Goal: Task Accomplishment & Management: Use online tool/utility

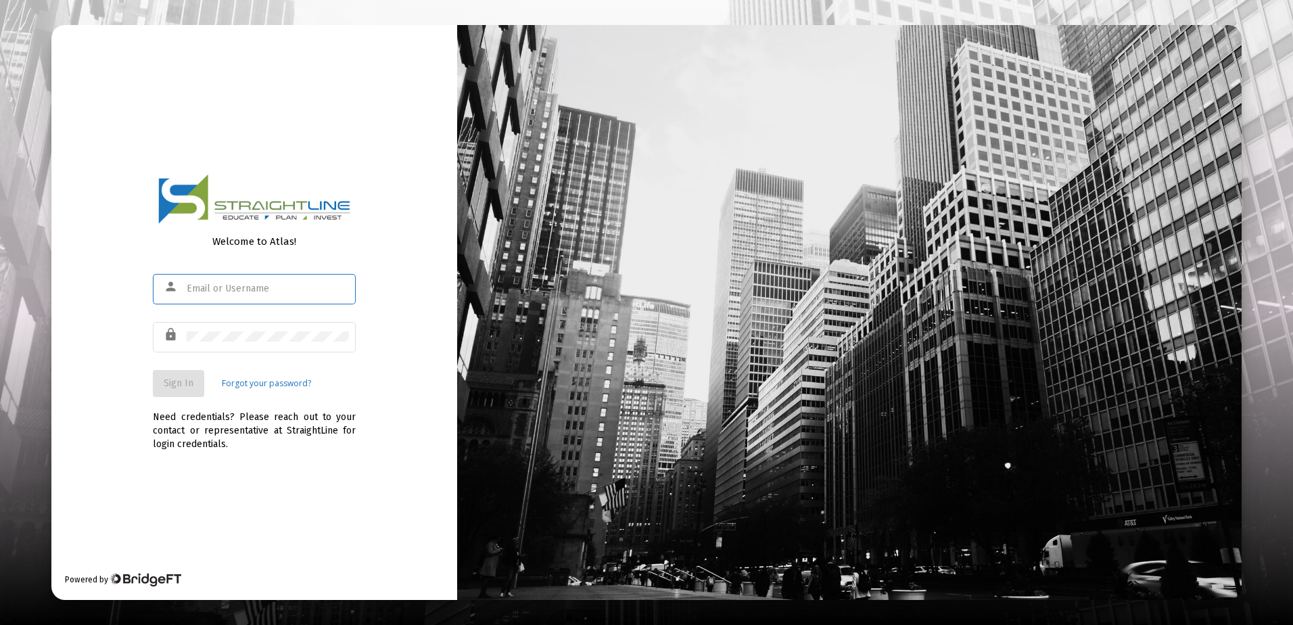
click at [247, 286] on input "text" at bounding box center [268, 288] width 162 height 11
type input "[EMAIL_ADDRESS][DOMAIN_NAME]"
click at [203, 348] on div at bounding box center [268, 336] width 162 height 33
click at [187, 380] on span "Sign In" at bounding box center [179, 382] width 30 height 11
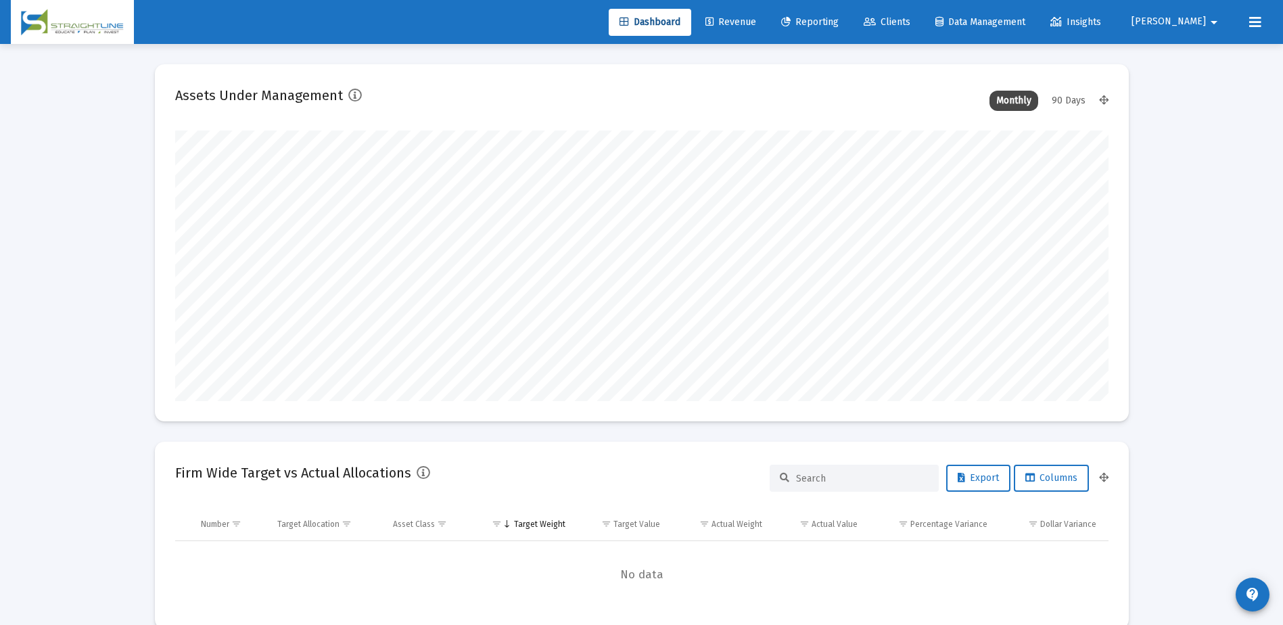
scroll to position [270, 502]
click at [767, 28] on link "Revenue" at bounding box center [730, 22] width 72 height 27
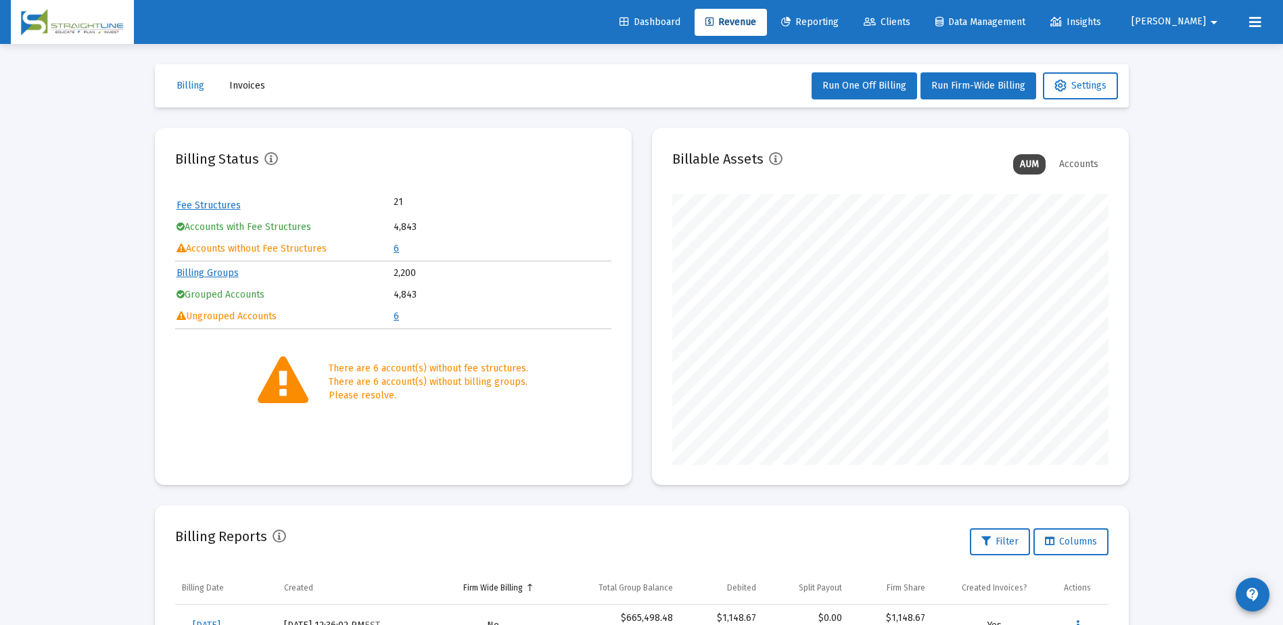
scroll to position [270, 436]
click at [910, 24] on span "Clients" at bounding box center [887, 21] width 47 height 11
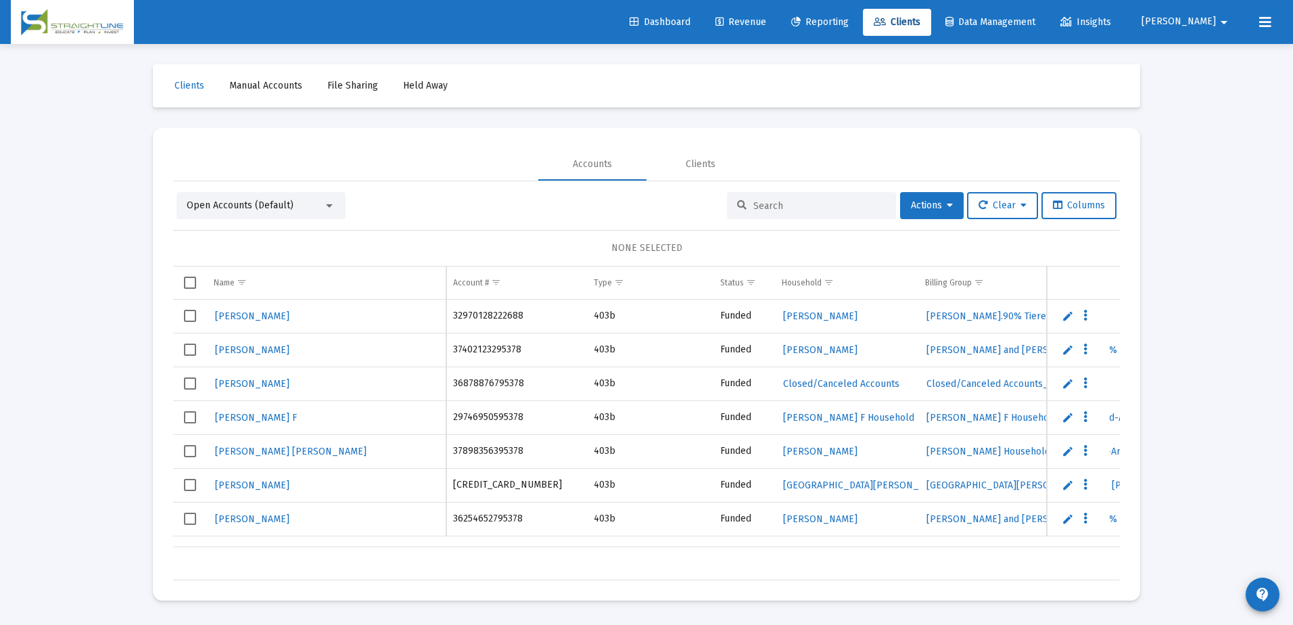
click at [307, 211] on div "Open Accounts (Default)" at bounding box center [255, 206] width 137 height 14
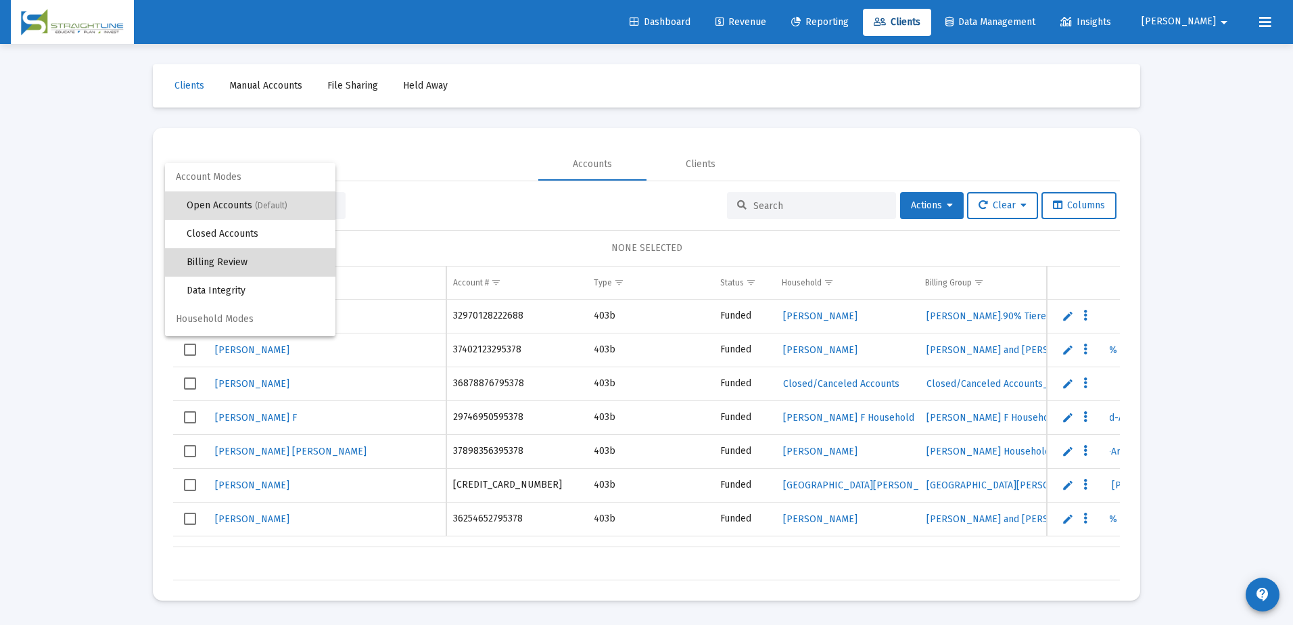
click at [264, 264] on span "Billing Review" at bounding box center [256, 262] width 138 height 28
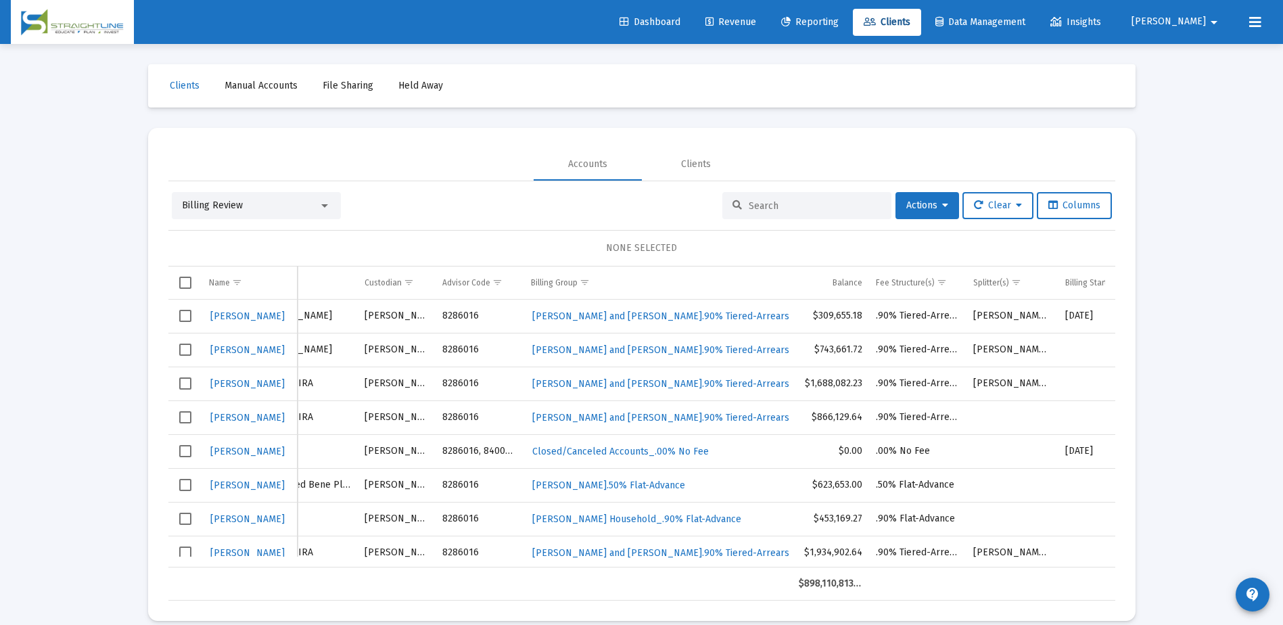
scroll to position [0, 285]
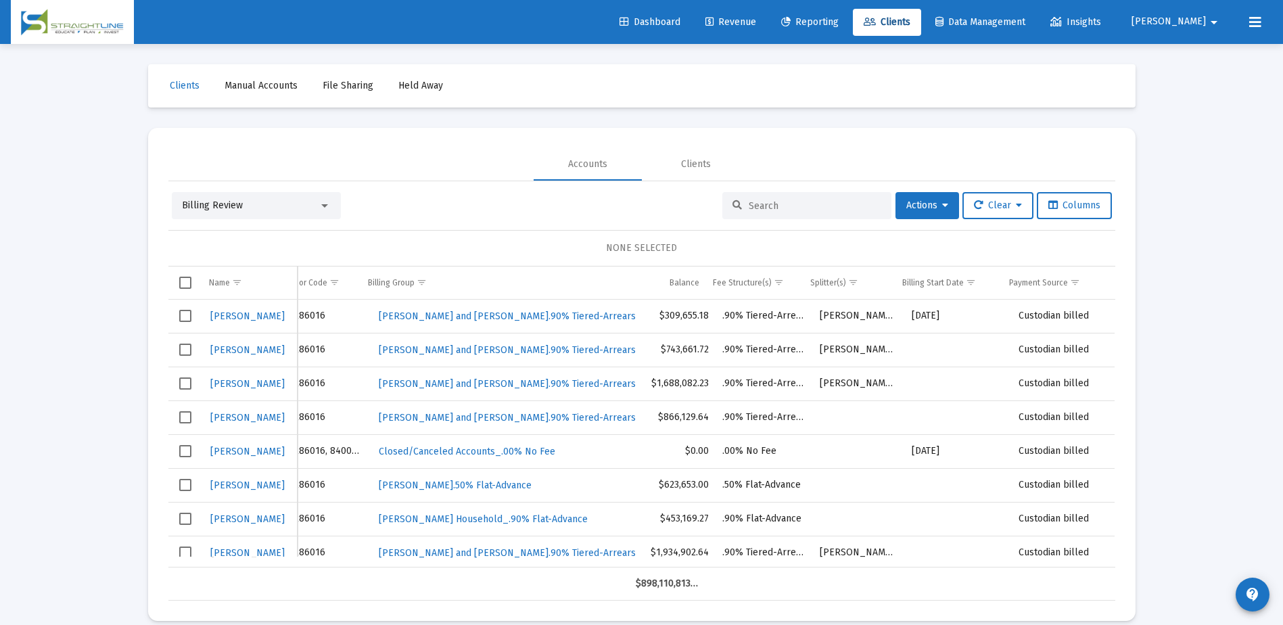
drag, startPoint x: 580, startPoint y: 559, endPoint x: 962, endPoint y: 511, distance: 385.6
click at [924, 529] on div "Brawley, Jolleen 92346860 Roth IRA Schwab 8286016 Brawley, Jolleen and Kurt Hou…" at bounding box center [641, 434] width 947 height 268
click at [1075, 282] on span "Show filter options for column 'Payment Source'" at bounding box center [1075, 282] width 10 height 10
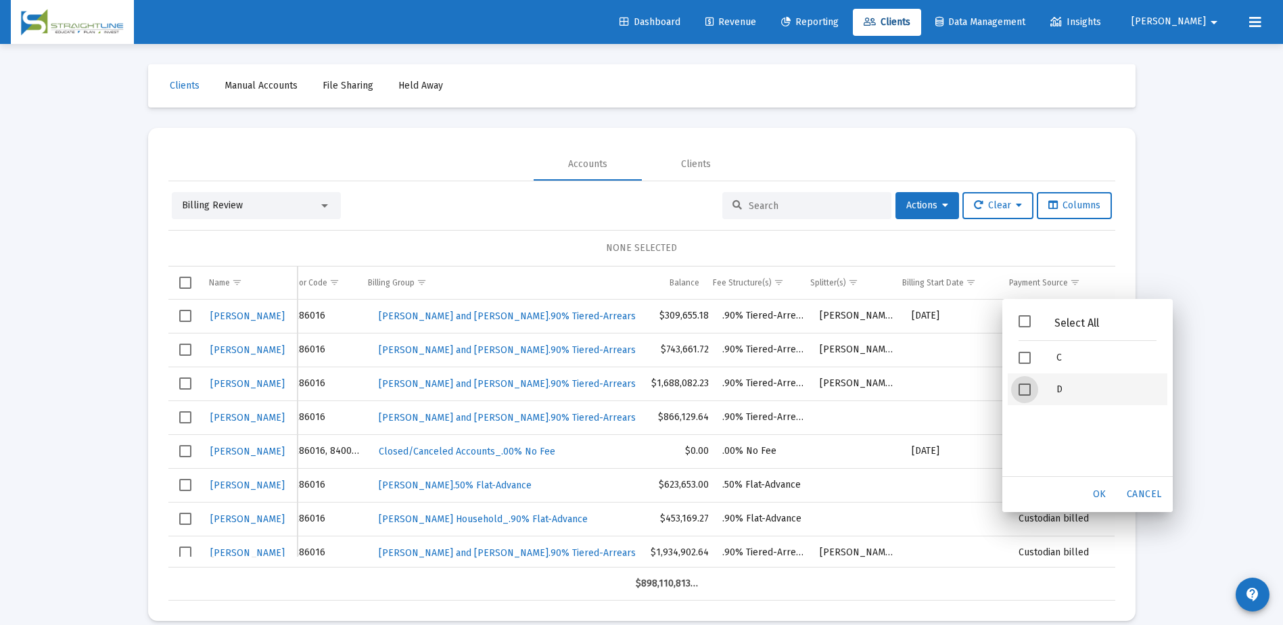
click at [1029, 391] on span "Filter options" at bounding box center [1024, 389] width 12 height 12
click at [1100, 467] on div "Select All C D" at bounding box center [1088, 391] width 160 height 169
click at [1101, 496] on span "OK" at bounding box center [1100, 493] width 14 height 11
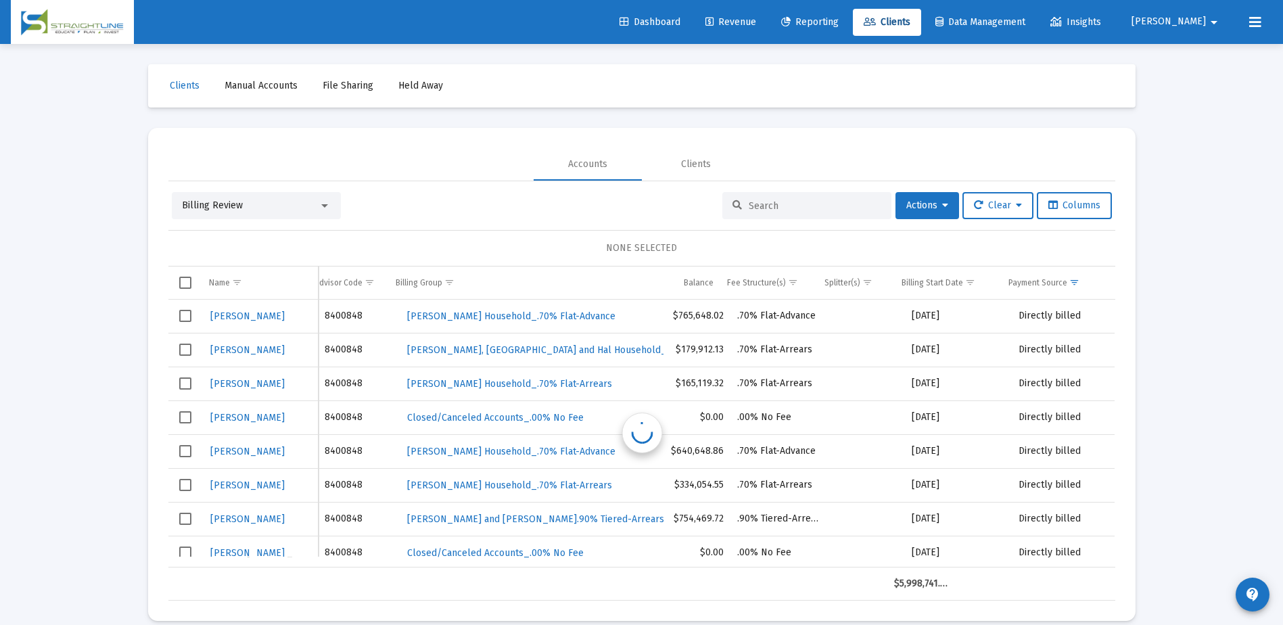
scroll to position [0, 234]
click at [185, 283] on span "Select all" at bounding box center [185, 283] width 12 height 12
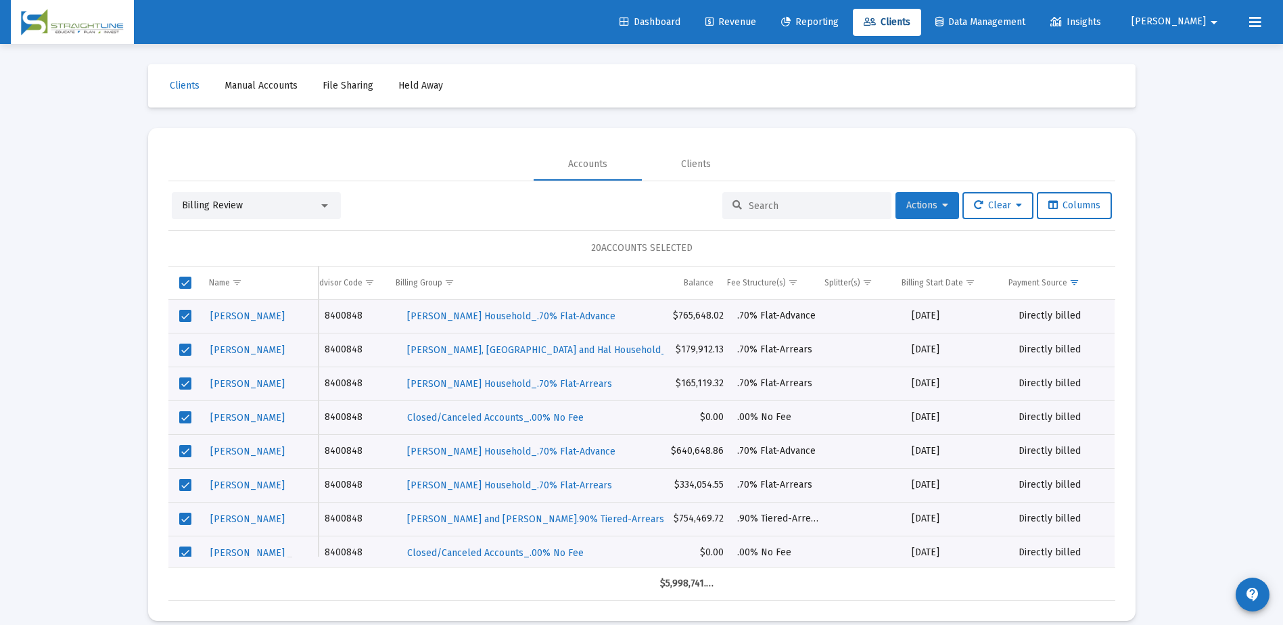
click at [942, 209] on icon at bounding box center [945, 205] width 6 height 9
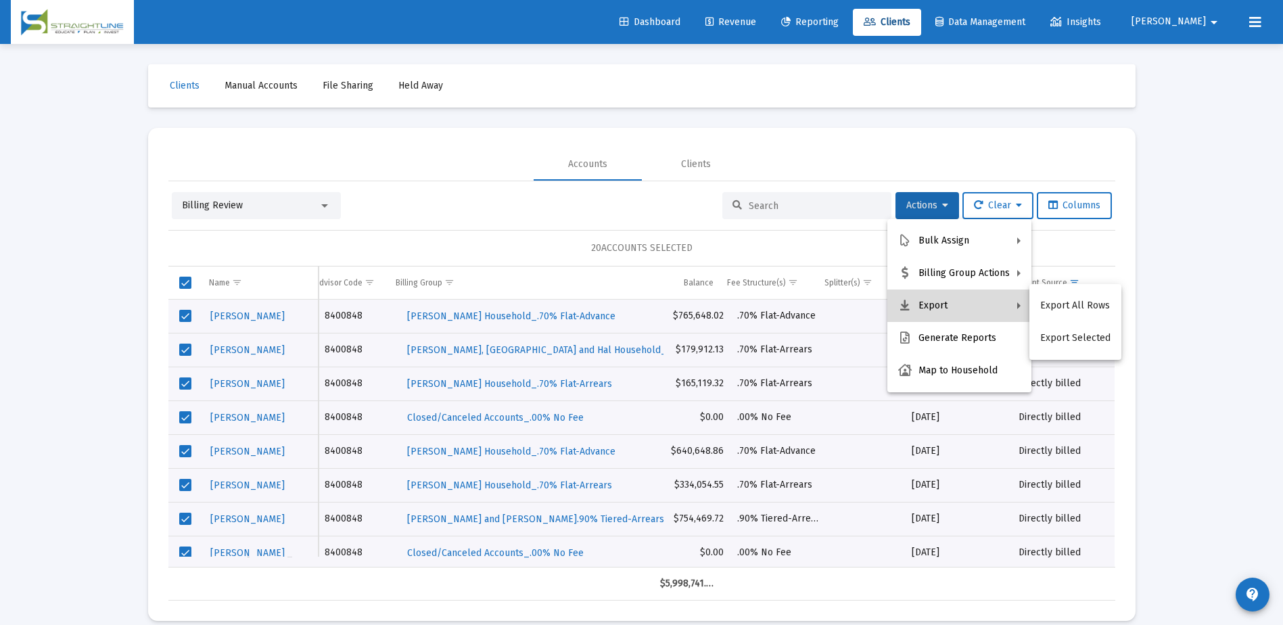
click at [932, 302] on button "Export" at bounding box center [959, 305] width 144 height 32
click at [1063, 337] on button "Export Selected" at bounding box center [1075, 338] width 92 height 32
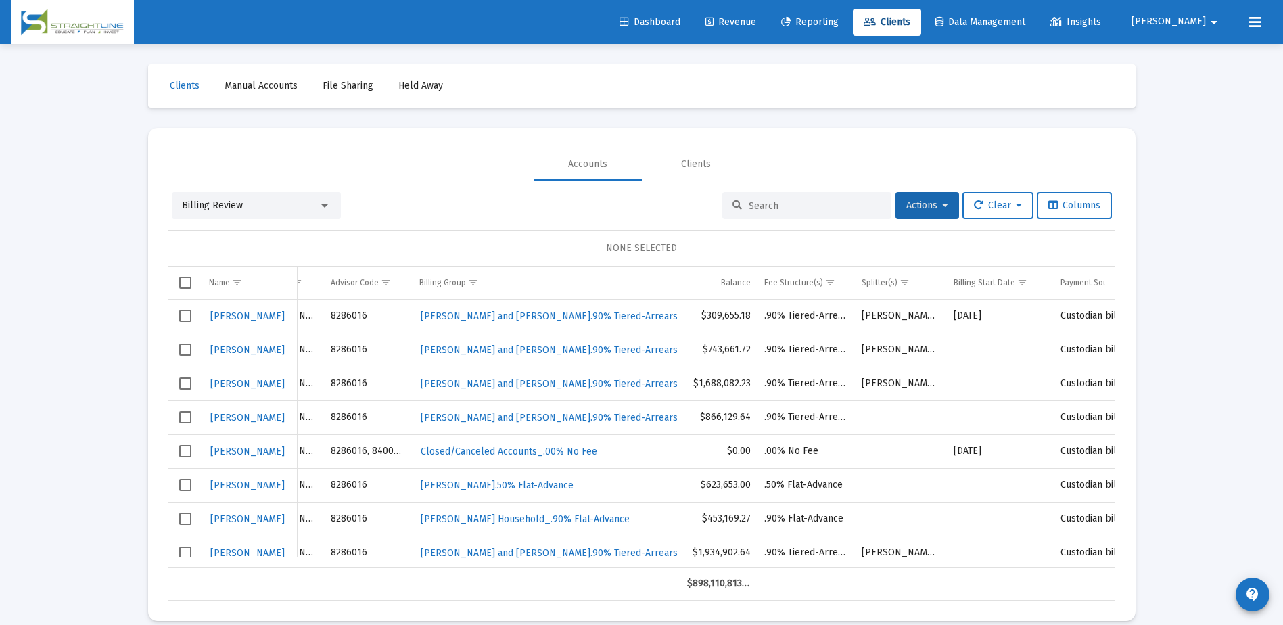
click at [734, 211] on div at bounding box center [806, 205] width 169 height 27
click at [749, 205] on input at bounding box center [815, 205] width 133 height 11
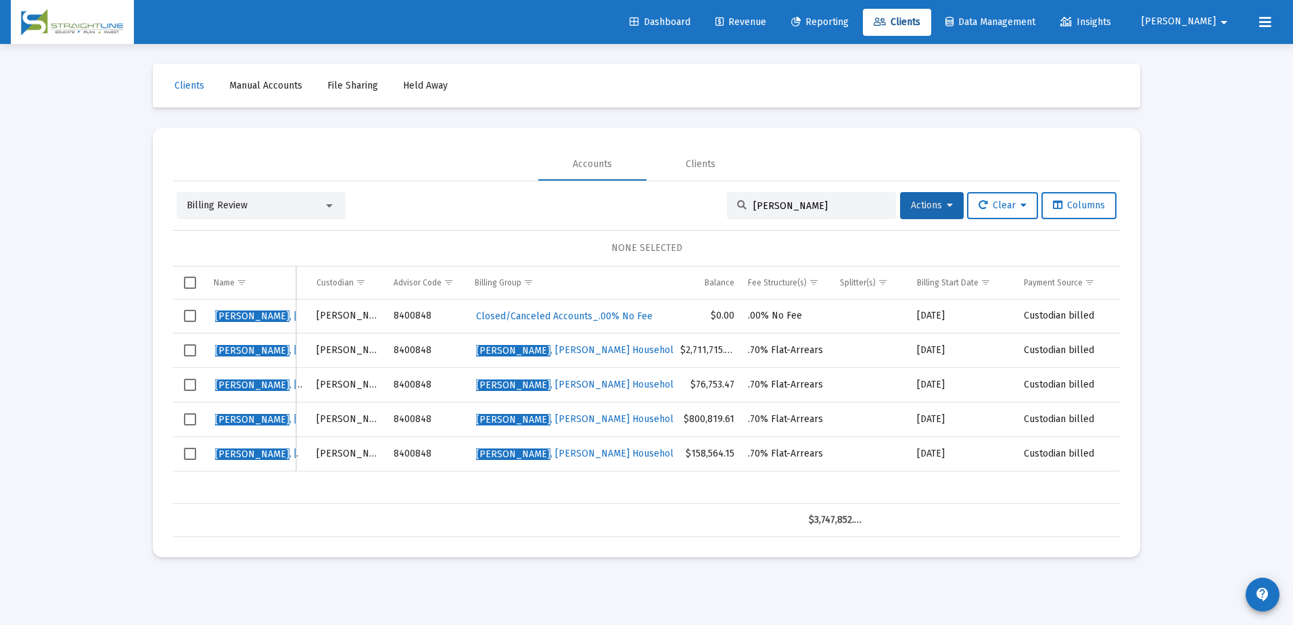
scroll to position [0, 128]
type input "irving"
drag, startPoint x: 338, startPoint y: 492, endPoint x: 282, endPoint y: 506, distance: 57.7
click at [222, 491] on div "Irving , Lawrence 11101297 IRA Schwab 8400848 Closed/Canceled Accounts_.00% No …" at bounding box center [582, 402] width 1075 height 204
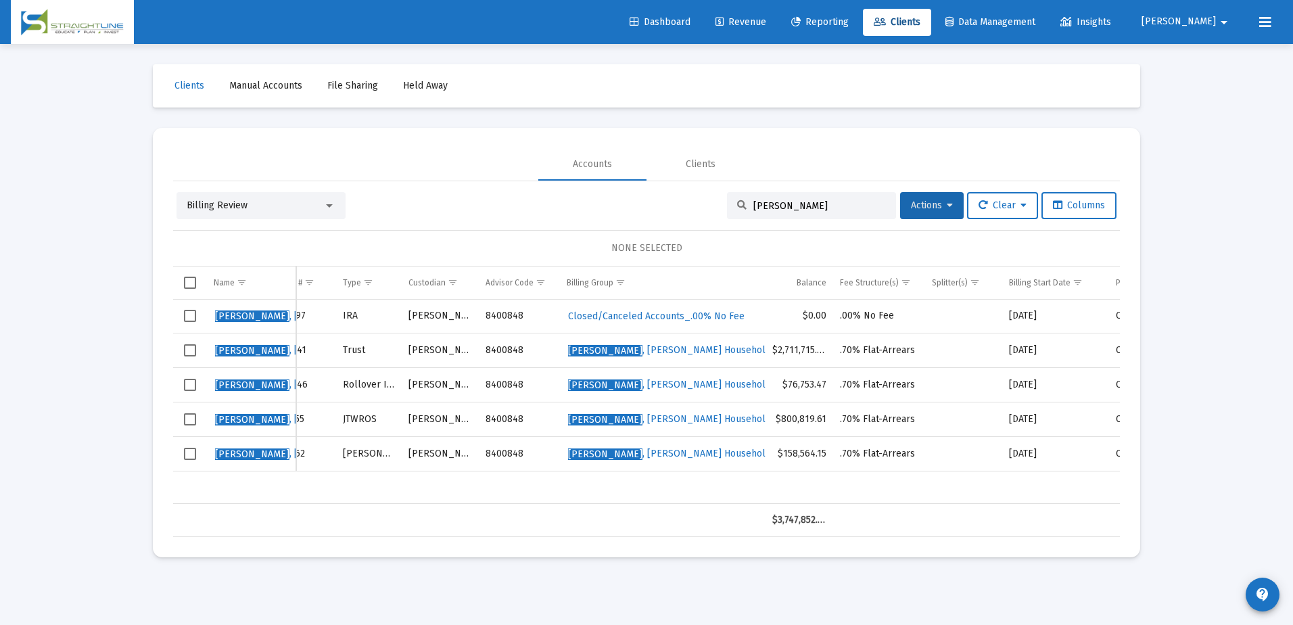
scroll to position [0, 0]
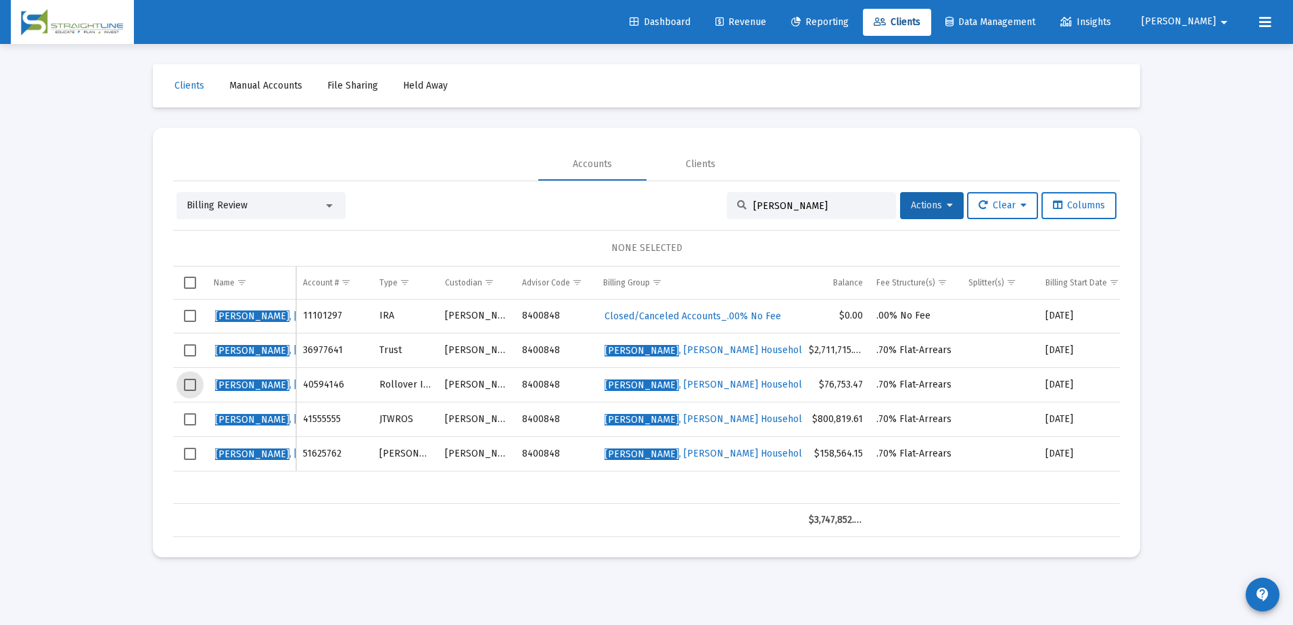
click at [189, 387] on span "Select row" at bounding box center [190, 385] width 12 height 12
click at [186, 454] on span "Select row" at bounding box center [190, 454] width 12 height 12
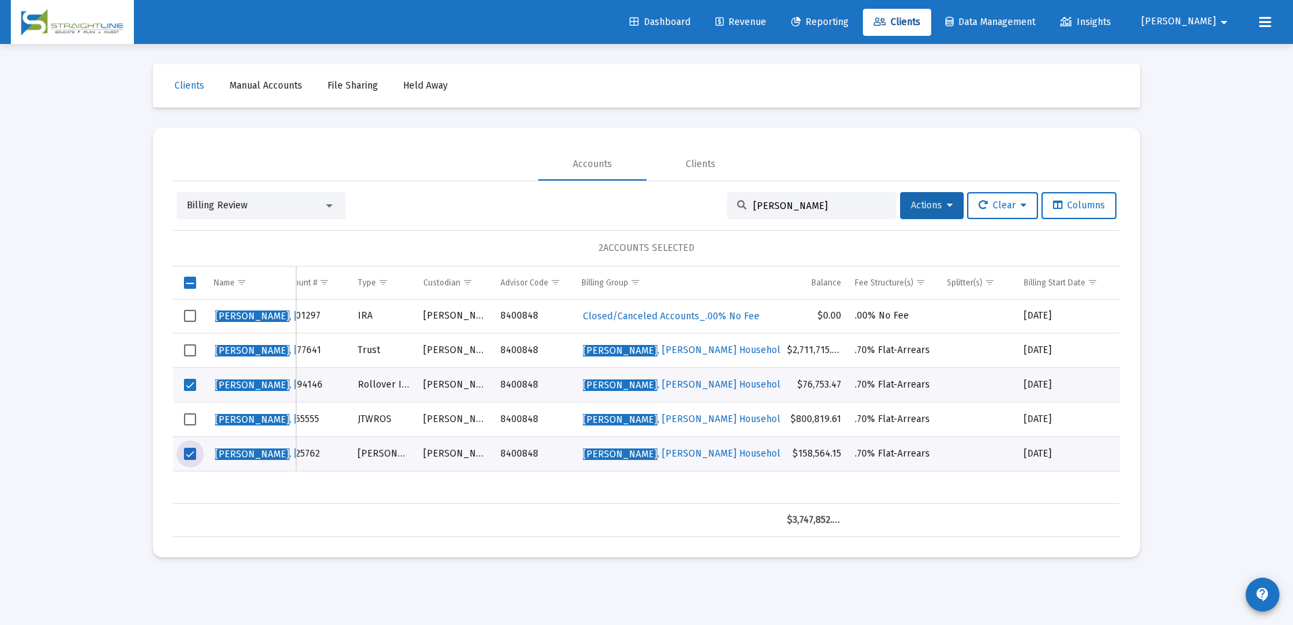
scroll to position [0, 128]
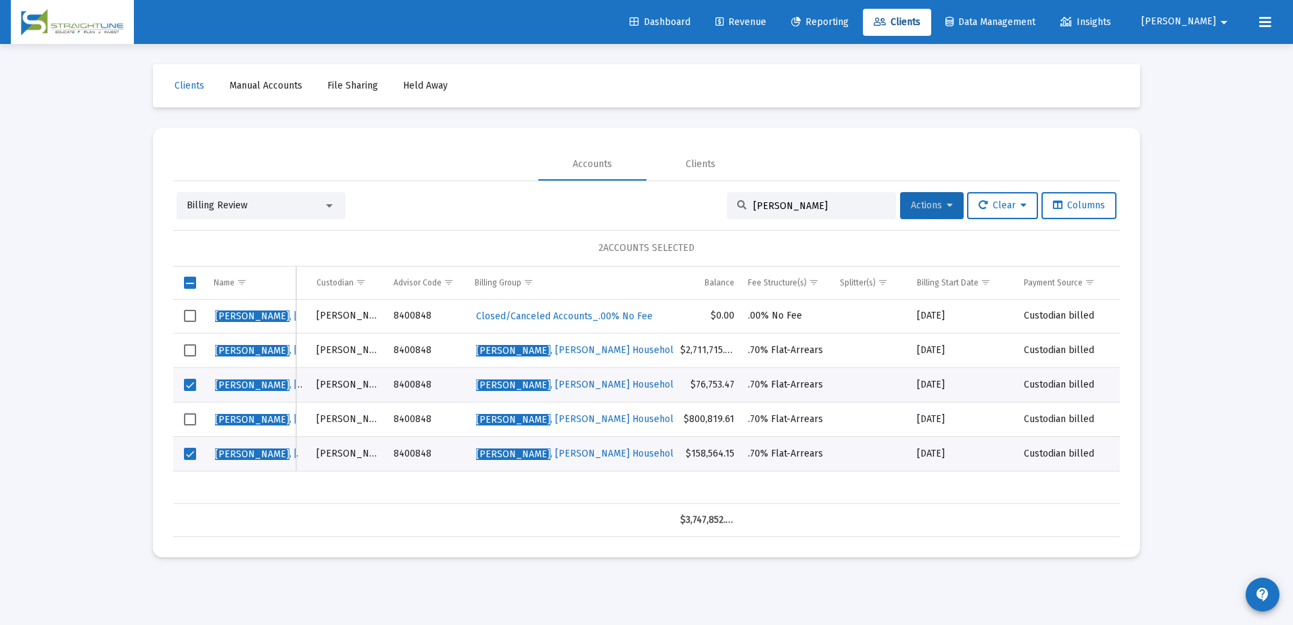
click at [947, 204] on icon at bounding box center [950, 205] width 6 height 9
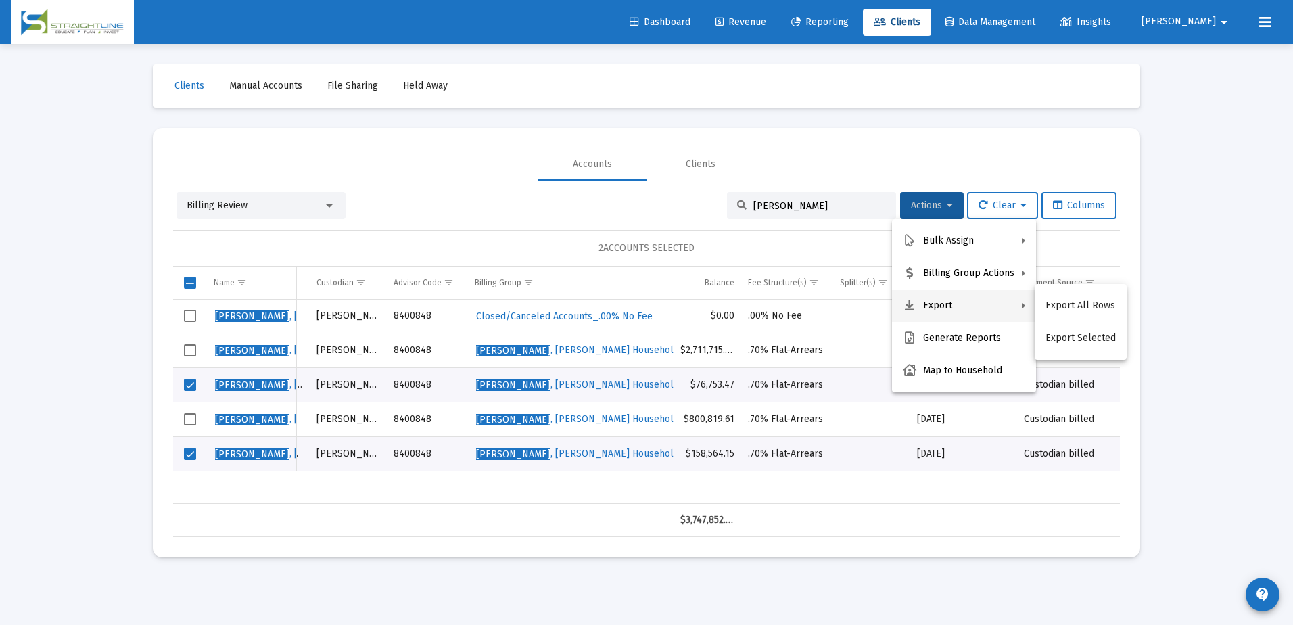
click at [216, 517] on div at bounding box center [646, 312] width 1293 height 625
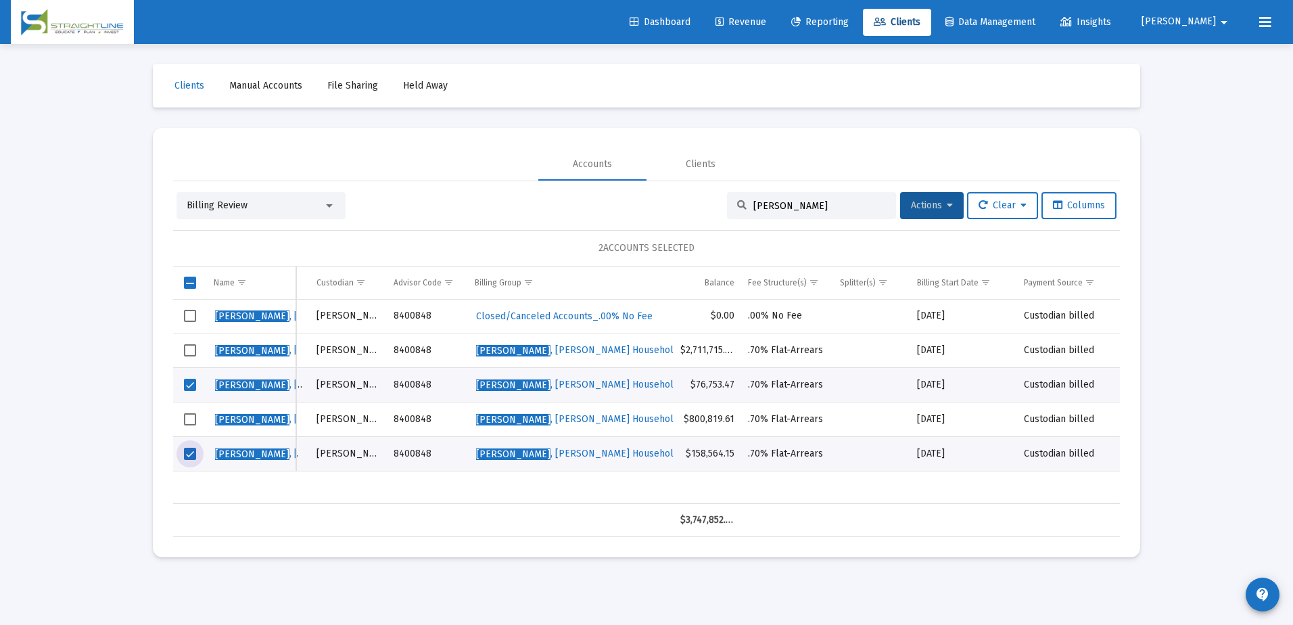
click at [187, 455] on span "Select row" at bounding box center [190, 454] width 12 height 12
click at [241, 381] on span "Irving , Steven" at bounding box center [291, 384] width 153 height 11
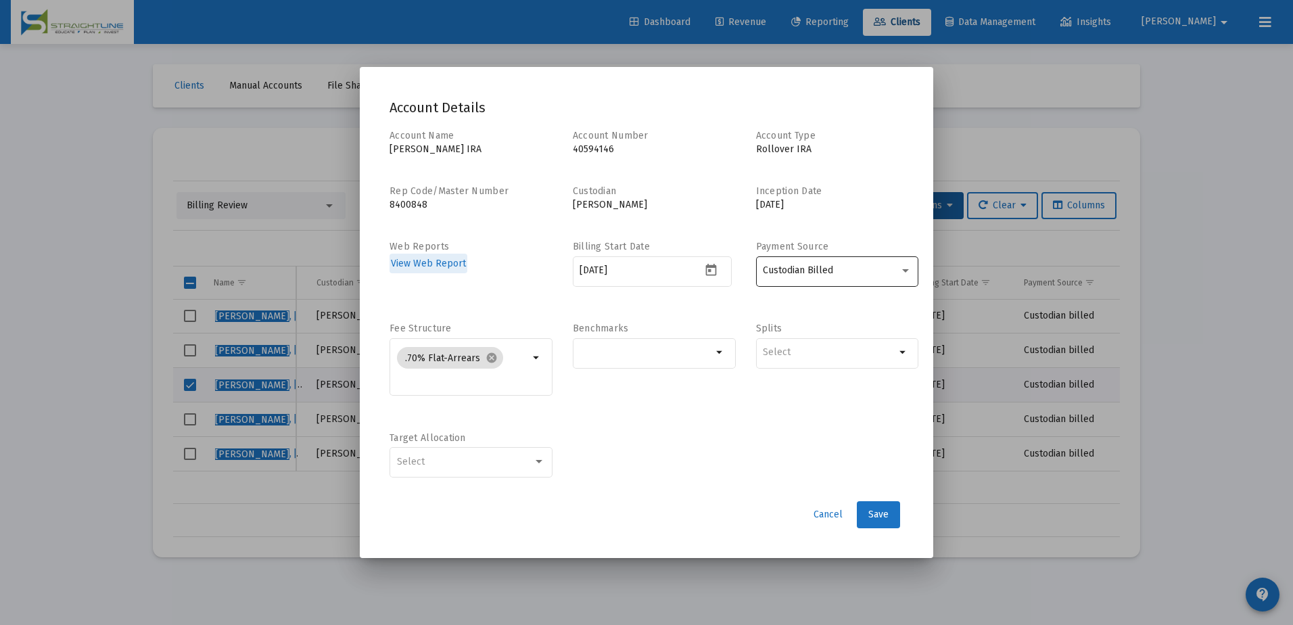
click at [841, 279] on div "Custodian Billed" at bounding box center [837, 270] width 149 height 33
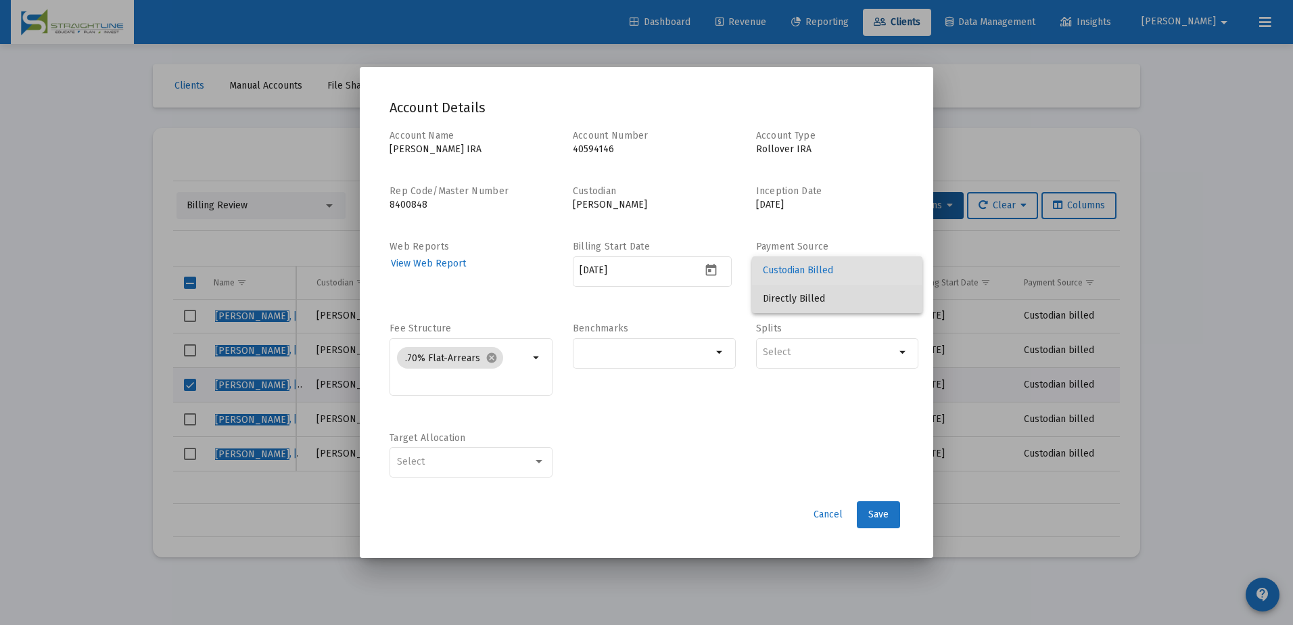
click at [832, 301] on span "Directly Billed" at bounding box center [837, 299] width 149 height 28
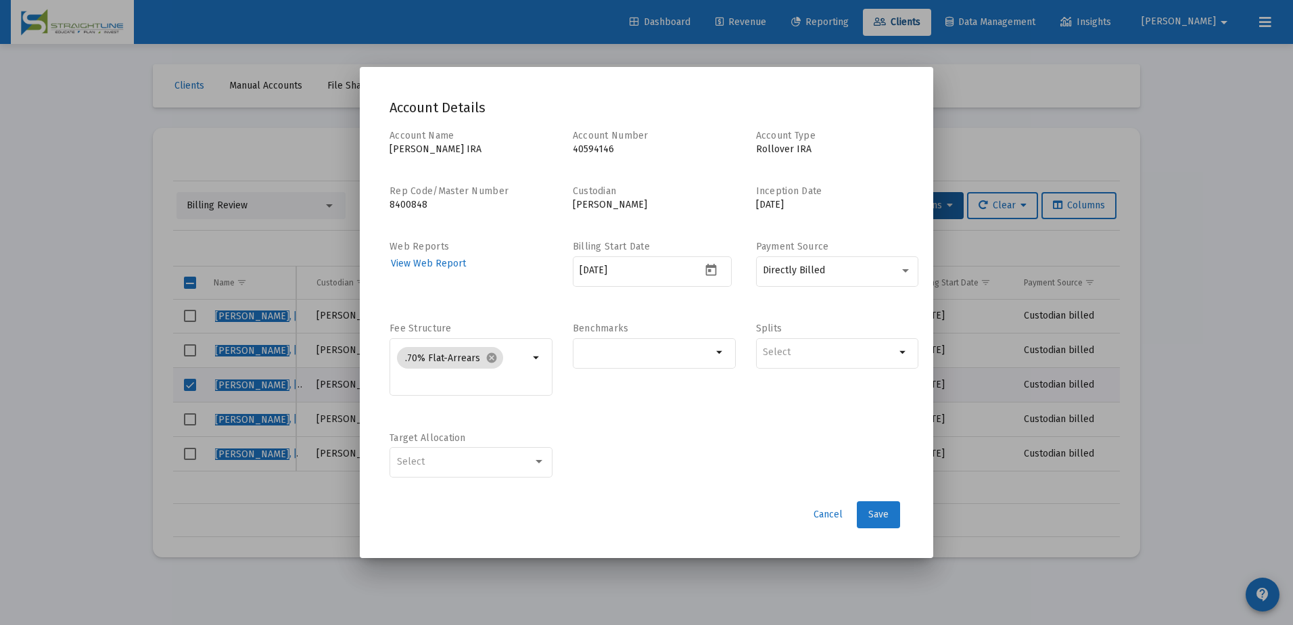
click at [882, 517] on span "Save" at bounding box center [878, 514] width 20 height 11
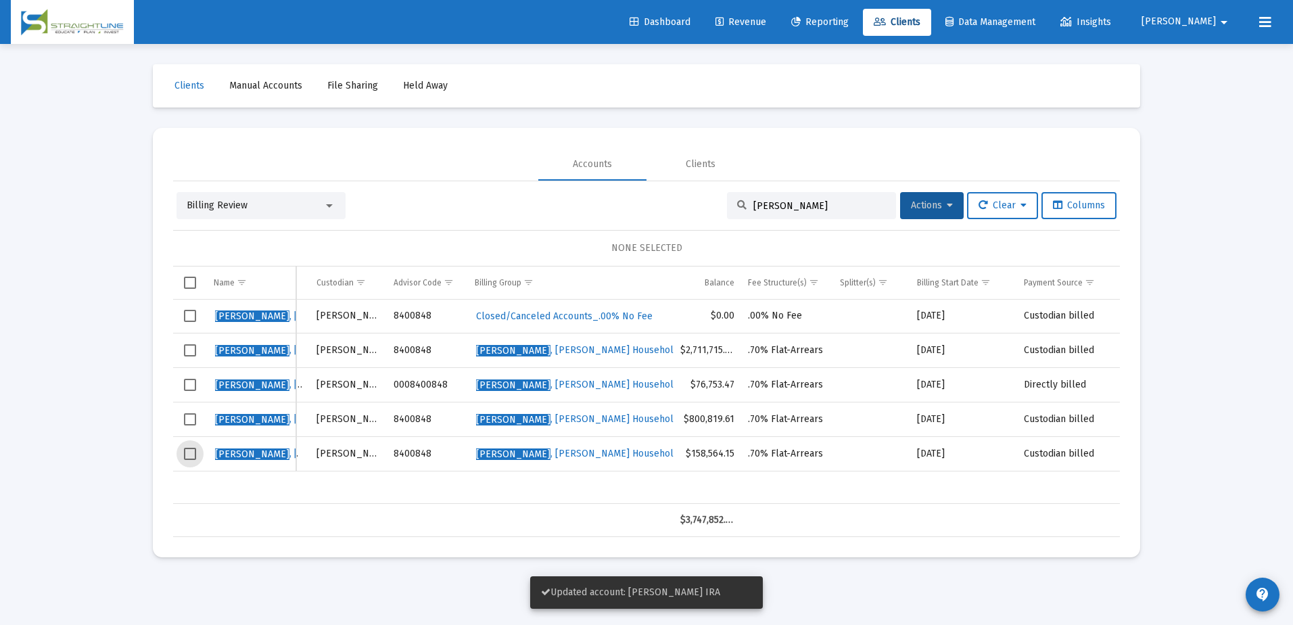
click at [191, 455] on span "Select row" at bounding box center [190, 454] width 12 height 12
click at [246, 458] on span "Irving , Steven" at bounding box center [291, 453] width 153 height 11
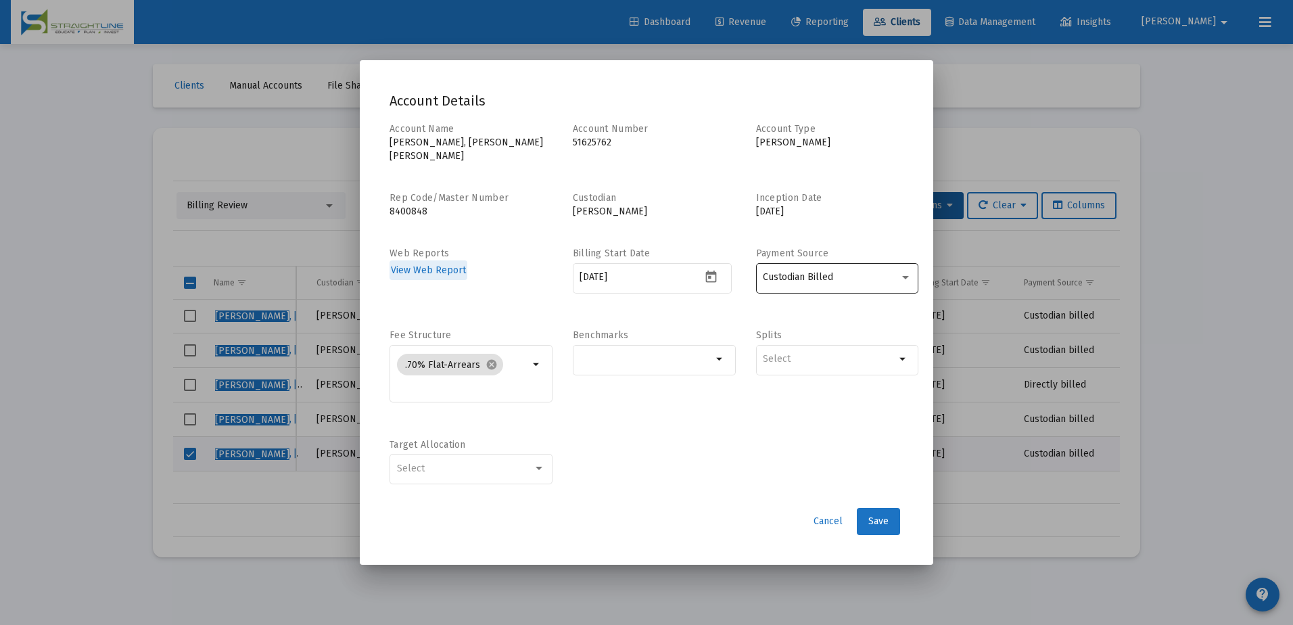
click at [850, 273] on div "Custodian Billed" at bounding box center [831, 277] width 137 height 11
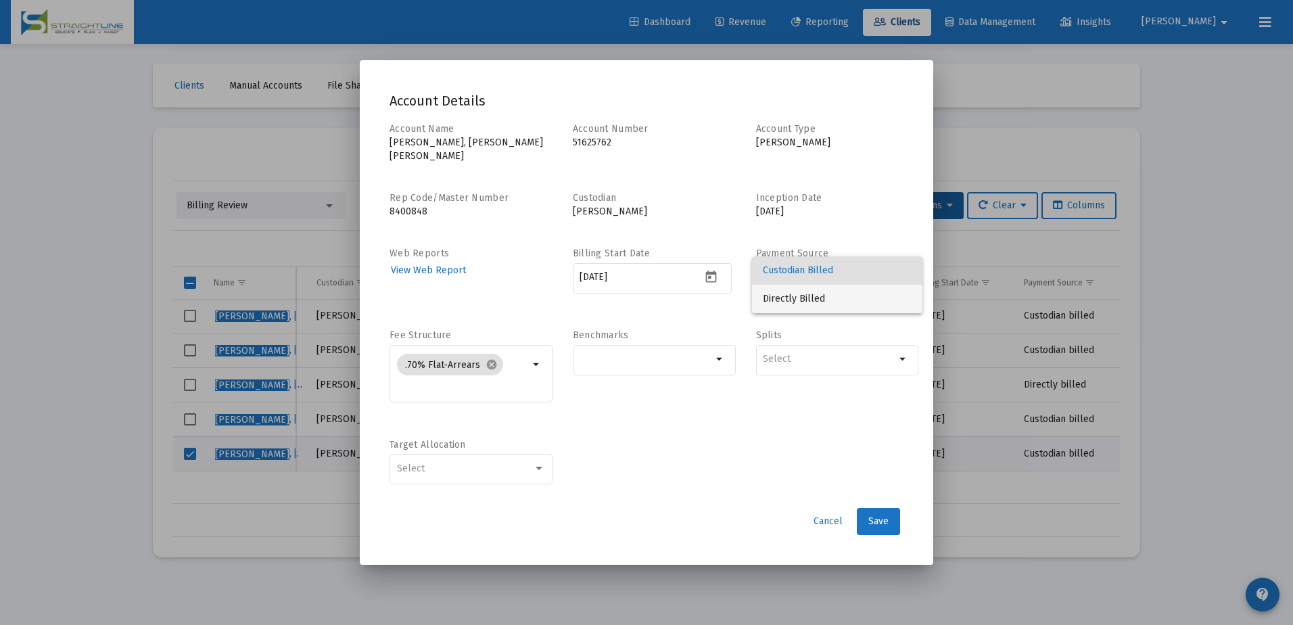
click at [844, 296] on span "Directly Billed" at bounding box center [837, 299] width 149 height 28
click at [878, 520] on button "Save" at bounding box center [878, 521] width 43 height 27
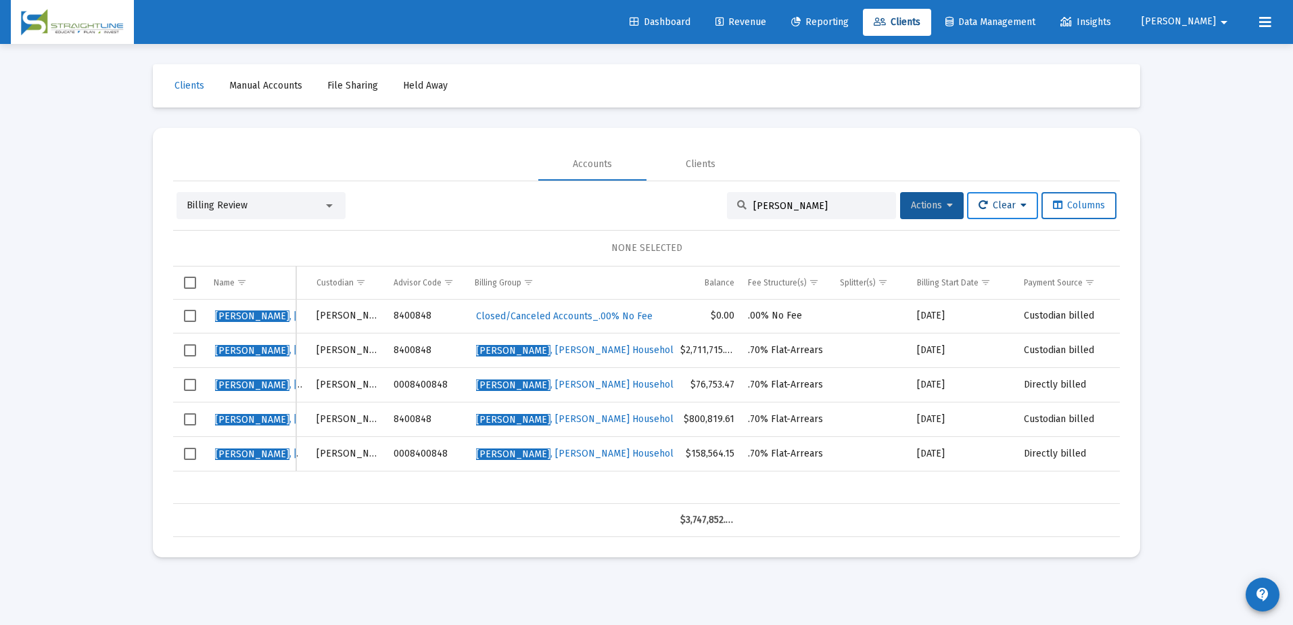
click at [978, 208] on icon at bounding box center [982, 205] width 9 height 9
click at [990, 239] on button "Clear Selections" at bounding box center [1008, 241] width 93 height 32
click at [1060, 204] on icon at bounding box center [1057, 205] width 9 height 9
click at [903, 243] on div "NONE SELECTED" at bounding box center [646, 248] width 925 height 14
click at [1095, 284] on span "Show filter options for column 'Payment Source'" at bounding box center [1090, 282] width 10 height 10
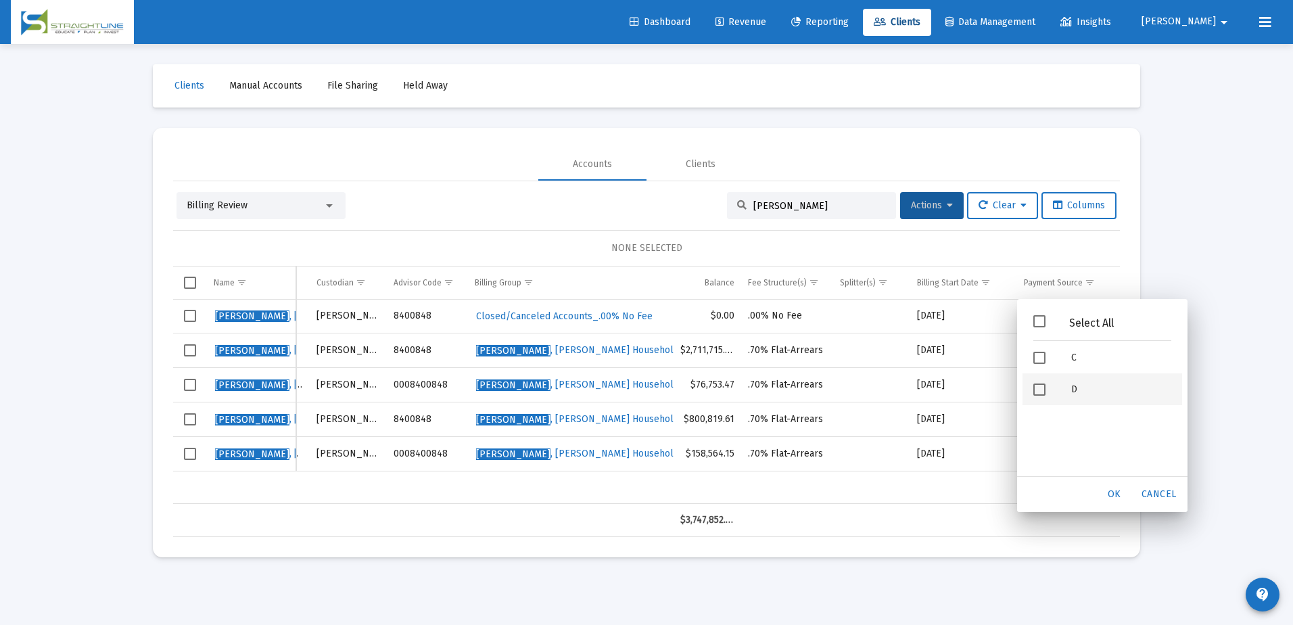
click at [1038, 385] on span "Filter options" at bounding box center [1039, 389] width 12 height 12
click at [1112, 499] on div "OK" at bounding box center [1114, 494] width 43 height 24
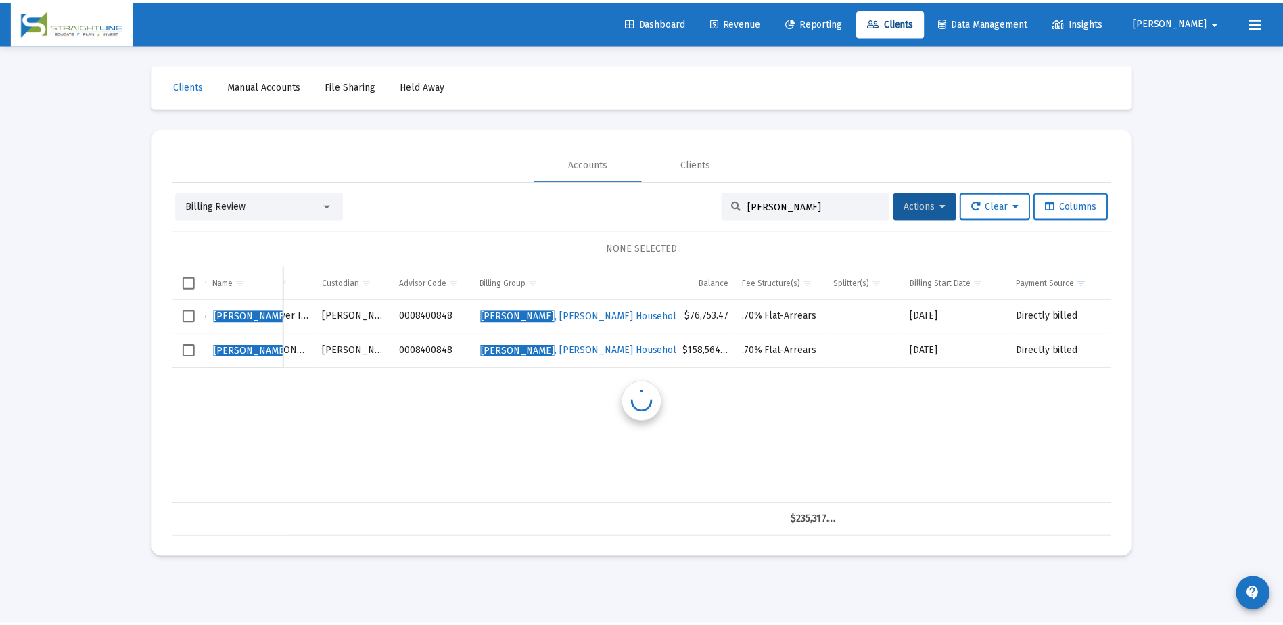
scroll to position [0, 109]
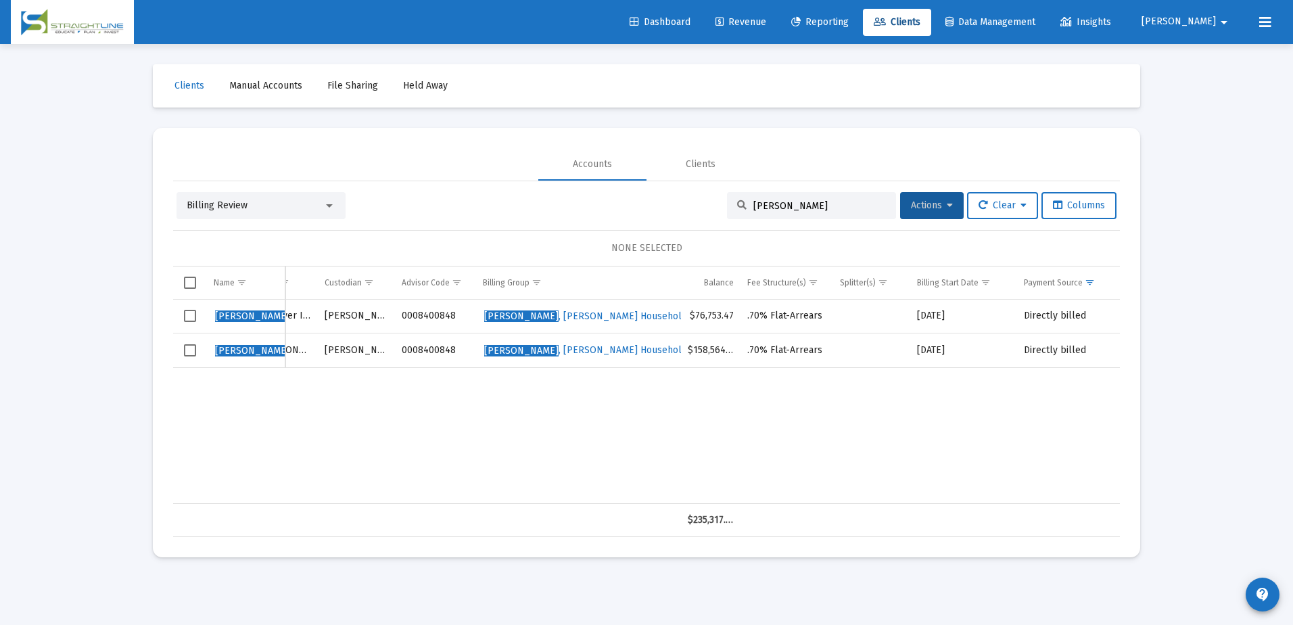
click at [783, 208] on input "irving" at bounding box center [819, 205] width 133 height 11
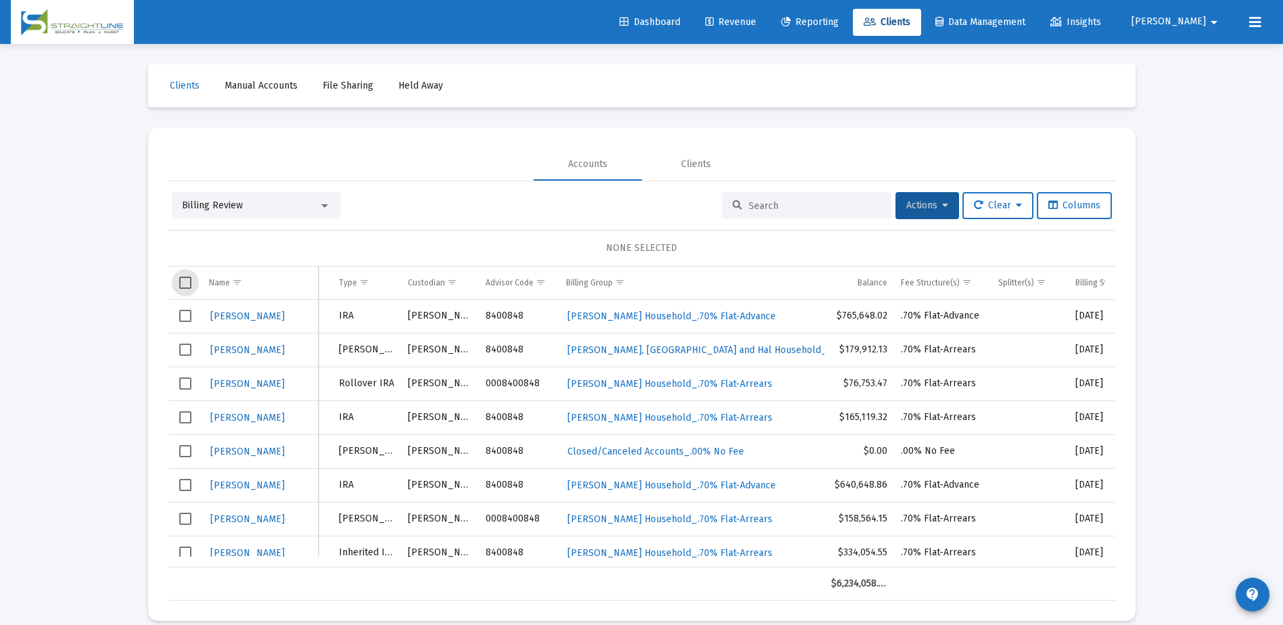
click at [185, 288] on span "Select all" at bounding box center [185, 283] width 12 height 12
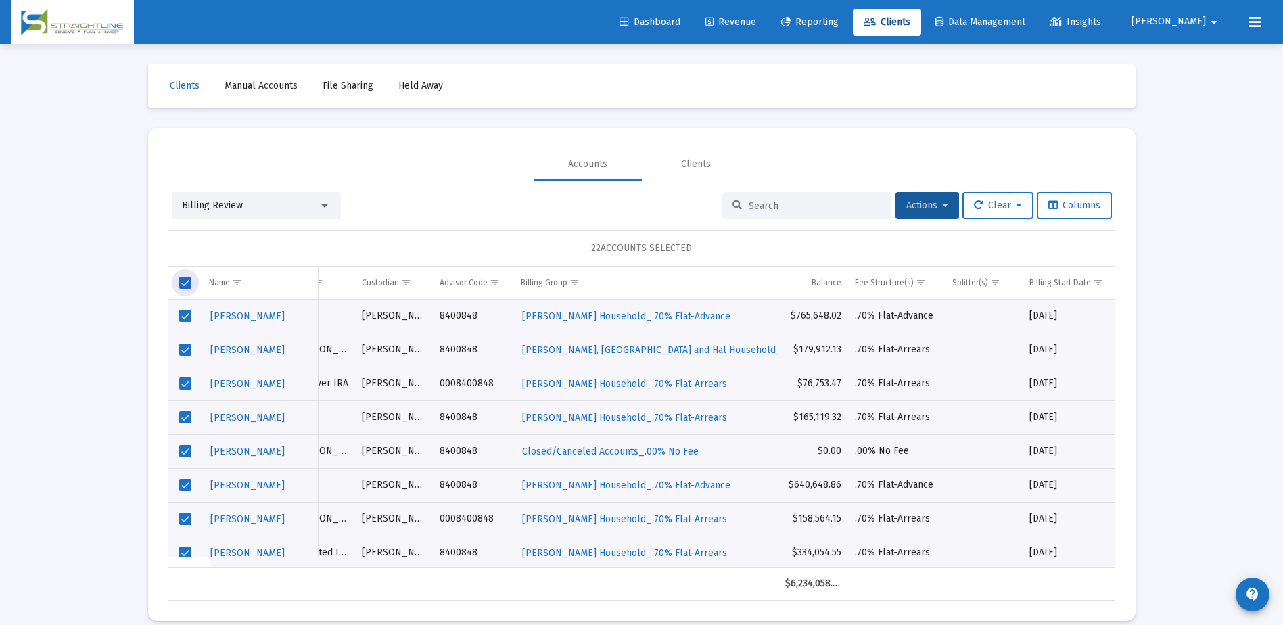
scroll to position [0, 236]
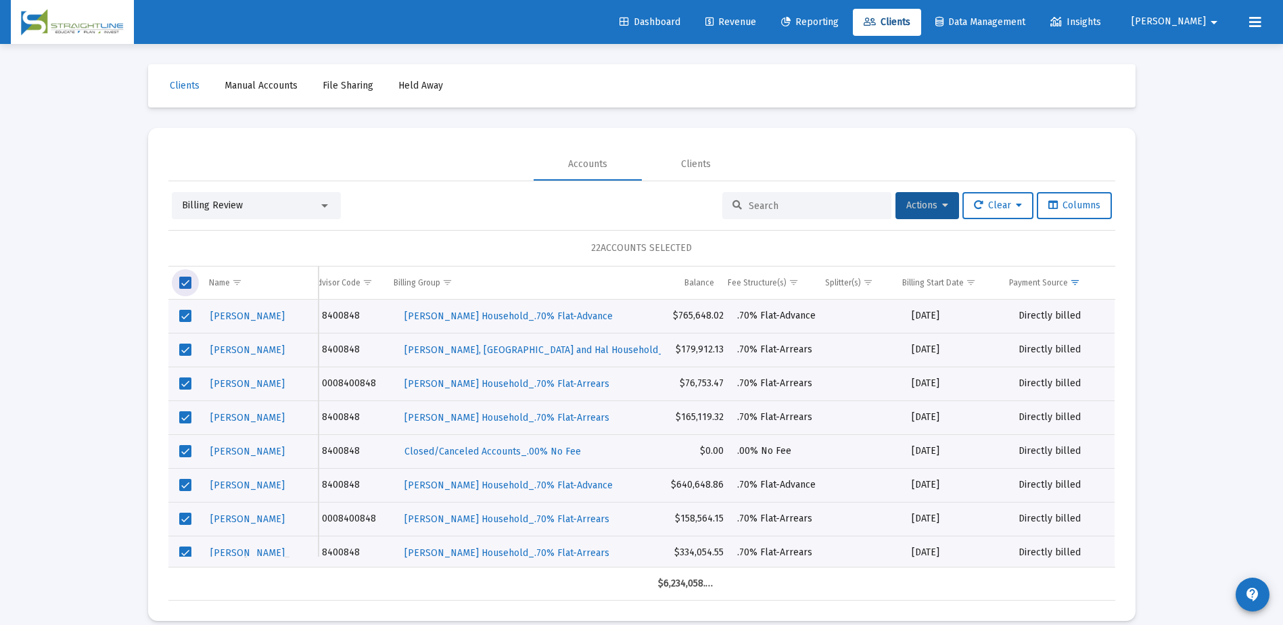
drag, startPoint x: 416, startPoint y: 561, endPoint x: 855, endPoint y: 552, distance: 438.9
click at [855, 552] on div "Mcdoniel, Linda 21167746 IRA Schwab 8400848 McDoniel, Linda J Household_.70% Fl…" at bounding box center [641, 434] width 947 height 268
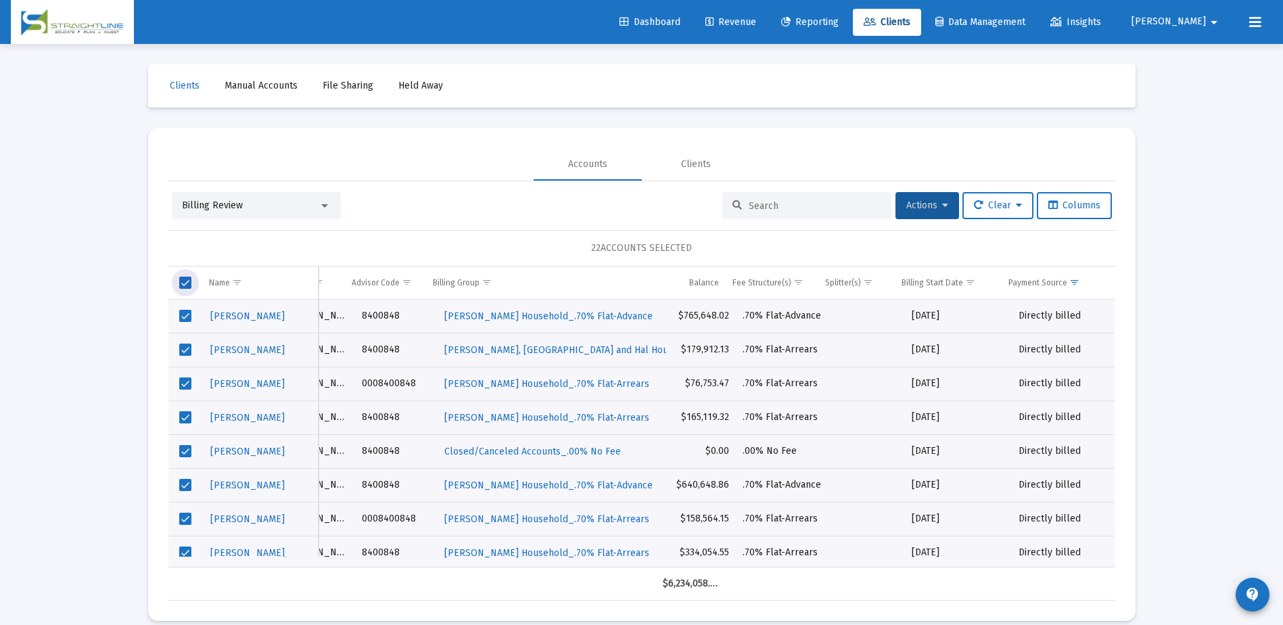
scroll to position [0, 0]
click at [942, 205] on icon at bounding box center [945, 205] width 6 height 9
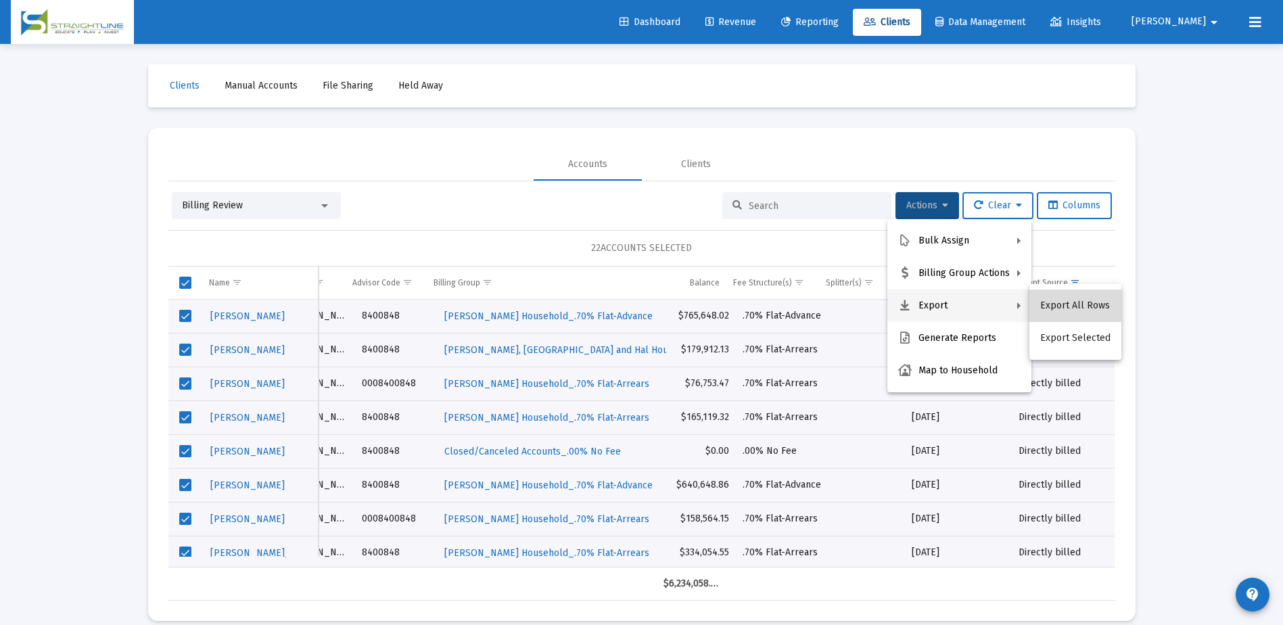
click at [1081, 313] on button "Export All Rows" at bounding box center [1075, 305] width 92 height 32
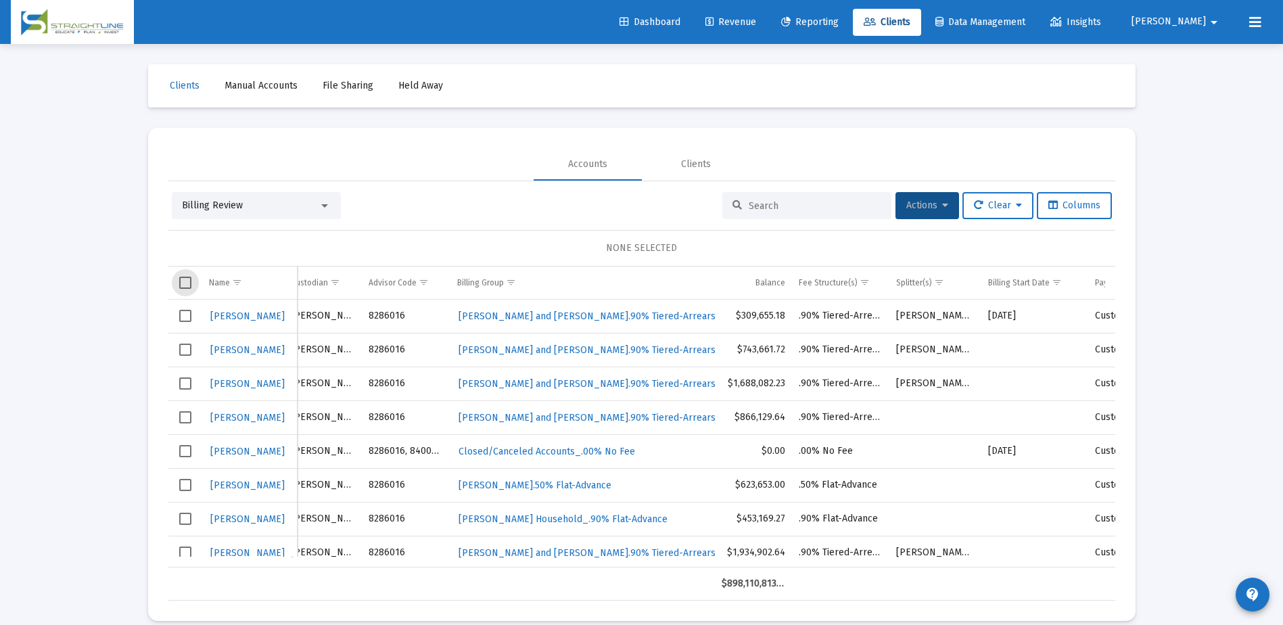
click at [181, 285] on span "Select all" at bounding box center [185, 283] width 12 height 12
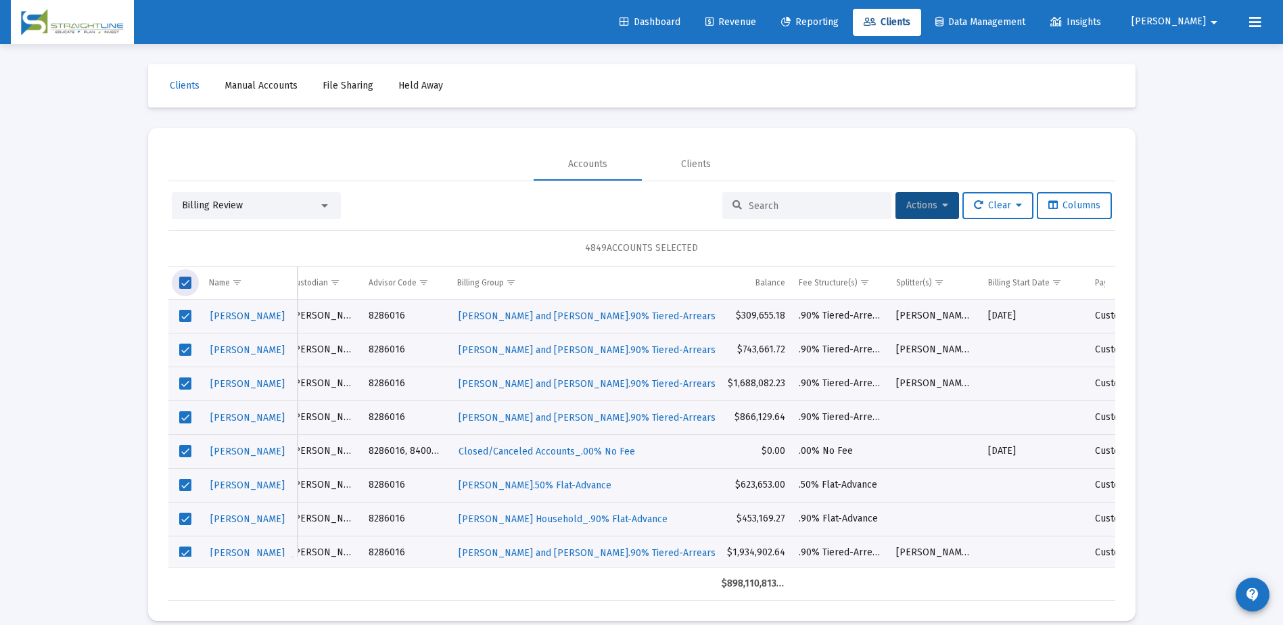
scroll to position [0, 283]
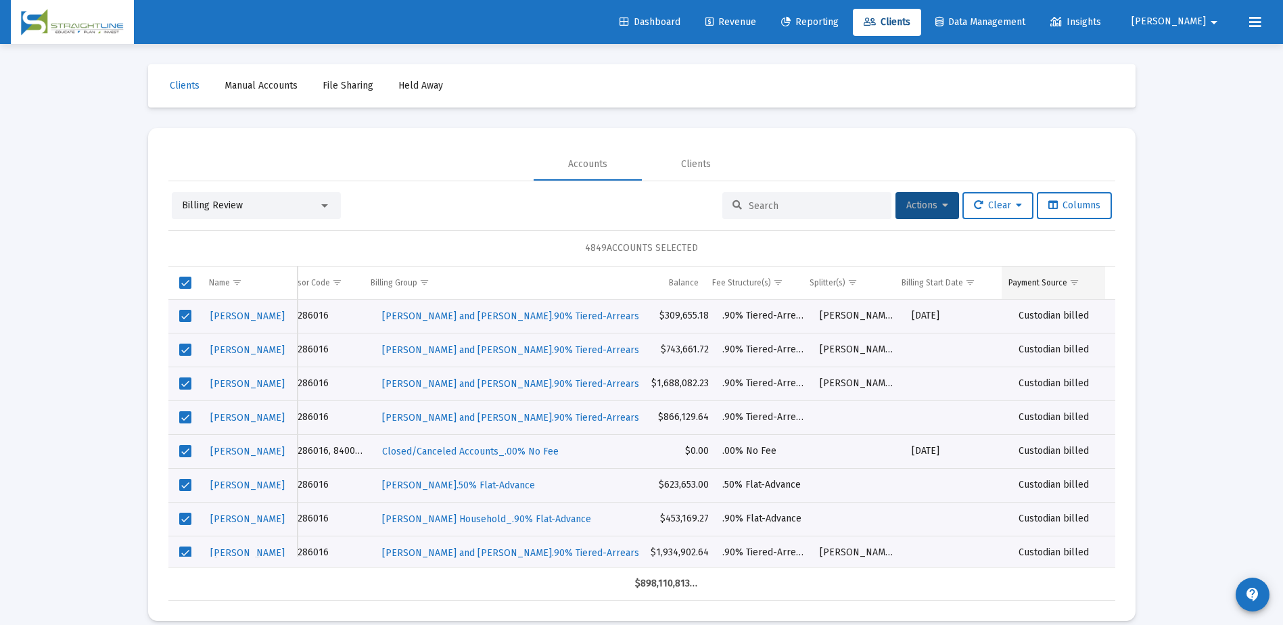
click at [1071, 281] on span "Show filter options for column 'Payment Source'" at bounding box center [1074, 282] width 10 height 10
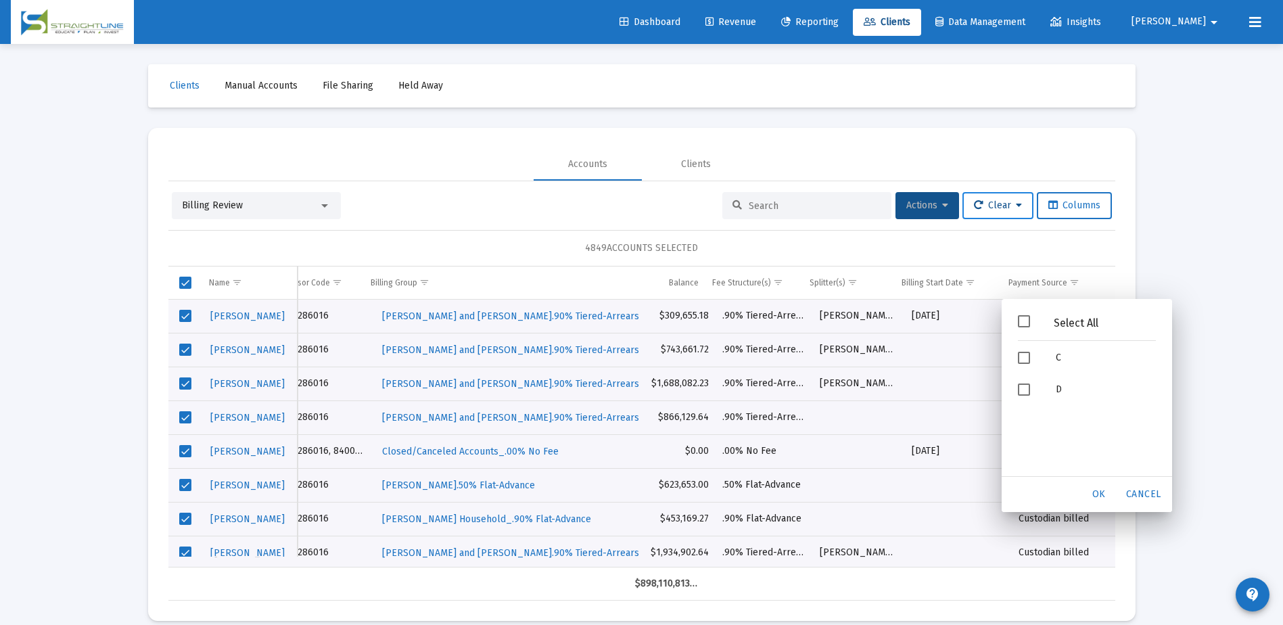
click at [980, 197] on button "Clear" at bounding box center [997, 205] width 71 height 27
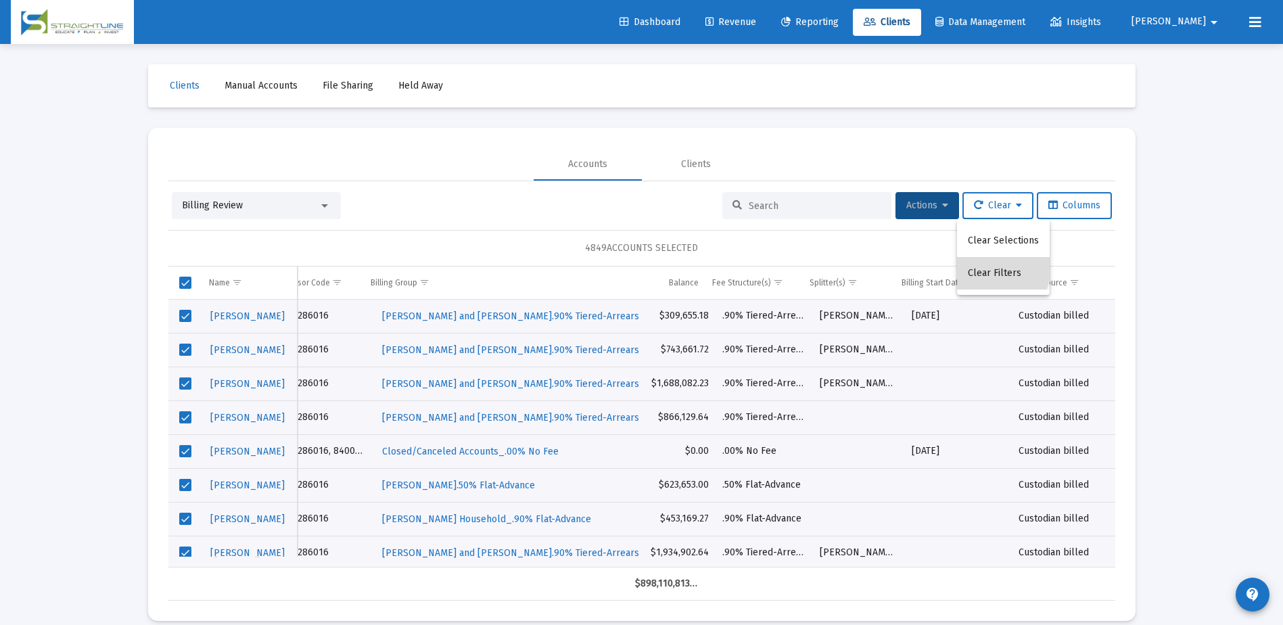
click at [985, 266] on button "Clear Filters" at bounding box center [1003, 273] width 93 height 32
click at [1001, 204] on span "Clear" at bounding box center [998, 204] width 48 height 11
click at [1001, 265] on button "Clear Filters" at bounding box center [1003, 273] width 93 height 32
drag, startPoint x: 170, startPoint y: 282, endPoint x: 181, endPoint y: 291, distance: 13.9
click at [170, 283] on div "Data grid" at bounding box center [169, 411] width 2 height 291
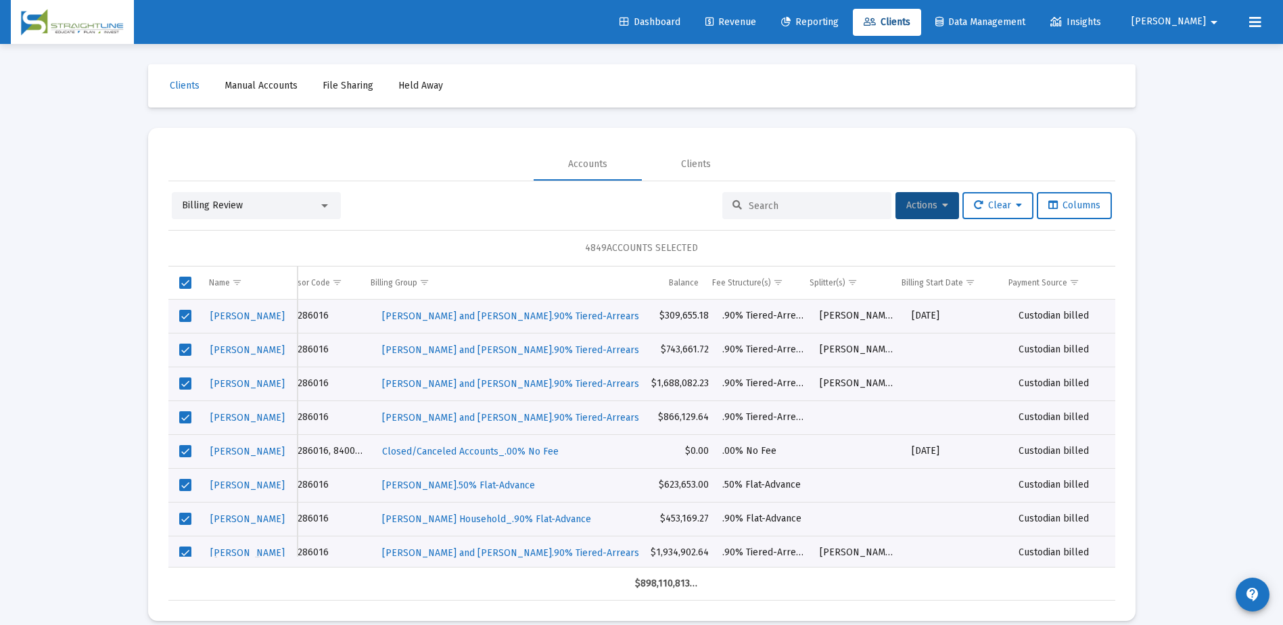
click at [182, 288] on span "Select all" at bounding box center [185, 283] width 12 height 12
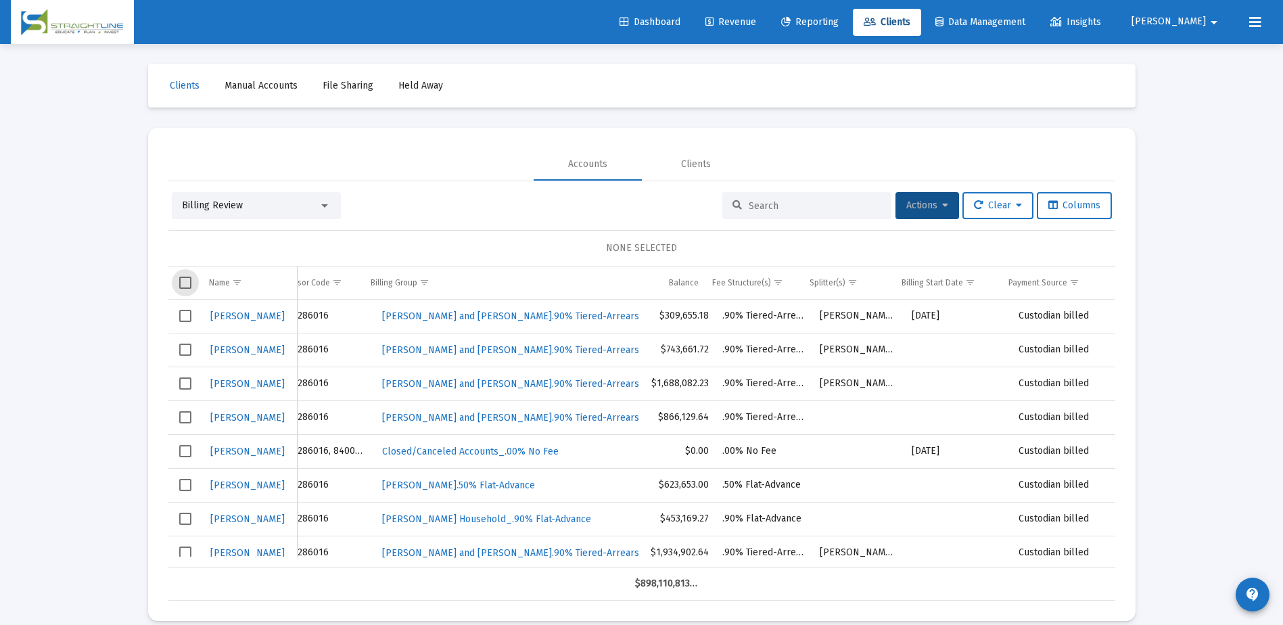
click at [183, 286] on span "Select all" at bounding box center [185, 283] width 12 height 12
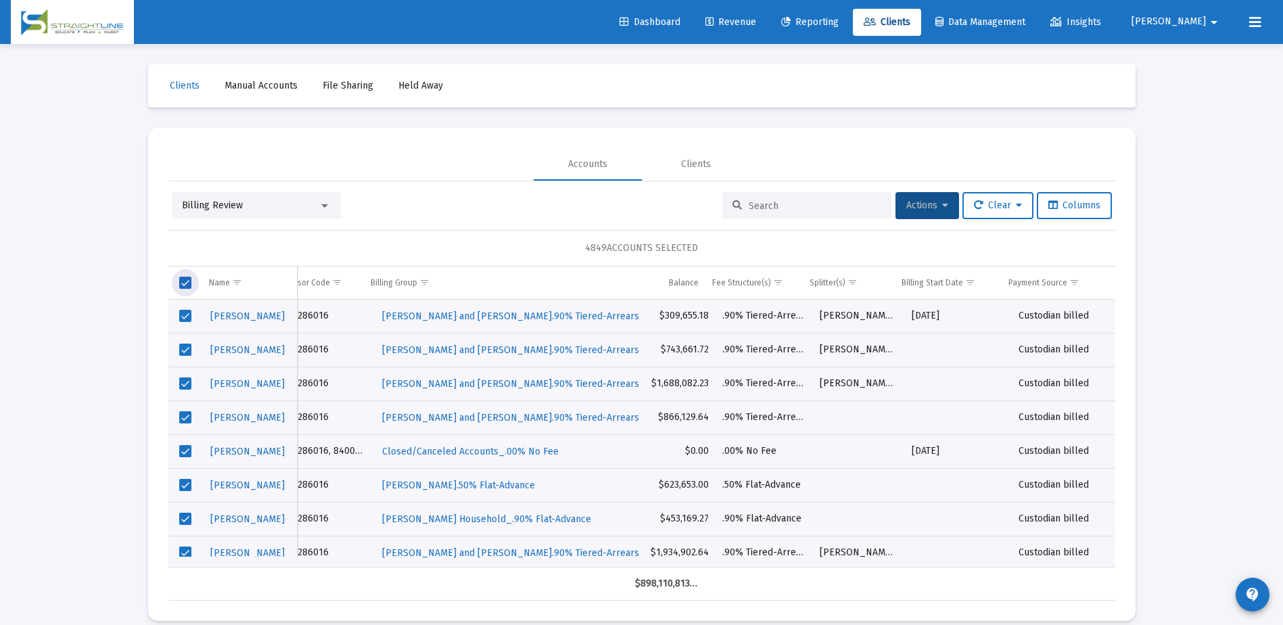
click at [183, 286] on span "Select all" at bounding box center [185, 283] width 12 height 12
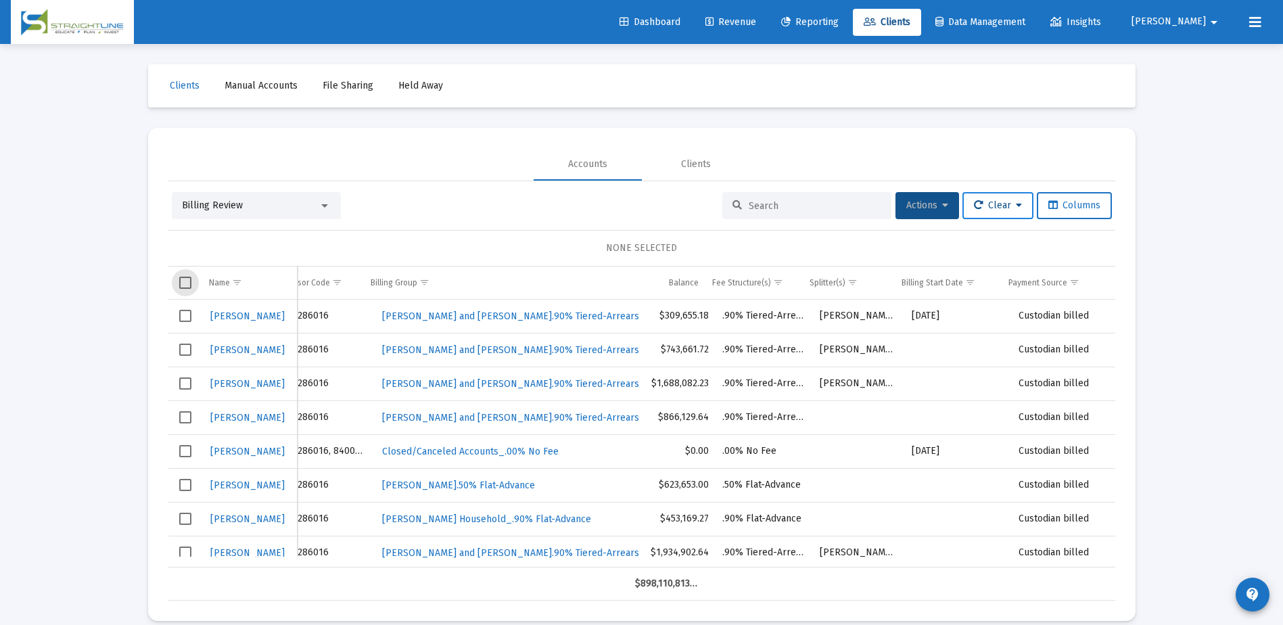
click at [1012, 204] on span "Clear" at bounding box center [998, 204] width 48 height 11
click at [1004, 271] on button "Clear Filters" at bounding box center [1003, 273] width 93 height 32
click at [1076, 283] on span "Show filter options for column 'Payment Source'" at bounding box center [1074, 282] width 10 height 10
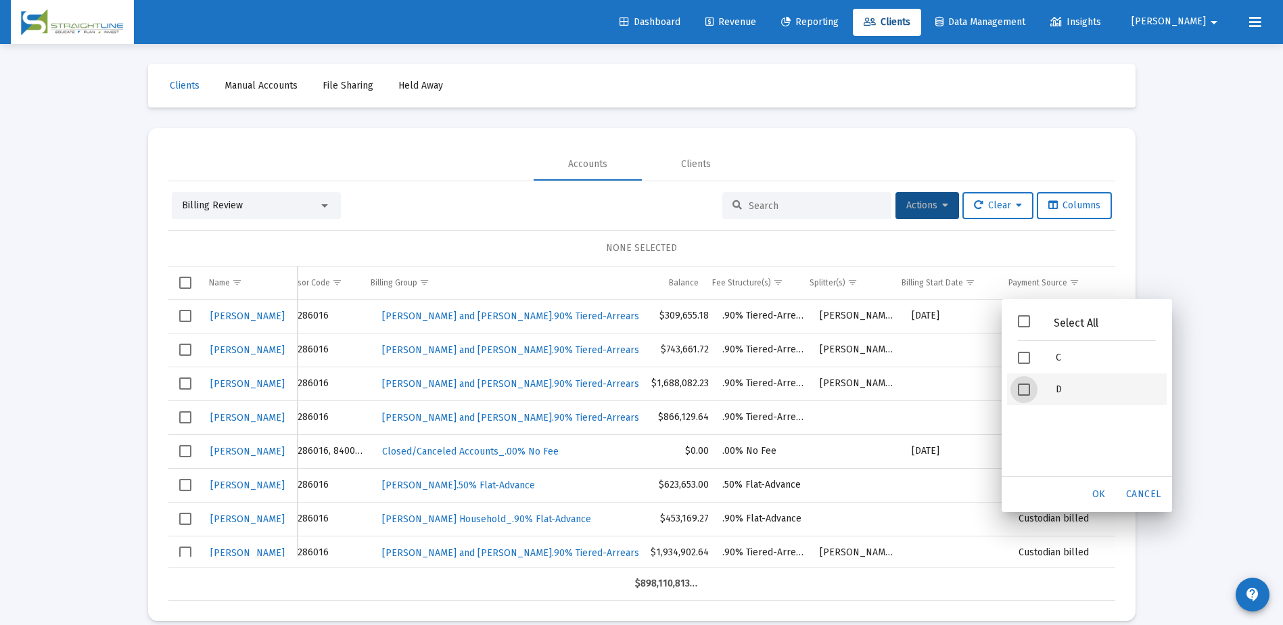
click at [1057, 387] on div "D" at bounding box center [1106, 389] width 122 height 32
click at [1105, 496] on span "OK" at bounding box center [1099, 493] width 14 height 11
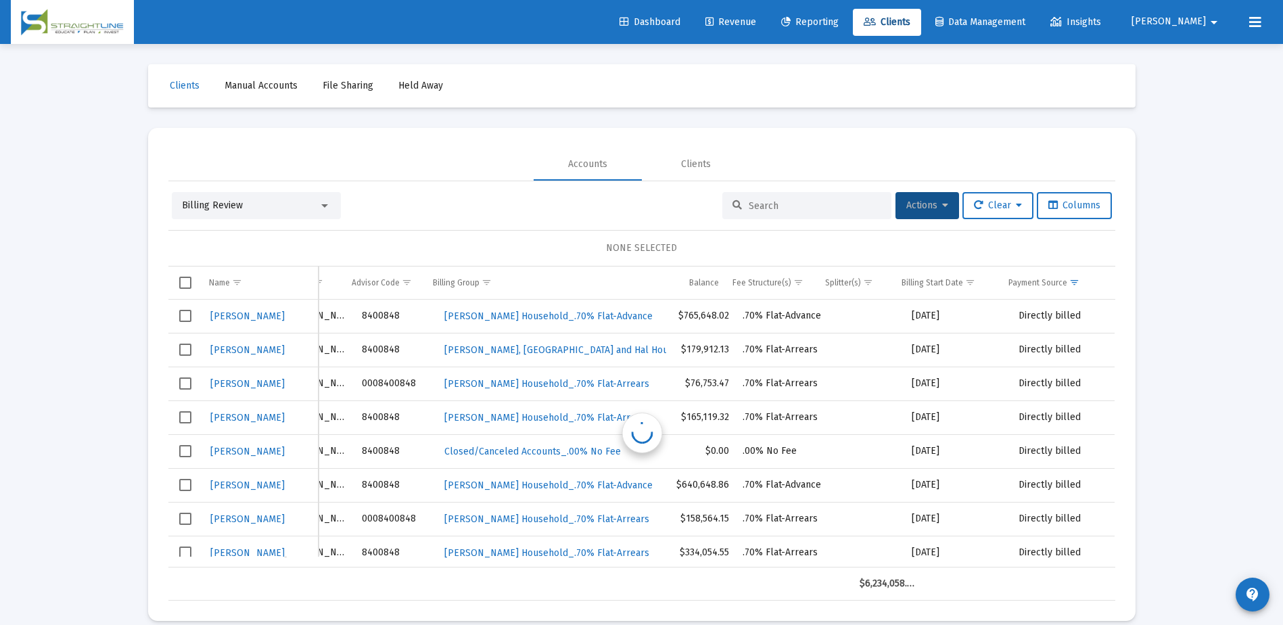
scroll to position [0, 197]
click at [185, 288] on span "Select all" at bounding box center [185, 283] width 12 height 12
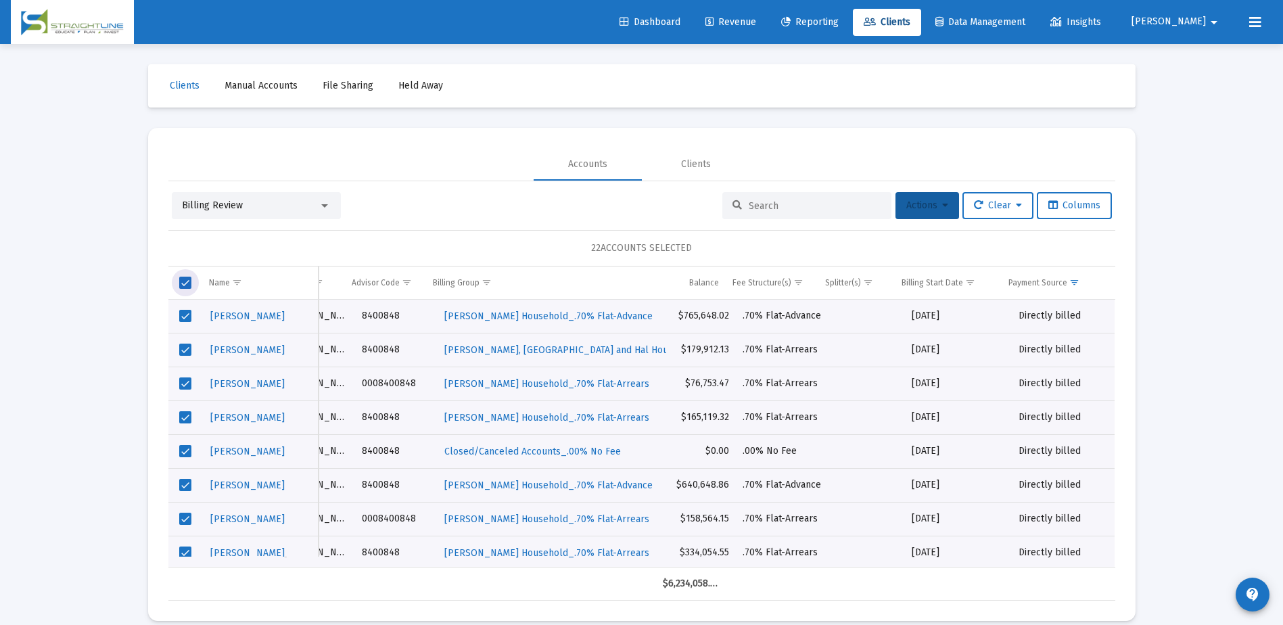
click at [932, 209] on span "Actions" at bounding box center [927, 204] width 42 height 11
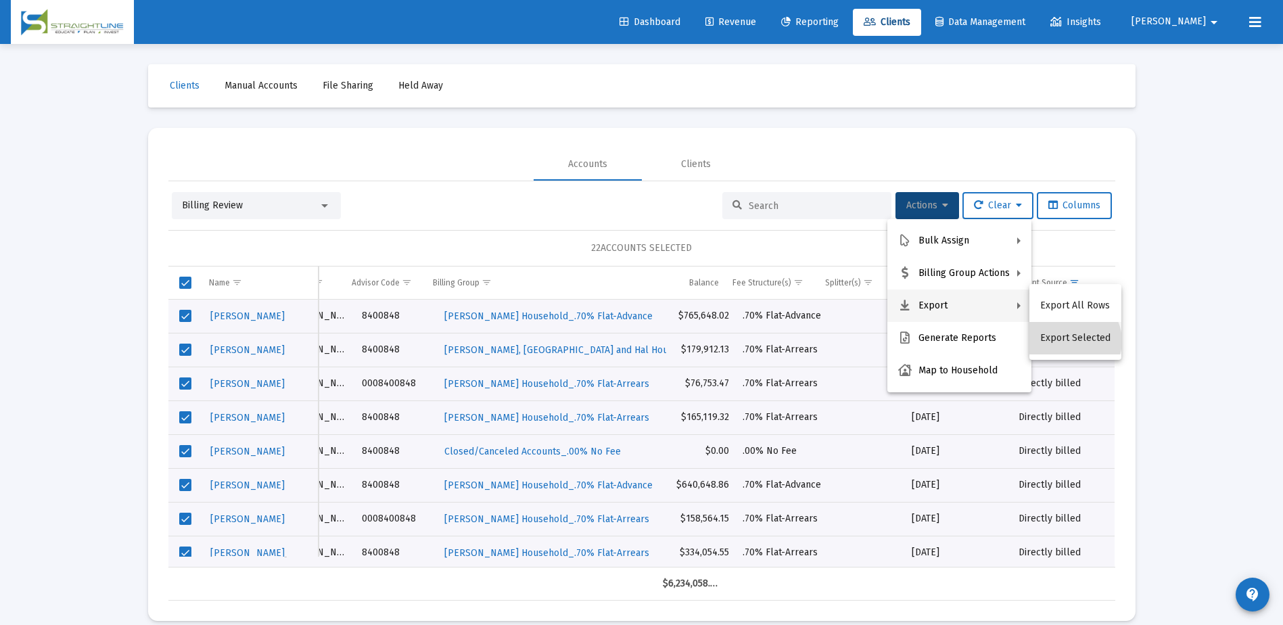
click at [1072, 341] on button "Export Selected" at bounding box center [1075, 338] width 92 height 32
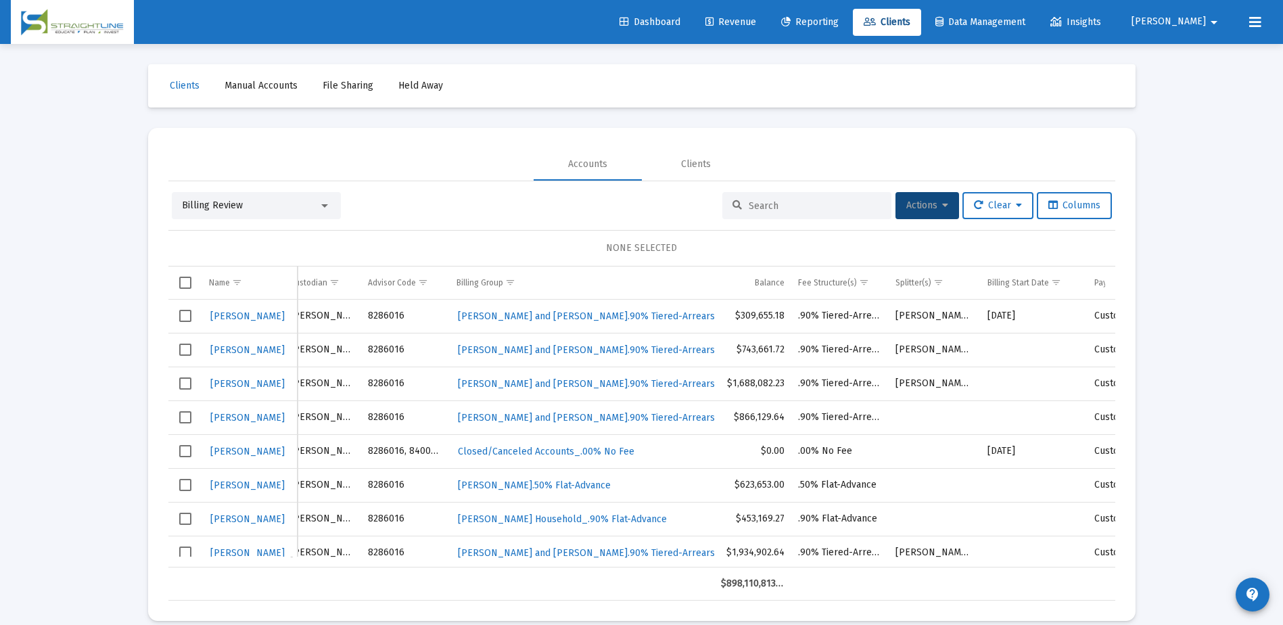
click at [1221, 194] on div "Loading... Clients Manual Accounts File Sharing Held Away Accounts Clients Bill…" at bounding box center [641, 320] width 1283 height 641
click at [751, 204] on input at bounding box center [815, 205] width 133 height 11
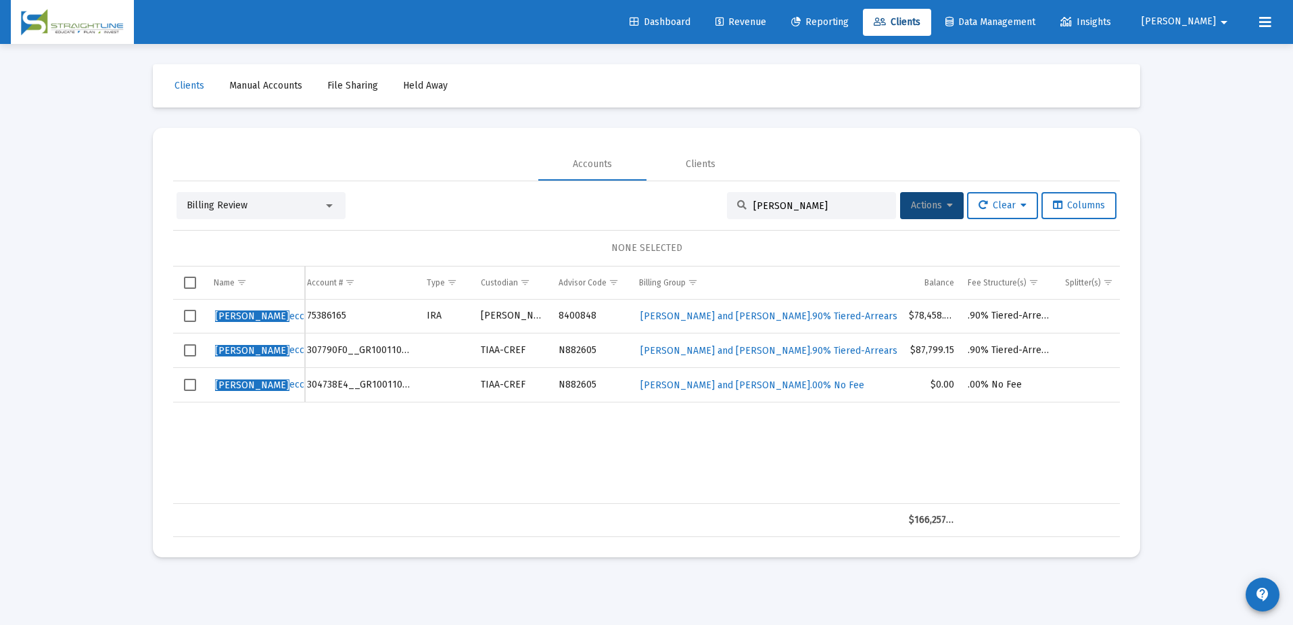
scroll to position [0, 3]
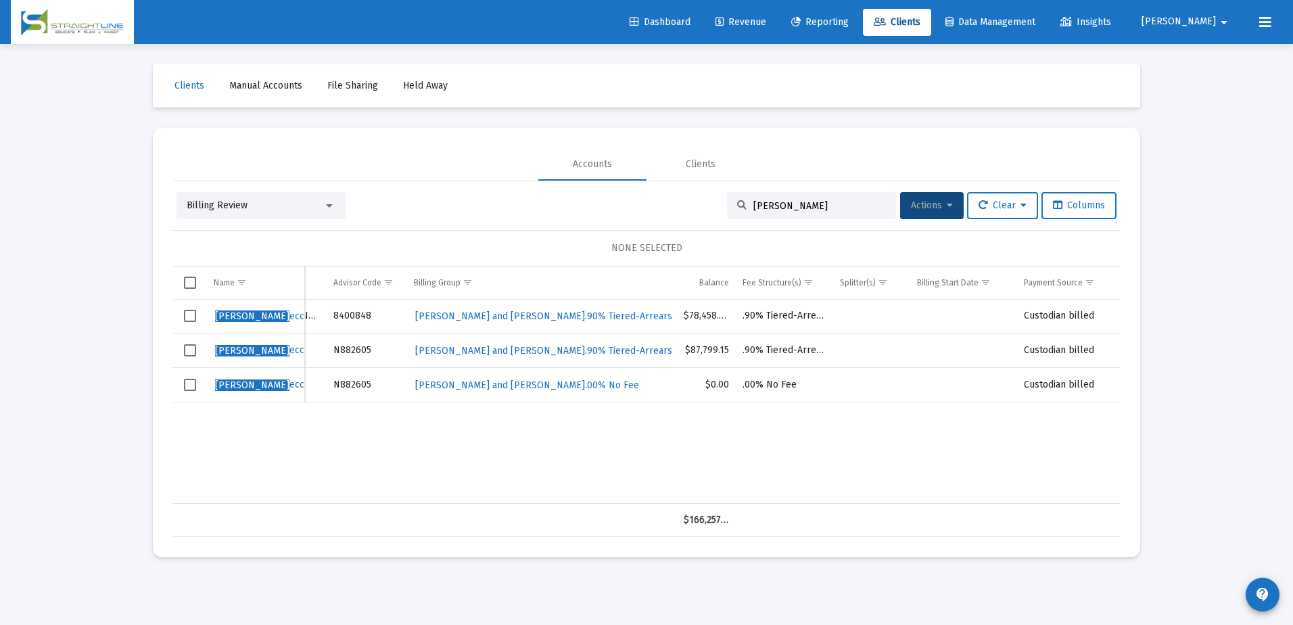
click at [755, 205] on input "congdon, reb" at bounding box center [819, 205] width 133 height 11
click at [779, 199] on div "congdon, reb" at bounding box center [811, 205] width 169 height 27
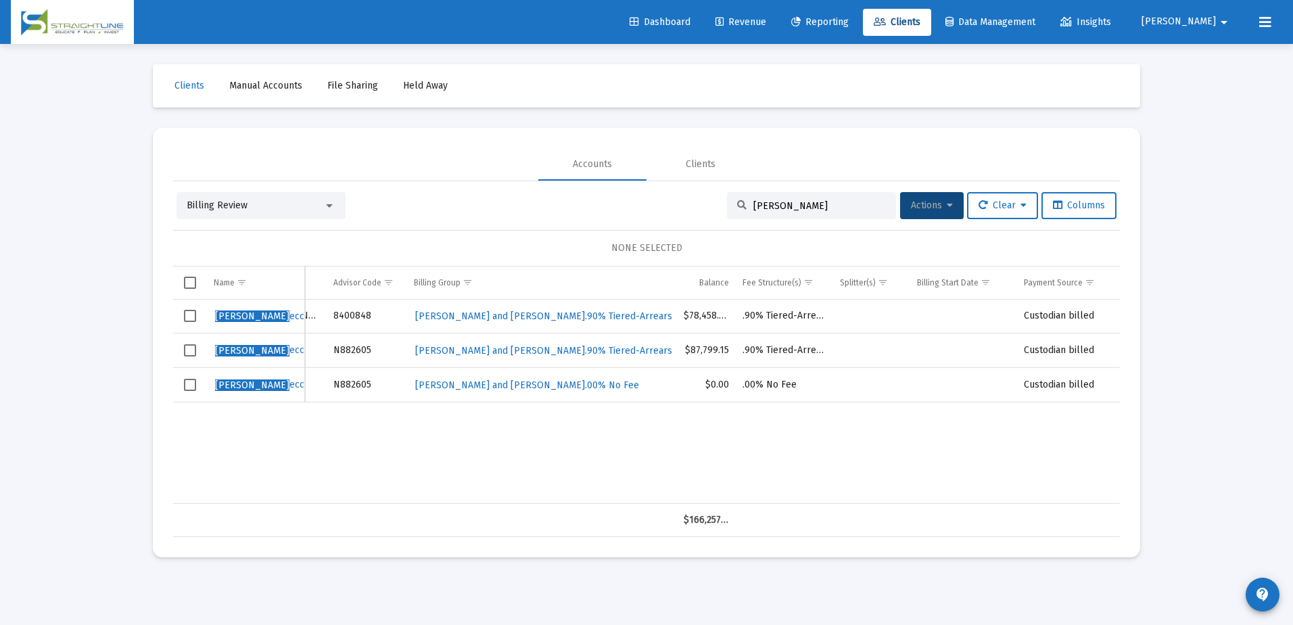
click at [782, 200] on input "congdon, reb" at bounding box center [819, 205] width 133 height 11
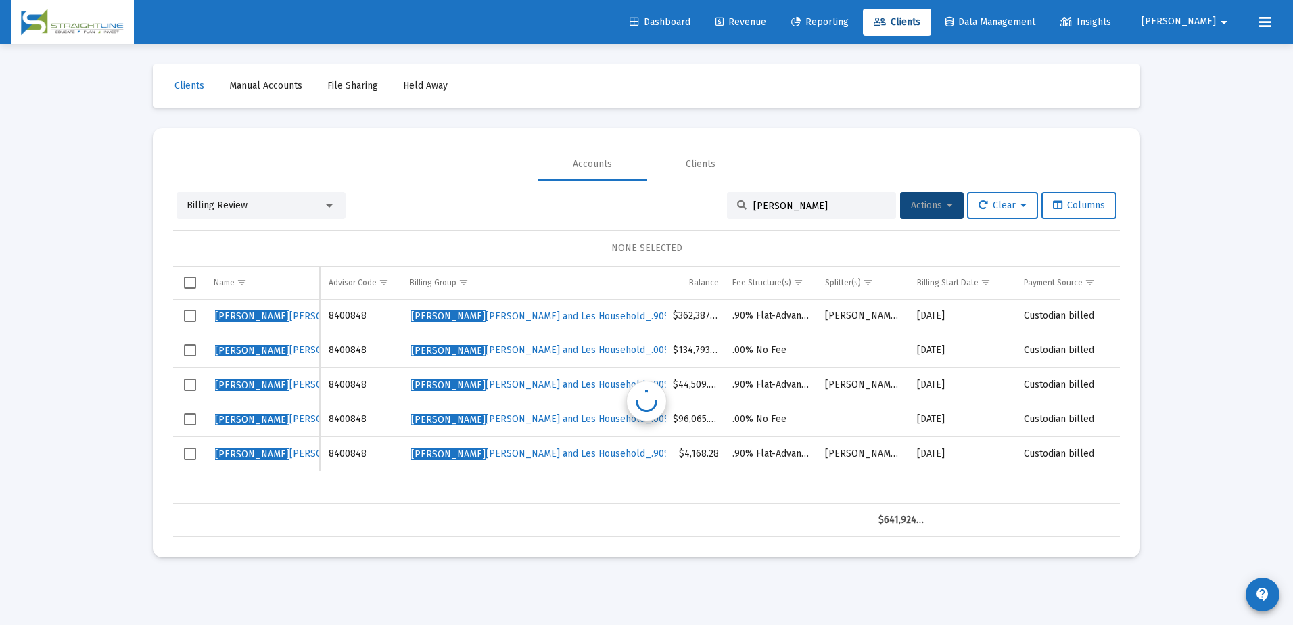
scroll to position [0, 206]
drag, startPoint x: 539, startPoint y: 490, endPoint x: 646, endPoint y: 490, distance: 106.8
click at [646, 490] on div "Degen naro, Leslie 32082948 IRA Schwab 8400848 DeGen naro, Cathy and Les Househ…" at bounding box center [544, 402] width 1152 height 204
drag, startPoint x: 1053, startPoint y: 503, endPoint x: 1081, endPoint y: 502, distance: 27.7
click at [1081, 502] on div "Name Name Account # Type Custodian Advisor Code Billing Group Balance Fee Struc…" at bounding box center [646, 401] width 947 height 270
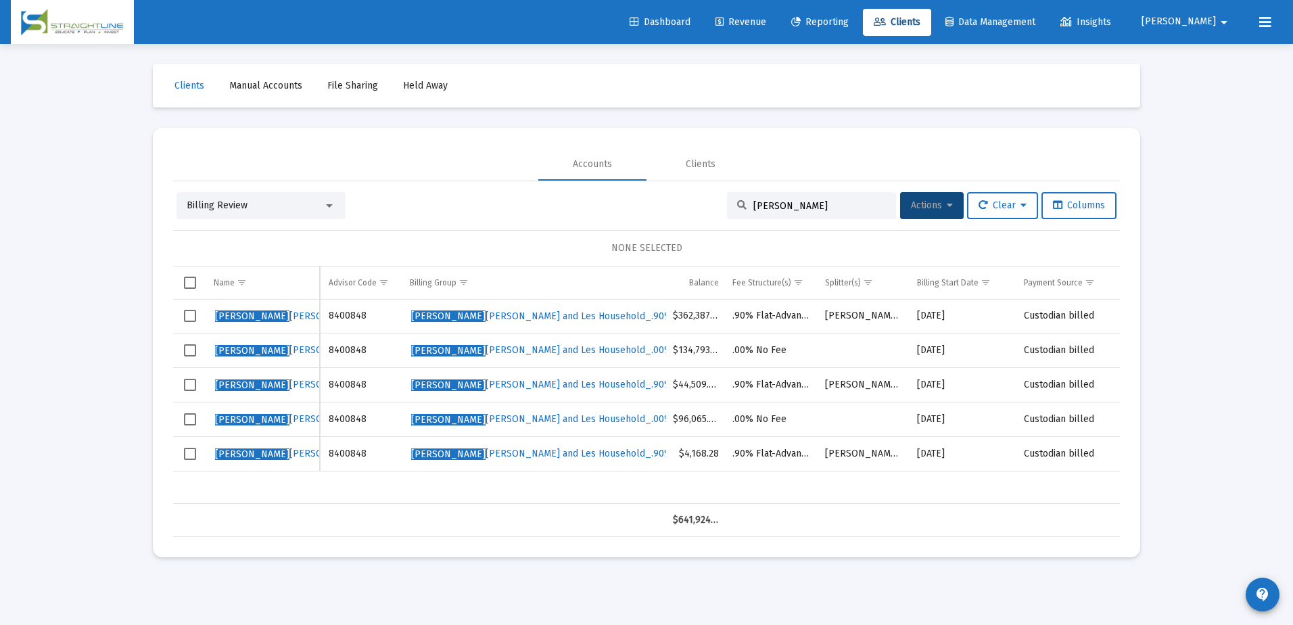
click at [589, 481] on div "Degen naro, Leslie 32082948 IRA Schwab 8400848 DeGen naro, Cathy and Les Househ…" at bounding box center [544, 402] width 1152 height 204
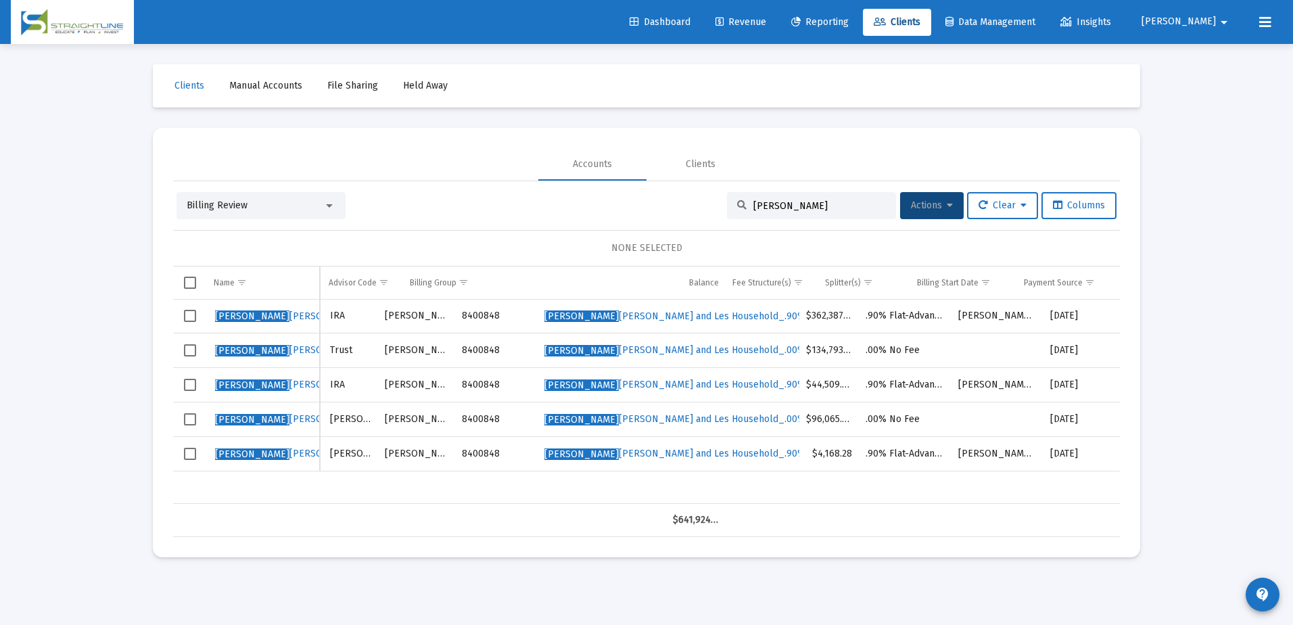
scroll to position [0, 0]
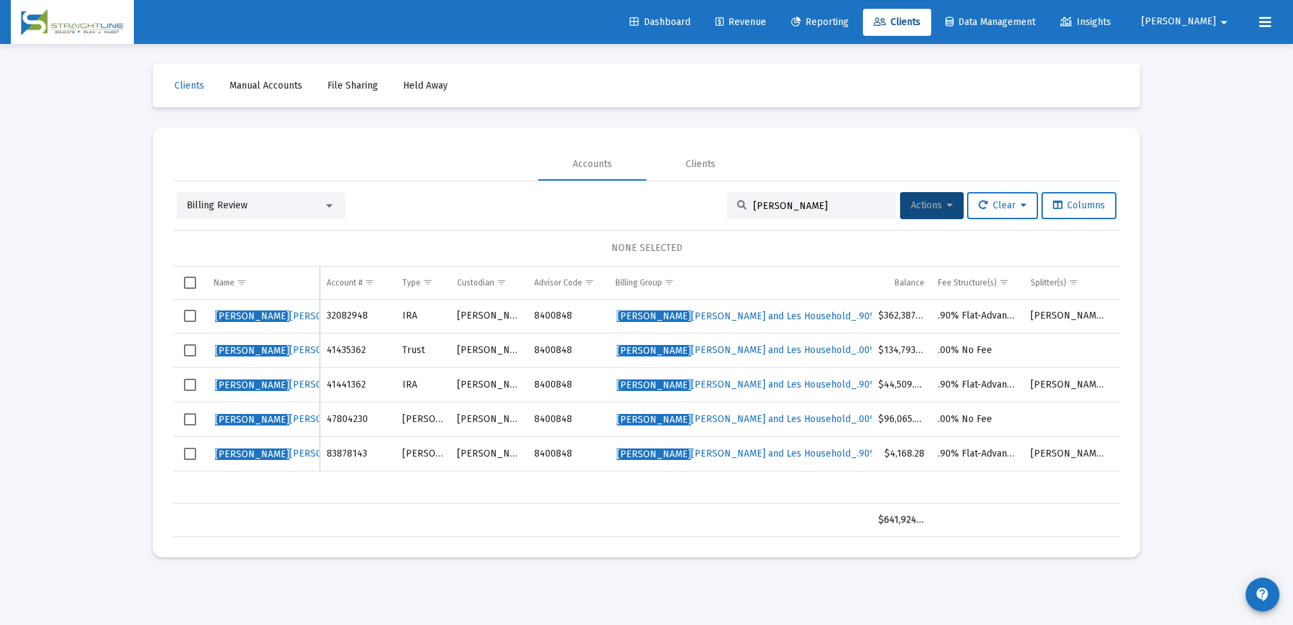
click at [392, 233] on div "NONE SELECTED" at bounding box center [646, 248] width 947 height 37
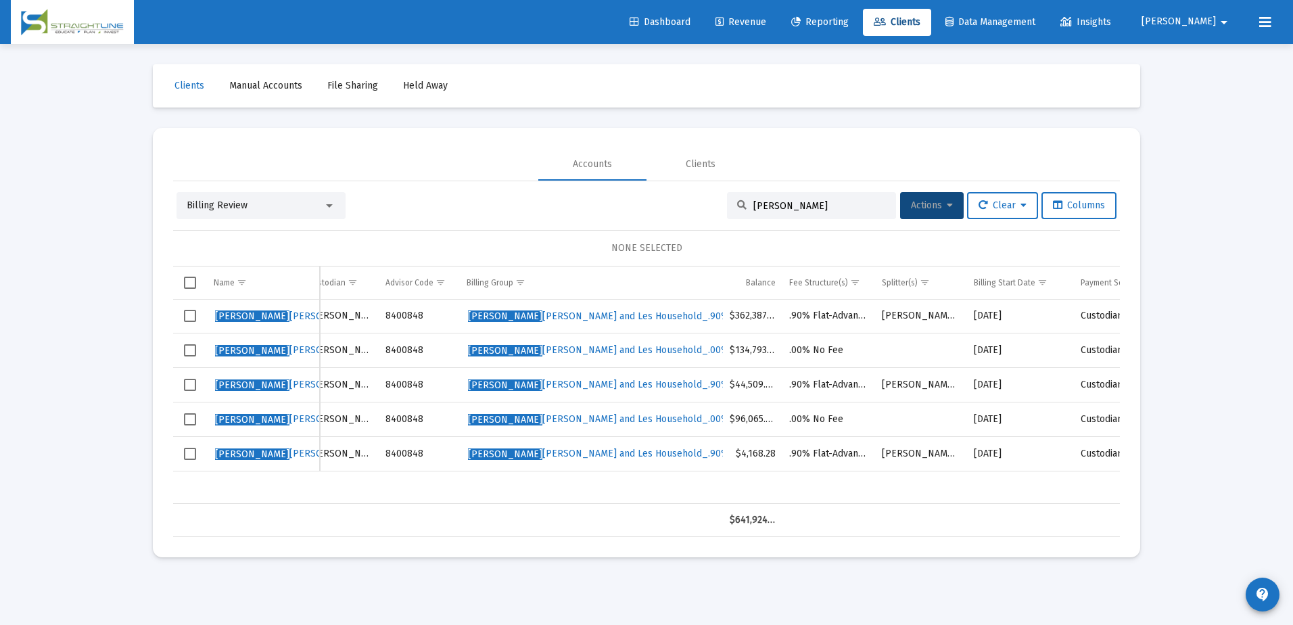
scroll to position [0, 206]
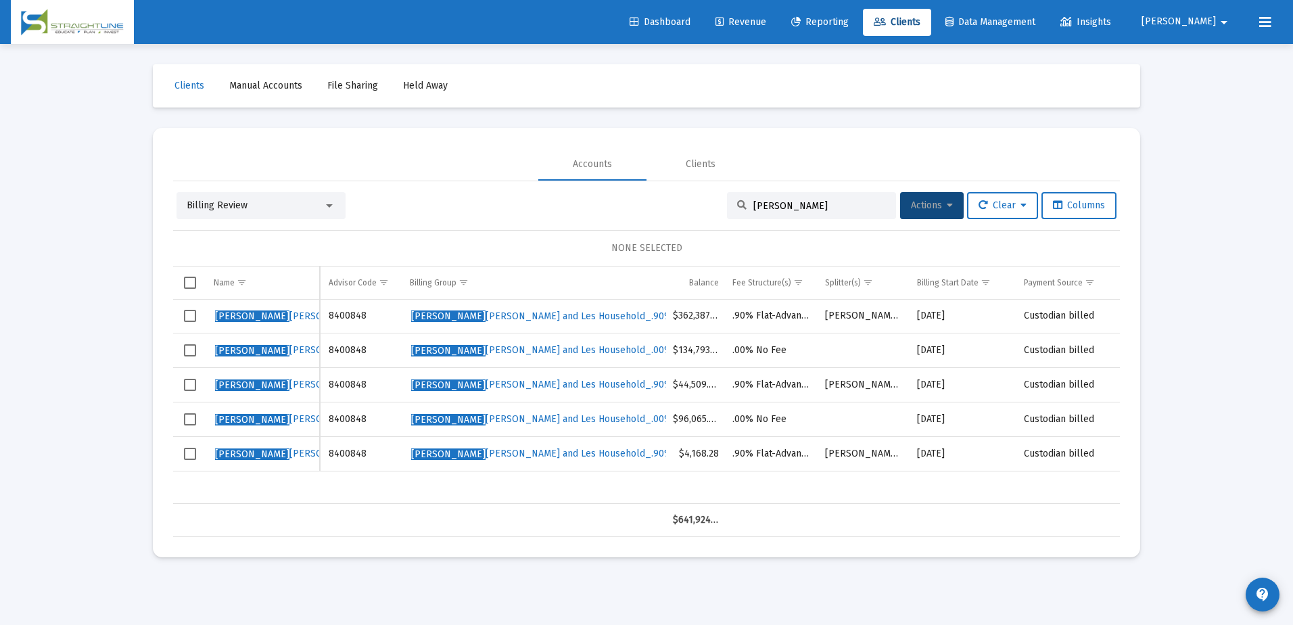
click at [763, 206] on input "degen" at bounding box center [819, 205] width 133 height 11
click at [763, 207] on input "degen" at bounding box center [819, 205] width 133 height 11
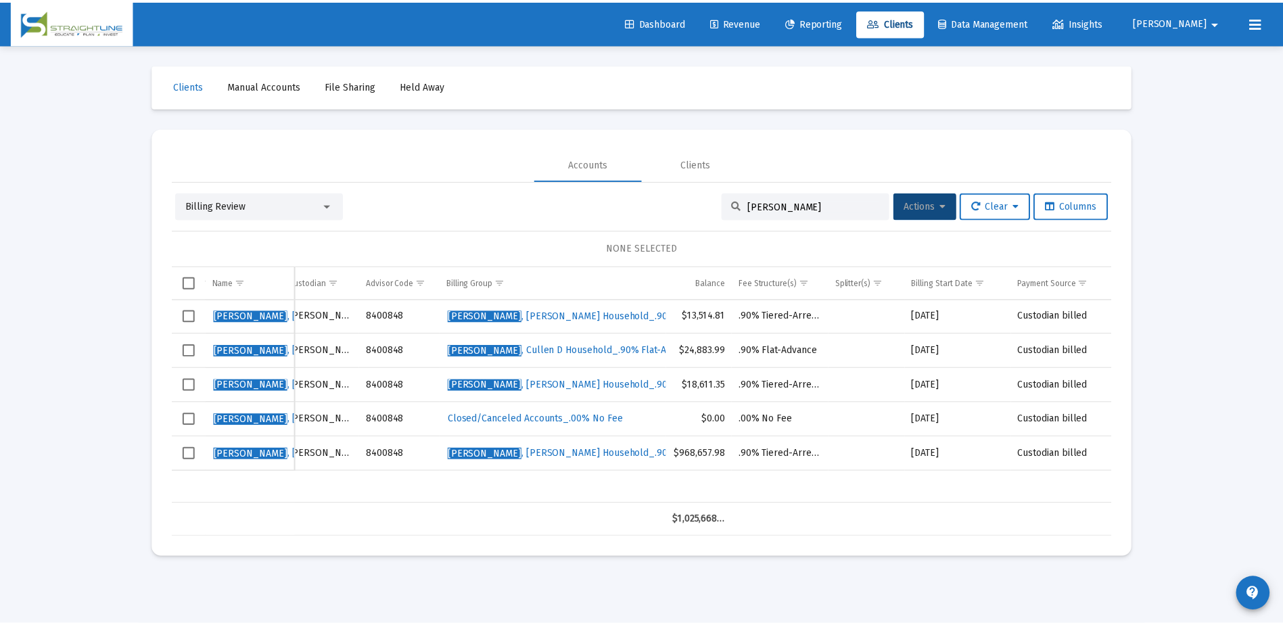
scroll to position [0, 144]
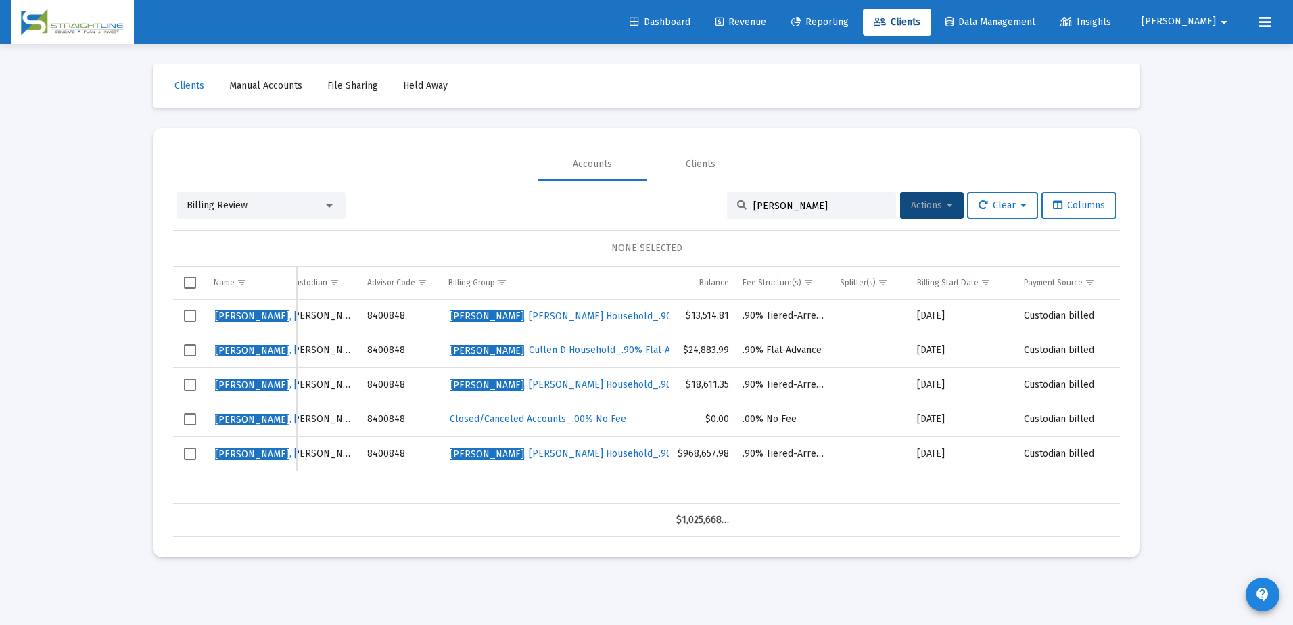
type input "haesler"
click at [74, 342] on div "Loading... Clients Manual Accounts File Sharing Held Away Accounts Clients Bill…" at bounding box center [646, 312] width 1293 height 625
click at [775, 200] on input "haesler" at bounding box center [819, 205] width 133 height 11
click at [776, 200] on input "haesler" at bounding box center [819, 205] width 133 height 11
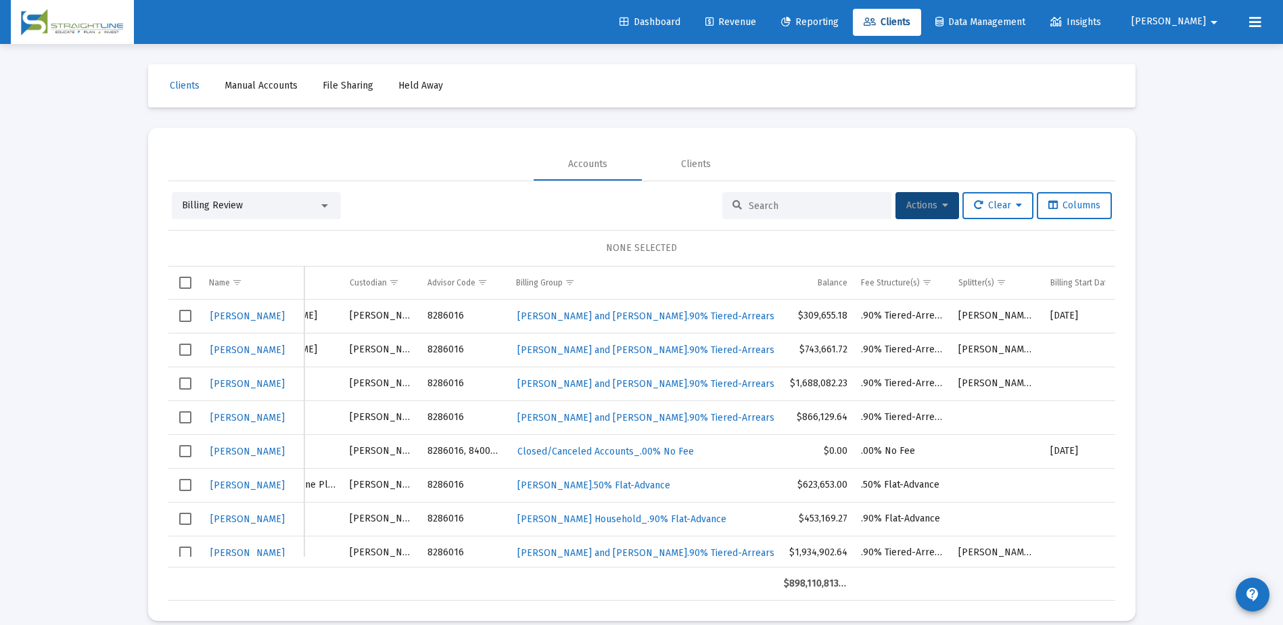
click at [767, 11] on link "Revenue" at bounding box center [730, 22] width 72 height 27
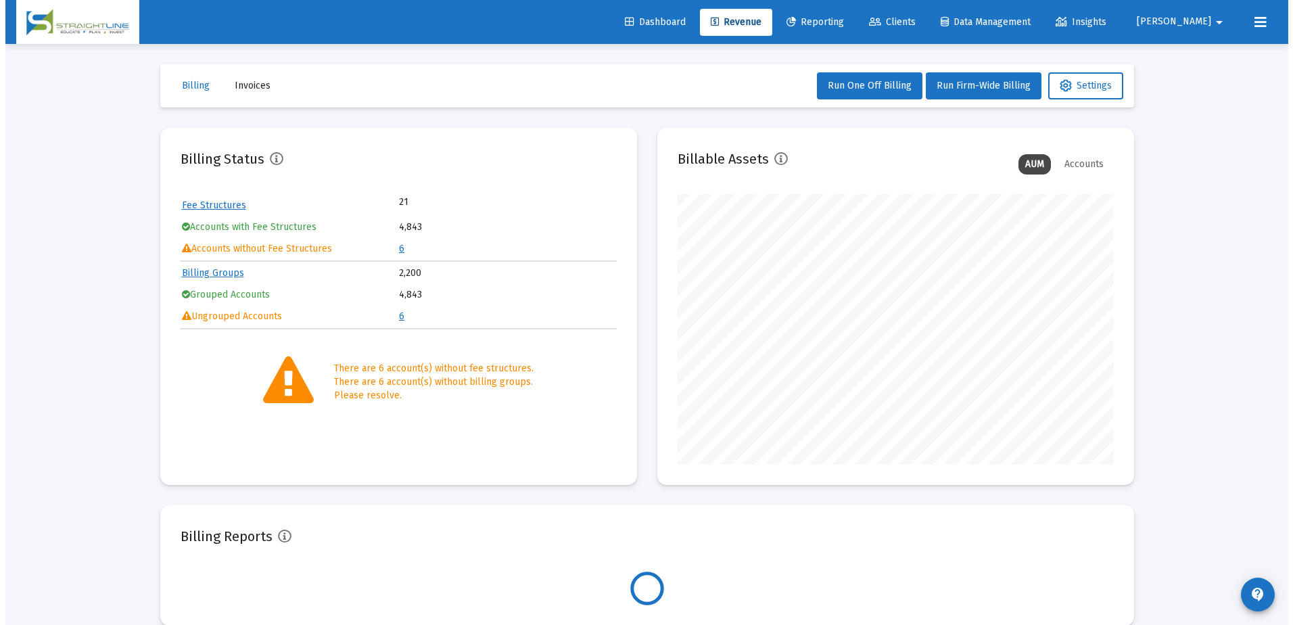
scroll to position [270, 436]
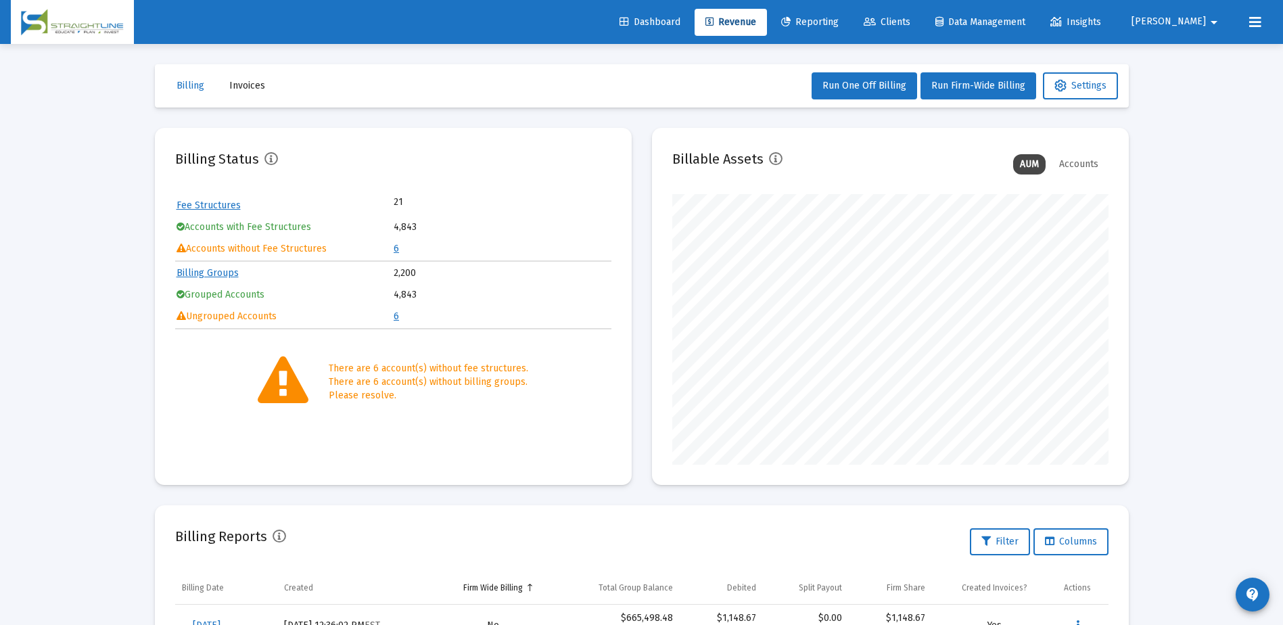
click at [395, 251] on link "6" at bounding box center [396, 248] width 5 height 11
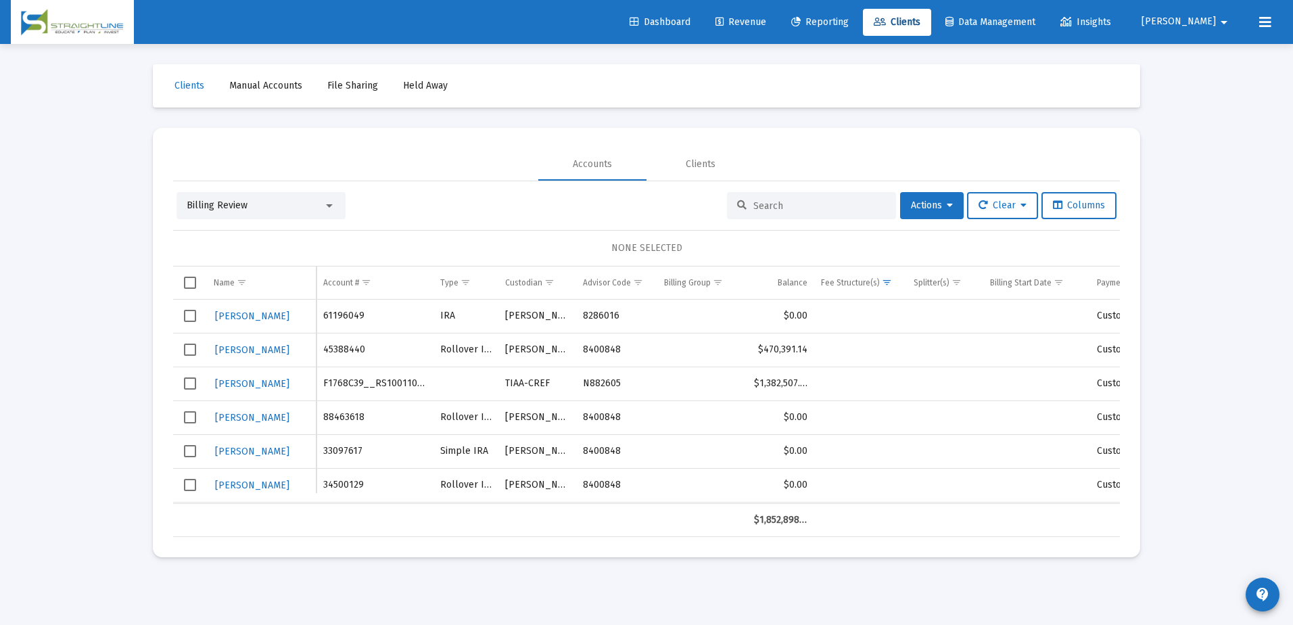
drag, startPoint x: 810, startPoint y: 352, endPoint x: 325, endPoint y: 348, distance: 484.9
click at [325, 348] on tr "MELISSA OKSALA 45388440 Rollover IRA Schwab 8400848 $470,391.14 Custodian billed" at bounding box center [683, 350] width 1020 height 34
drag, startPoint x: 325, startPoint y: 348, endPoint x: 258, endPoint y: 348, distance: 66.9
click at [258, 348] on span "MELISSA OKSALA" at bounding box center [252, 349] width 74 height 11
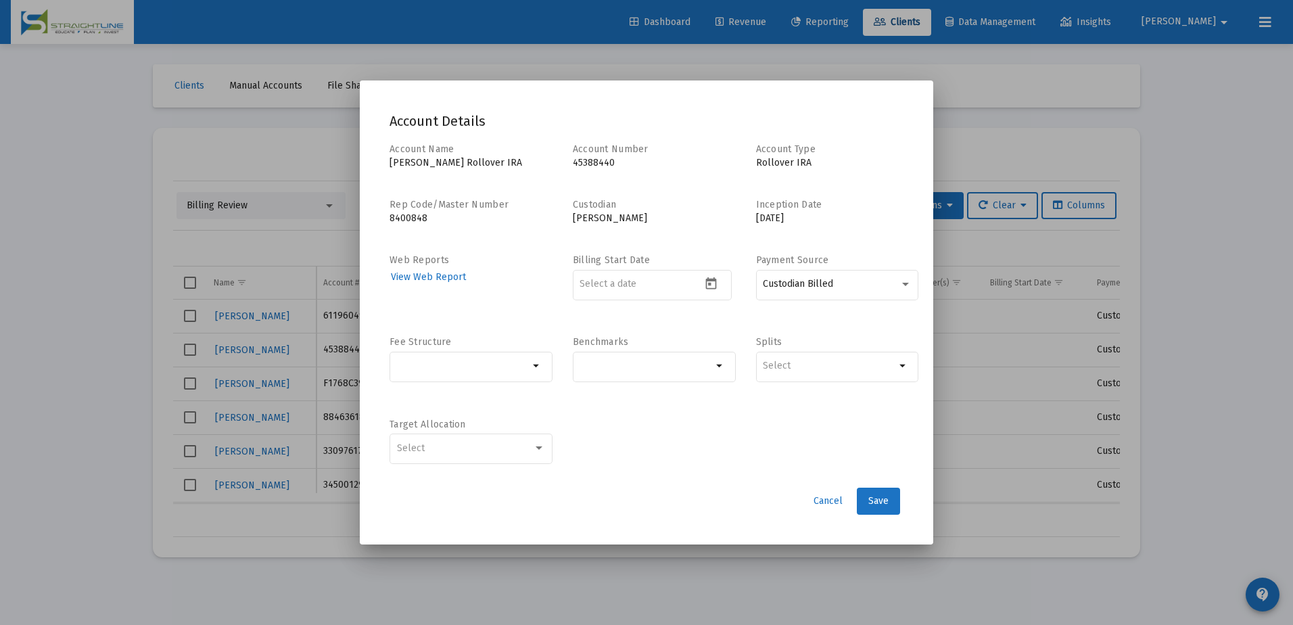
click at [258, 348] on div at bounding box center [646, 312] width 1293 height 625
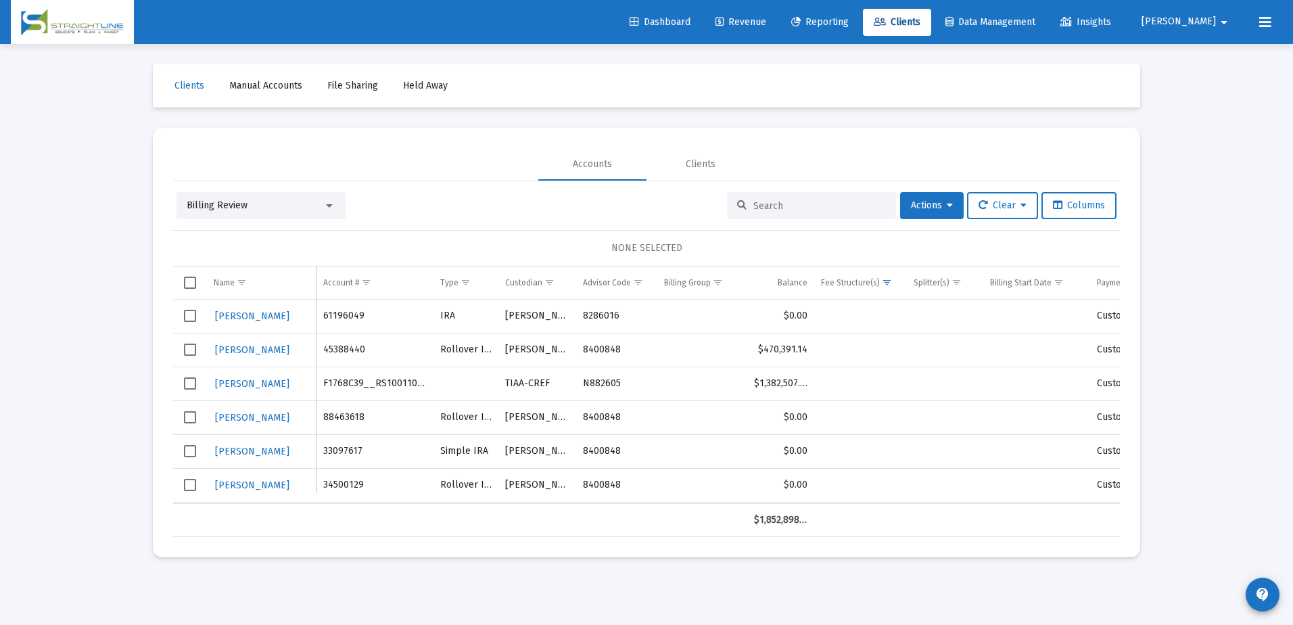
click at [327, 203] on div at bounding box center [329, 205] width 12 height 11
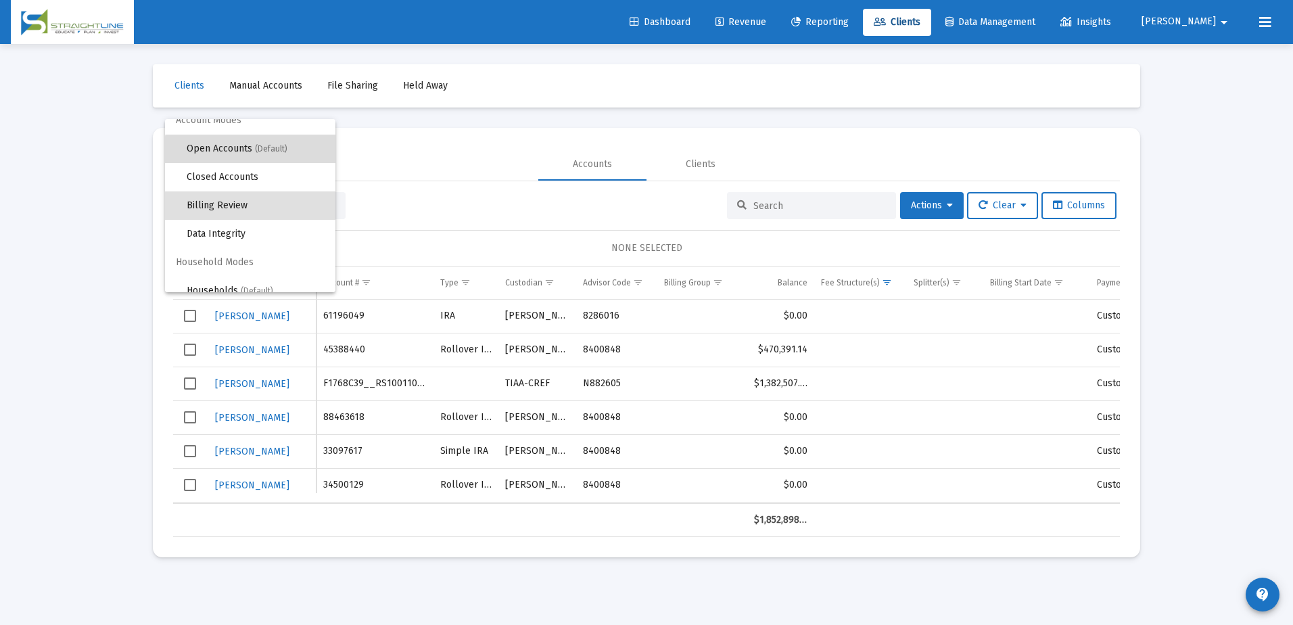
click at [252, 151] on span "Open Accounts (Default)" at bounding box center [256, 149] width 138 height 28
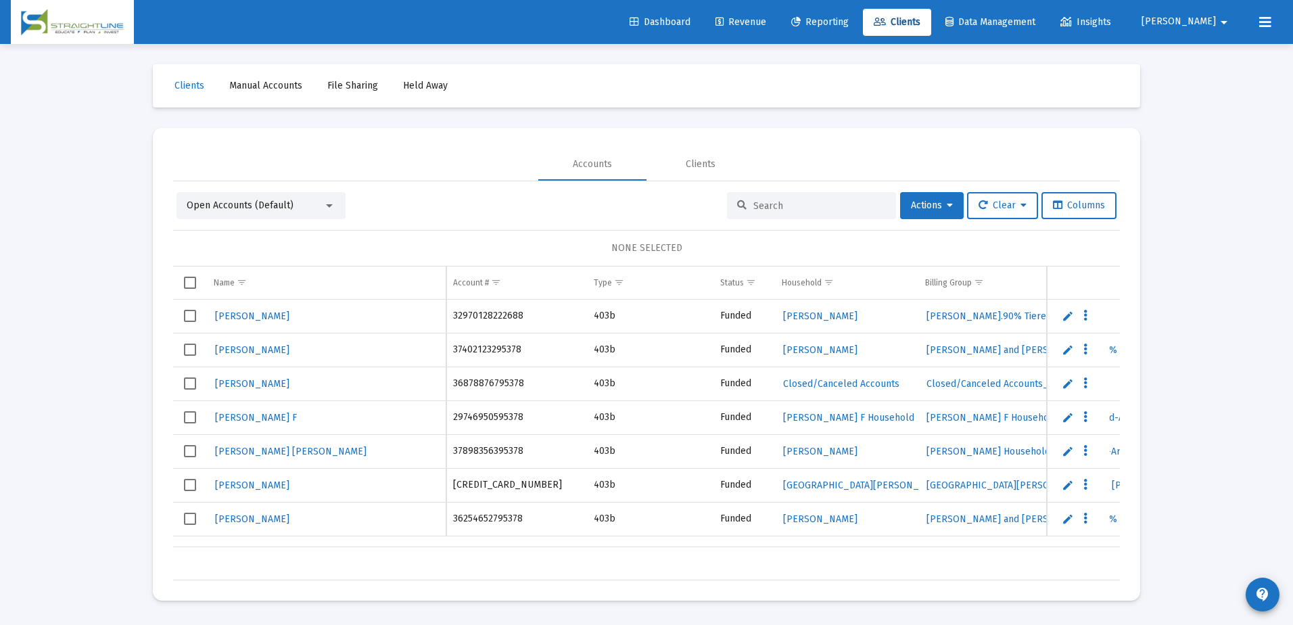
click at [779, 210] on input at bounding box center [819, 205] width 133 height 11
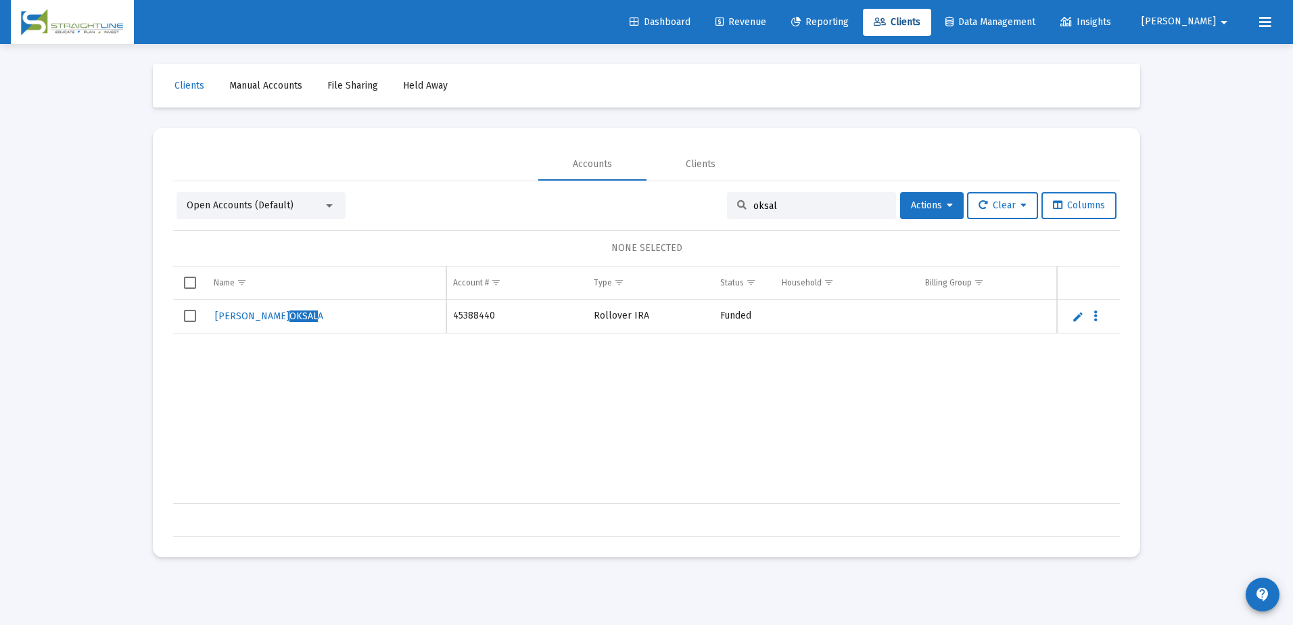
type input "oksal"
click at [1072, 316] on link "Edit" at bounding box center [1078, 316] width 12 height 12
drag, startPoint x: 251, startPoint y: 324, endPoint x: 214, endPoint y: 323, distance: 36.5
click at [214, 323] on input "MELISSA OKSALA" at bounding box center [326, 322] width 225 height 32
click at [277, 327] on input "OKSALA" at bounding box center [326, 322] width 225 height 32
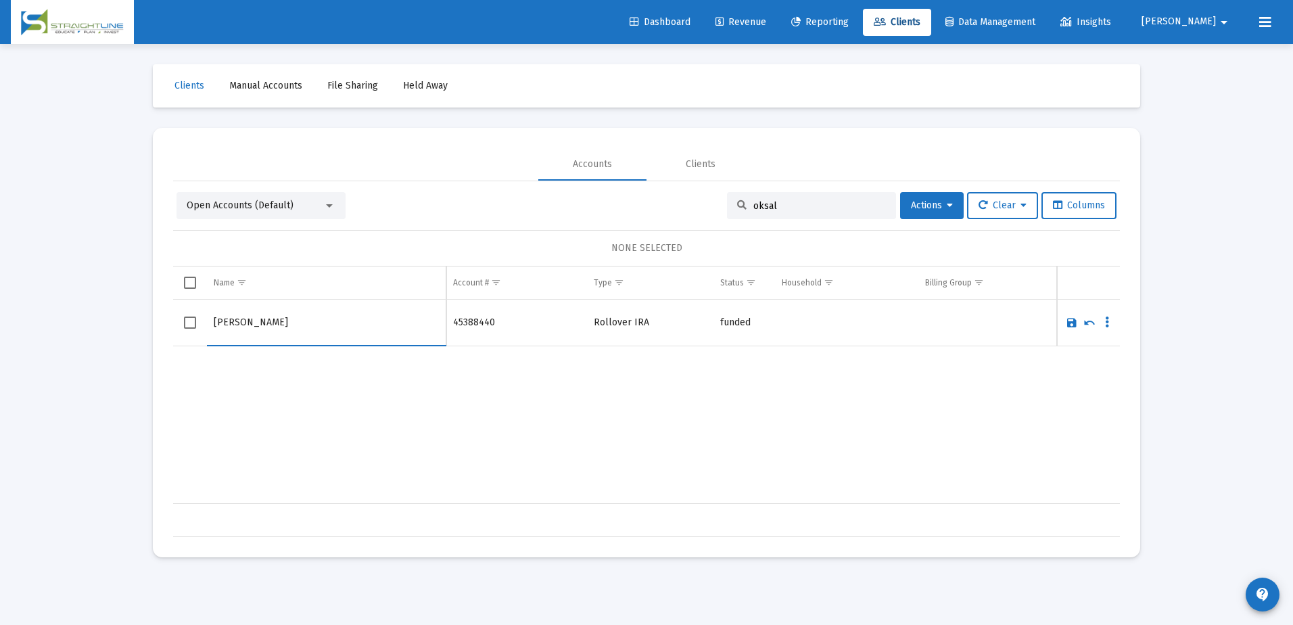
drag, startPoint x: 245, startPoint y: 320, endPoint x: 222, endPoint y: 318, distance: 22.4
click at [222, 318] on input "OKSALA, MELISSA" at bounding box center [326, 322] width 225 height 32
drag, startPoint x: 283, startPoint y: 323, endPoint x: 255, endPoint y: 325, distance: 27.8
click at [255, 325] on input "Oksala, MELISSA" at bounding box center [326, 322] width 225 height 32
type input "[PERSON_NAME]"
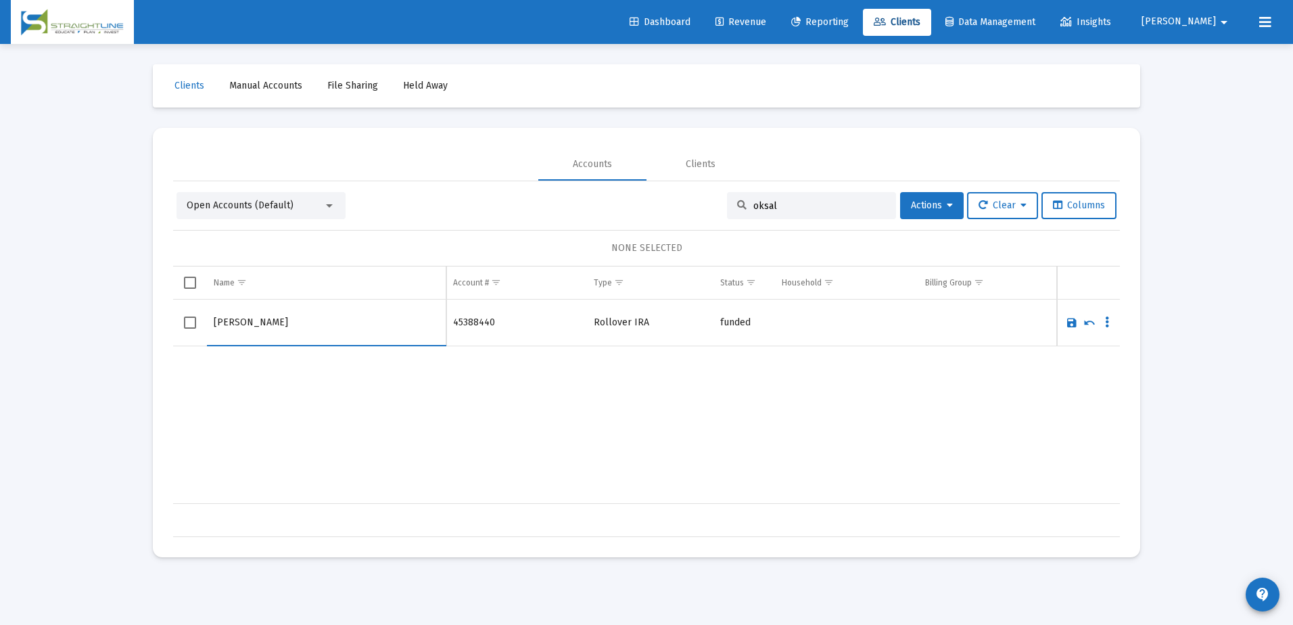
click at [369, 390] on div "MELISSA OKSALA 45388440 Rollover IRA funded Schwab 10/1/2025 $470,391.14" at bounding box center [1058, 402] width 1771 height 204
click at [806, 203] on input "oksal" at bounding box center [819, 205] width 133 height 11
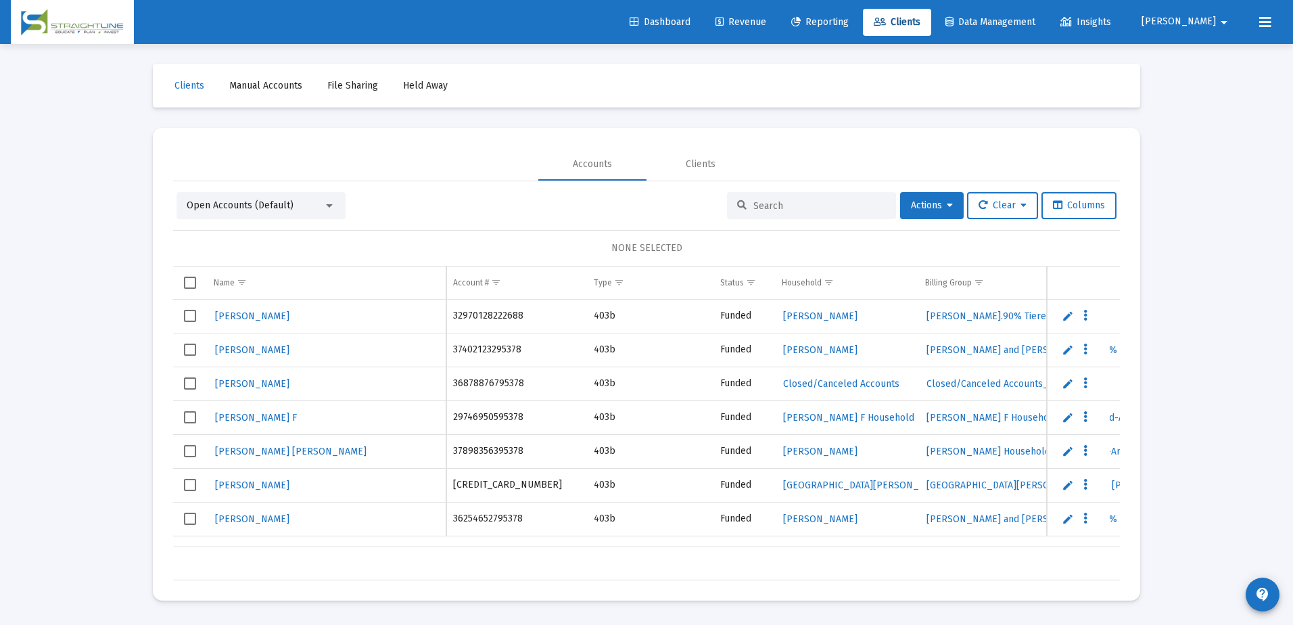
click at [809, 203] on input at bounding box center [819, 205] width 133 height 11
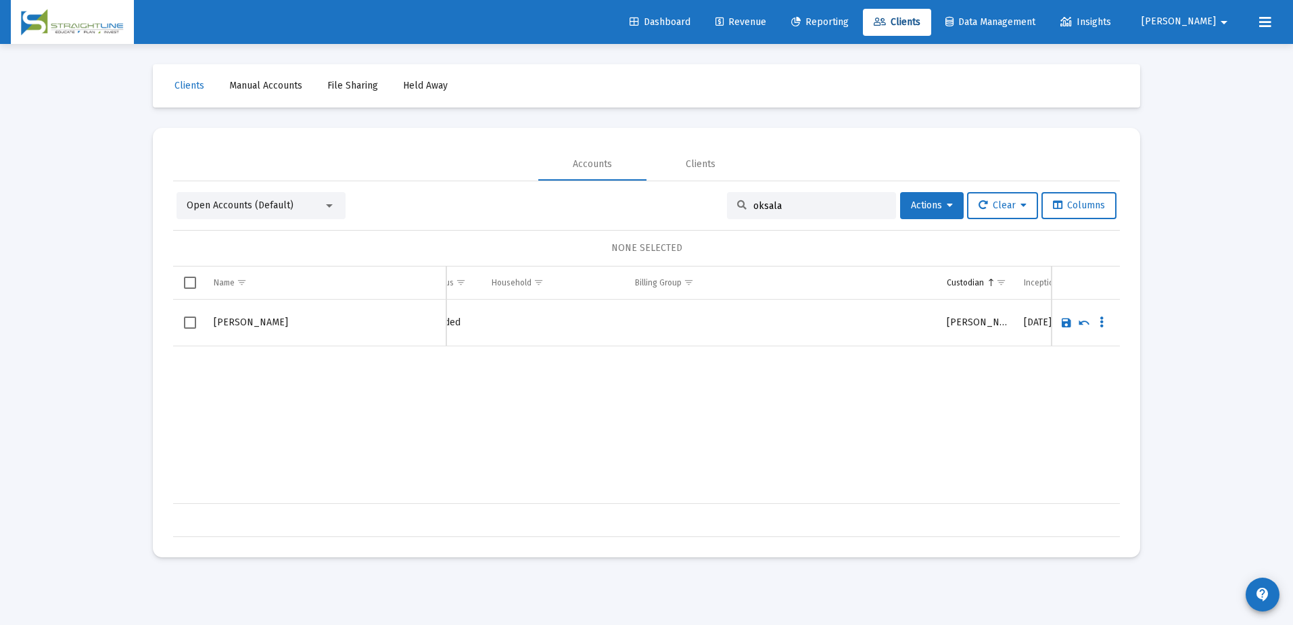
scroll to position [0, 0]
type input "oksala"
drag, startPoint x: 285, startPoint y: 321, endPoint x: 212, endPoint y: 315, distance: 73.3
click at [212, 315] on td "[PERSON_NAME]" at bounding box center [326, 323] width 239 height 47
click at [323, 204] on div "Open Accounts (Default)" at bounding box center [255, 206] width 137 height 14
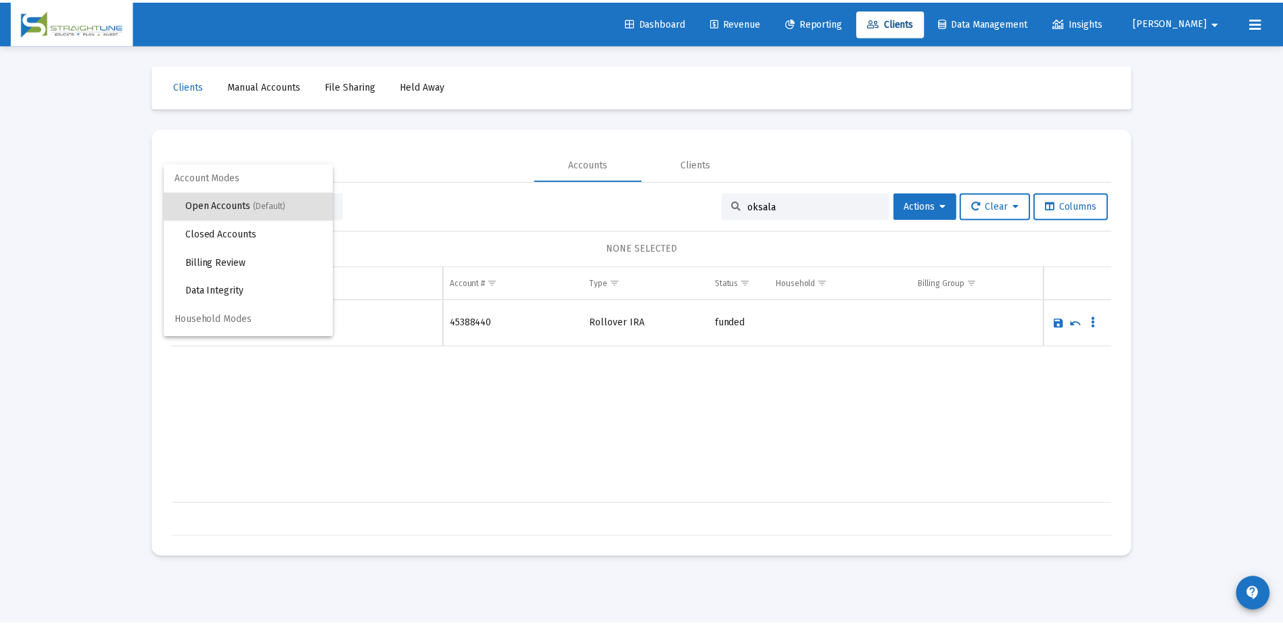
scroll to position [26, 0]
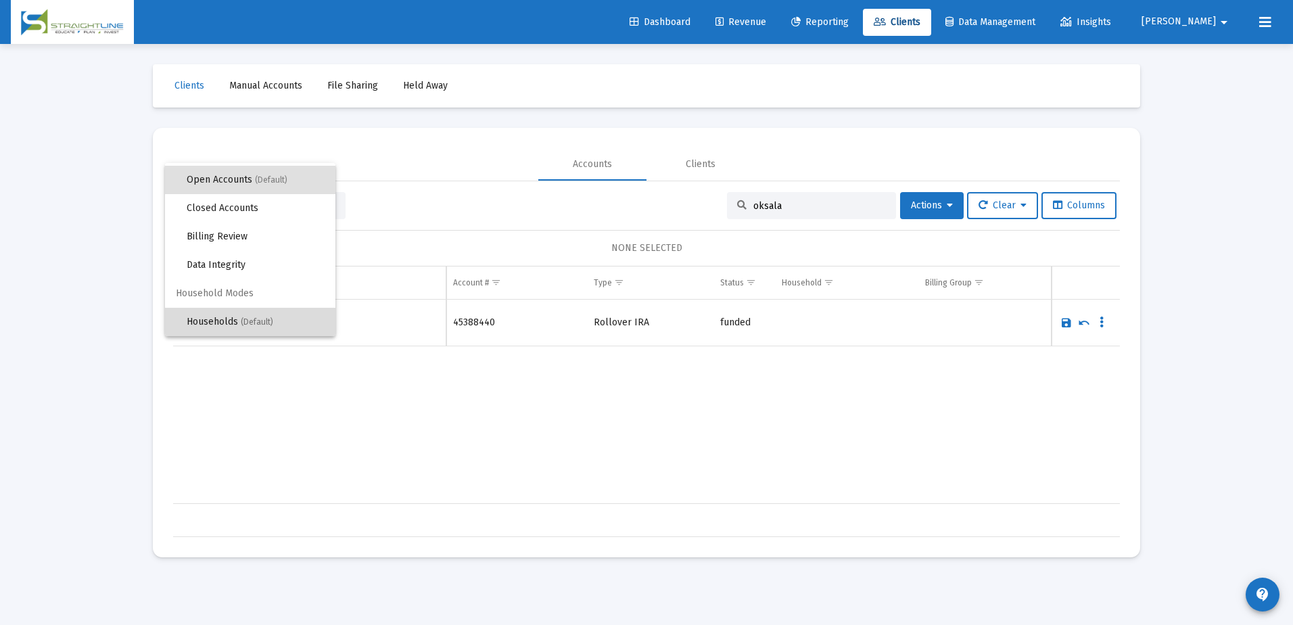
click at [253, 321] on span "(Default)" at bounding box center [257, 321] width 32 height 9
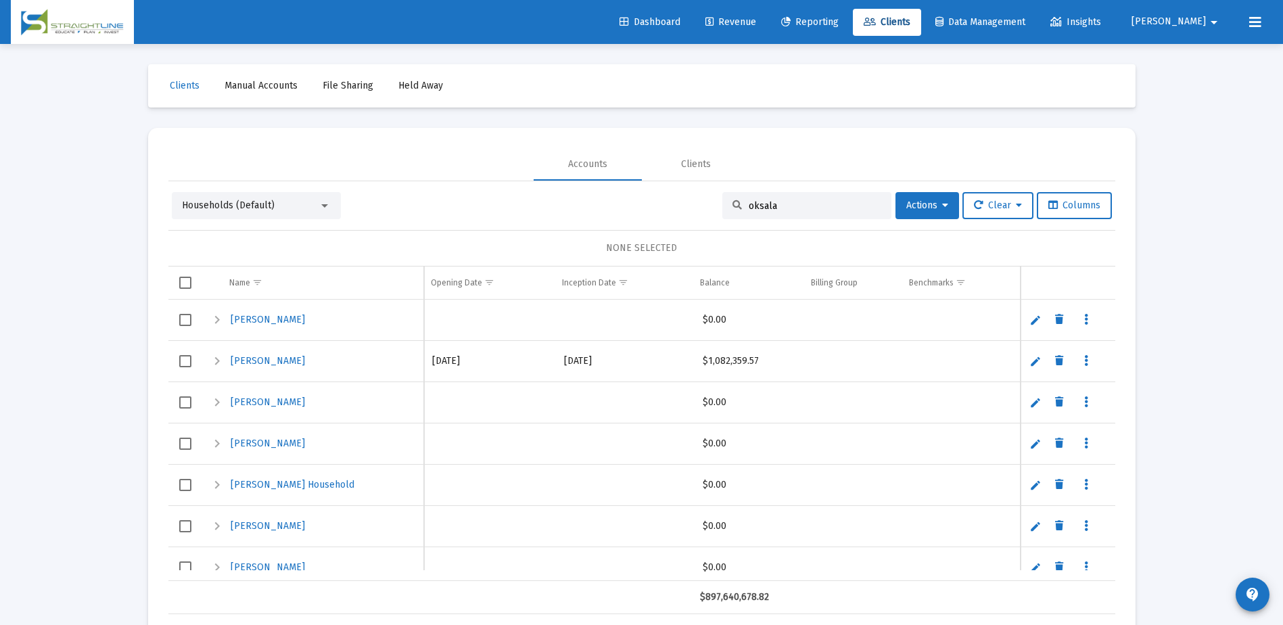
click at [323, 204] on div at bounding box center [324, 205] width 7 height 3
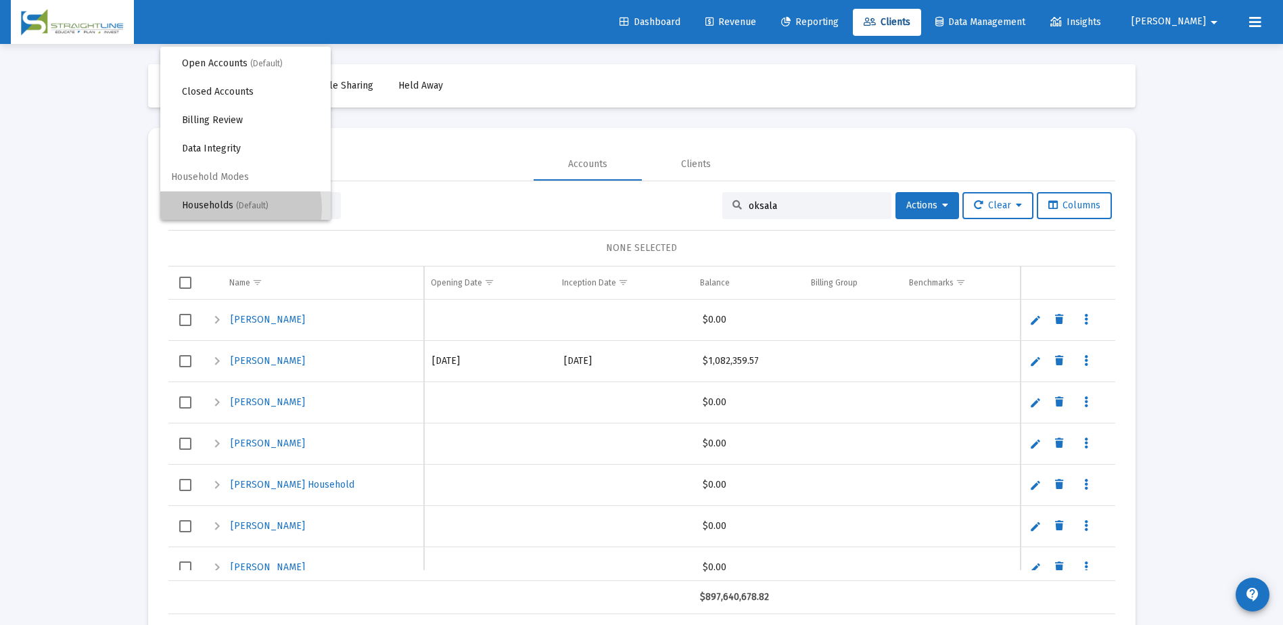
click at [240, 208] on span "(Default)" at bounding box center [252, 205] width 32 height 9
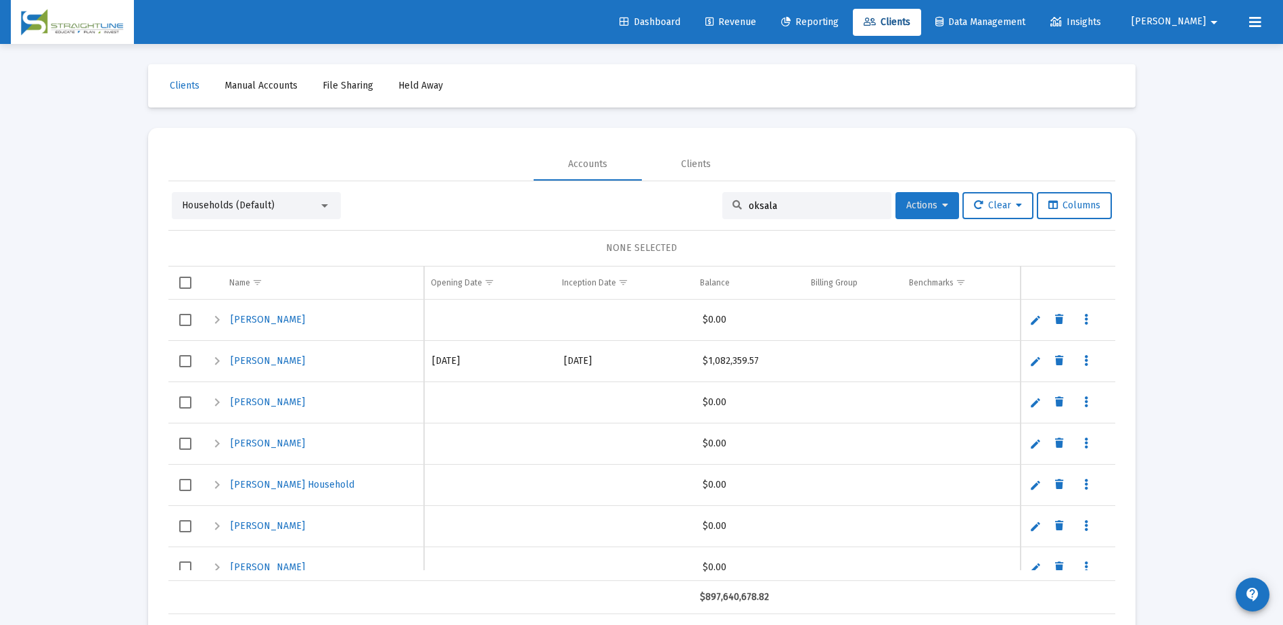
click at [943, 214] on button "Actions" at bounding box center [927, 205] width 64 height 27
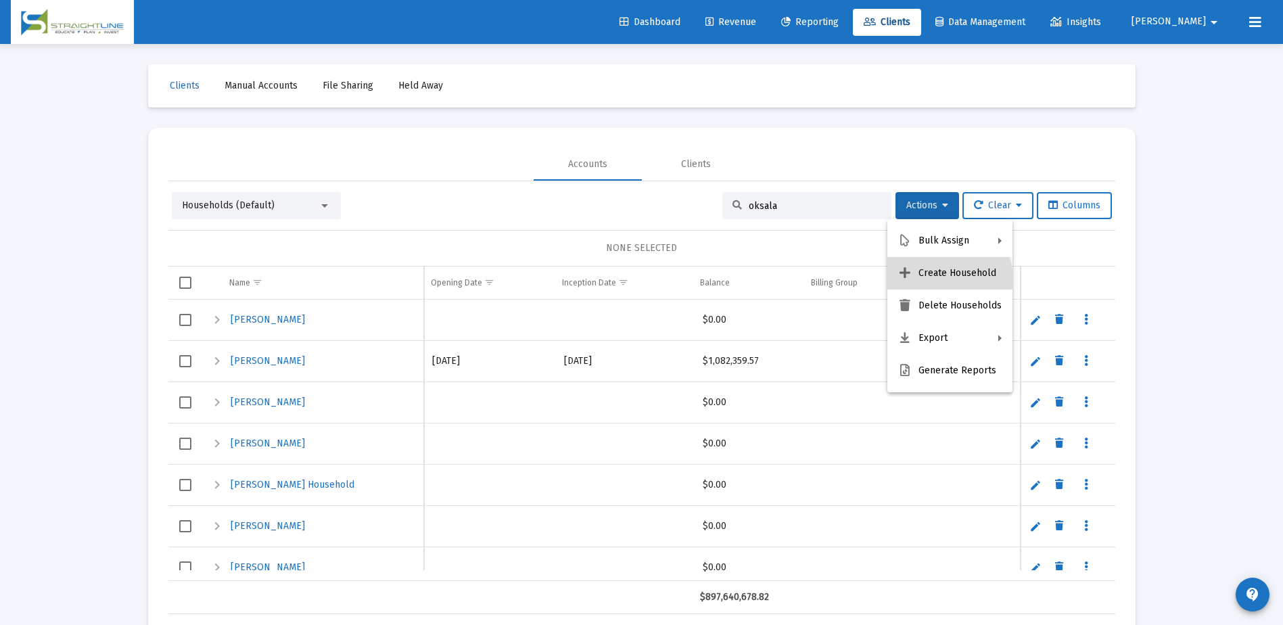
click at [938, 279] on button "Create Household" at bounding box center [949, 273] width 125 height 32
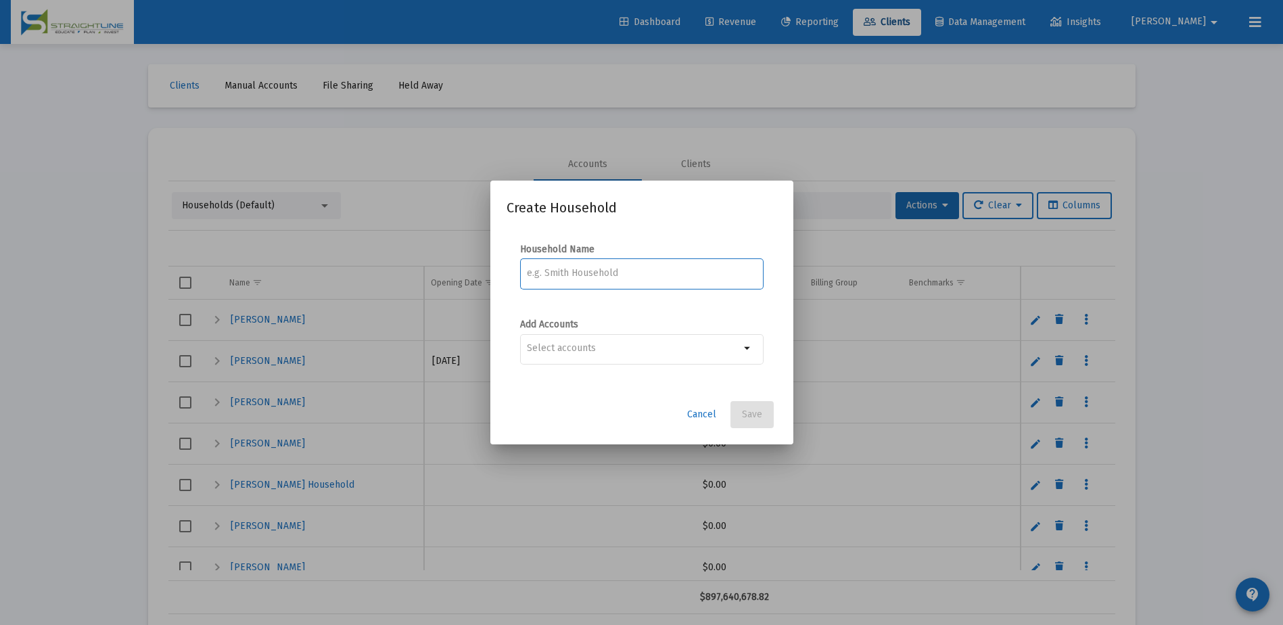
click at [551, 273] on input at bounding box center [641, 273] width 229 height 11
type input "Oksala, Melissa, Household"
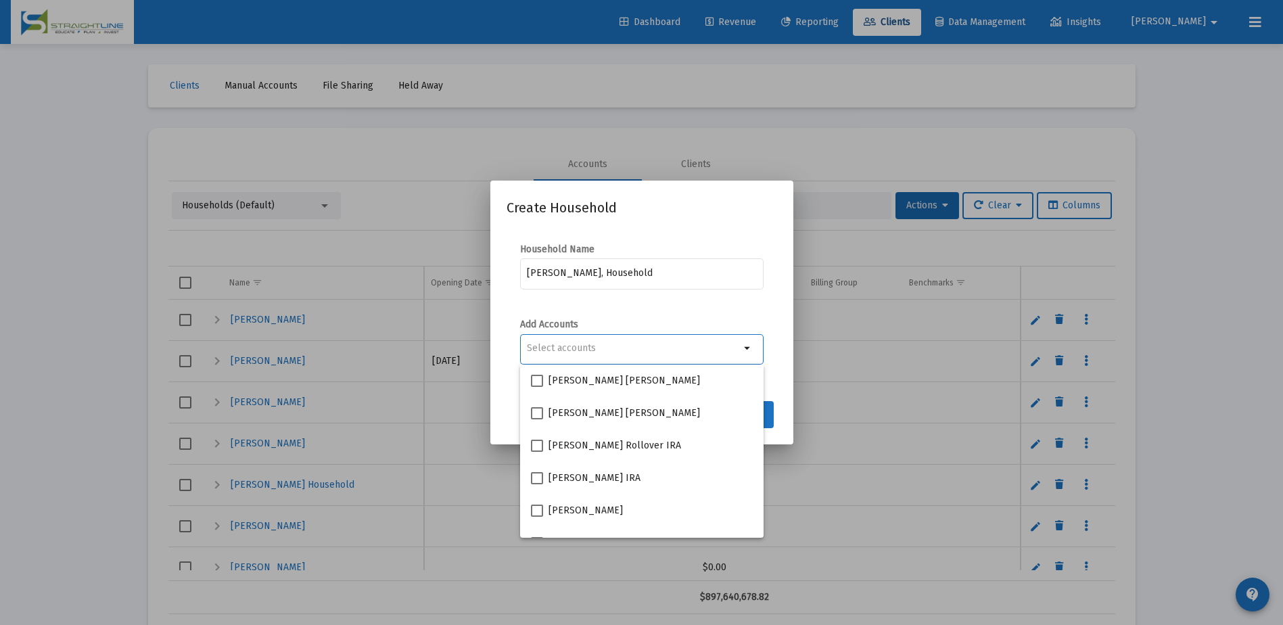
click at [600, 356] on div "Selection" at bounding box center [633, 348] width 218 height 16
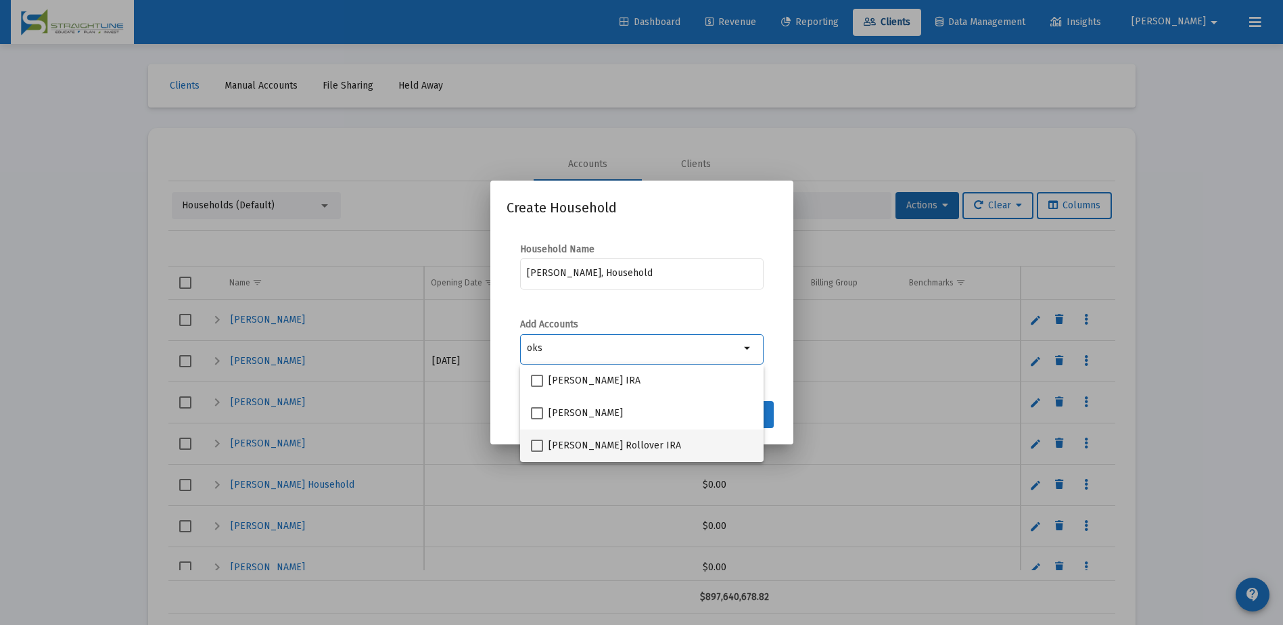
type input "oks"
click at [598, 446] on span "MELISSA OKSALA Rollover IRA" at bounding box center [614, 446] width 133 height 16
click at [537, 452] on input "MELISSA OKSALA Rollover IRA" at bounding box center [536, 452] width 1 height 1
checkbox input "true"
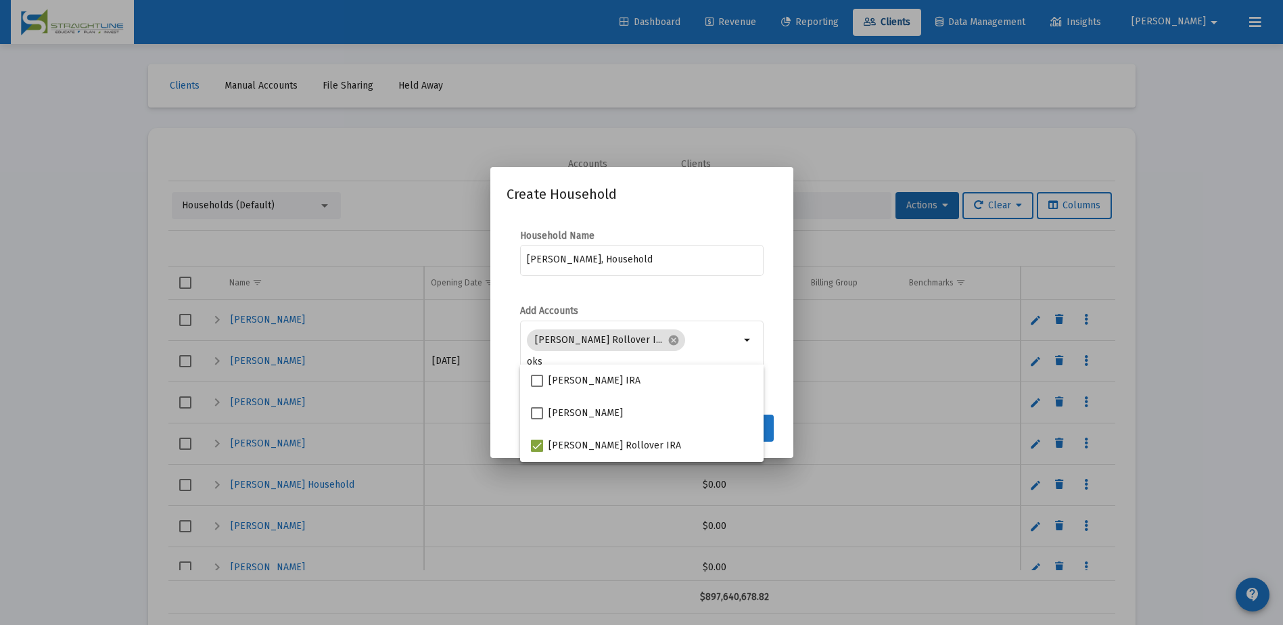
click at [782, 402] on mat-dialog-content "Household Name Oksala, Melissa, Household Add Accounts MELISSA OKSALA Rollover …" at bounding box center [641, 311] width 303 height 191
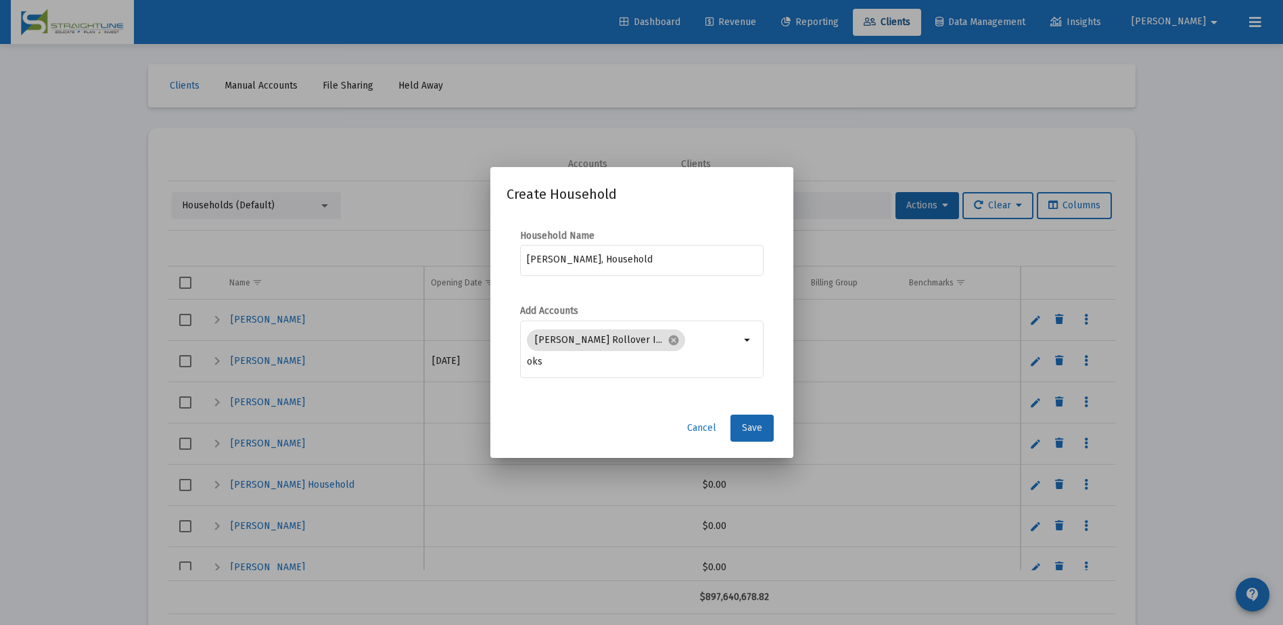
drag, startPoint x: 755, startPoint y: 427, endPoint x: 575, endPoint y: 402, distance: 181.6
click at [615, 420] on div "Cancel Save" at bounding box center [641, 428] width 270 height 27
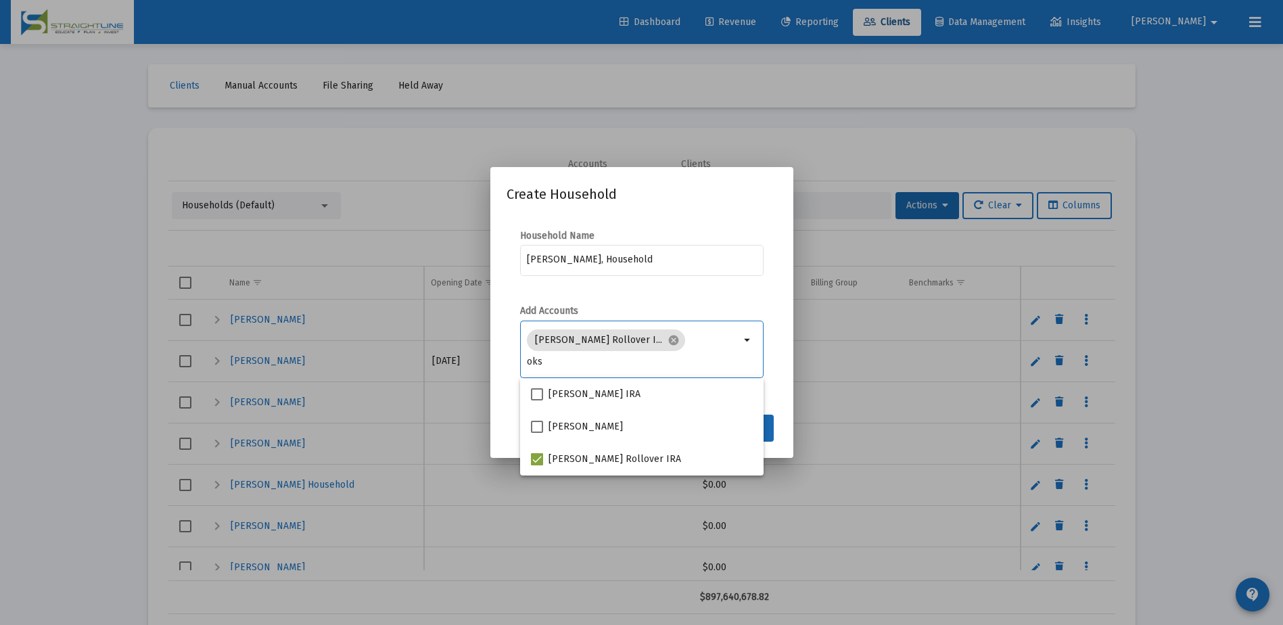
drag, startPoint x: 548, startPoint y: 361, endPoint x: 523, endPoint y: 360, distance: 25.0
click at [523, 360] on div "MELISSA OKSALA Rollover I... cancel oks arrow_drop_down" at bounding box center [641, 348] width 243 height 60
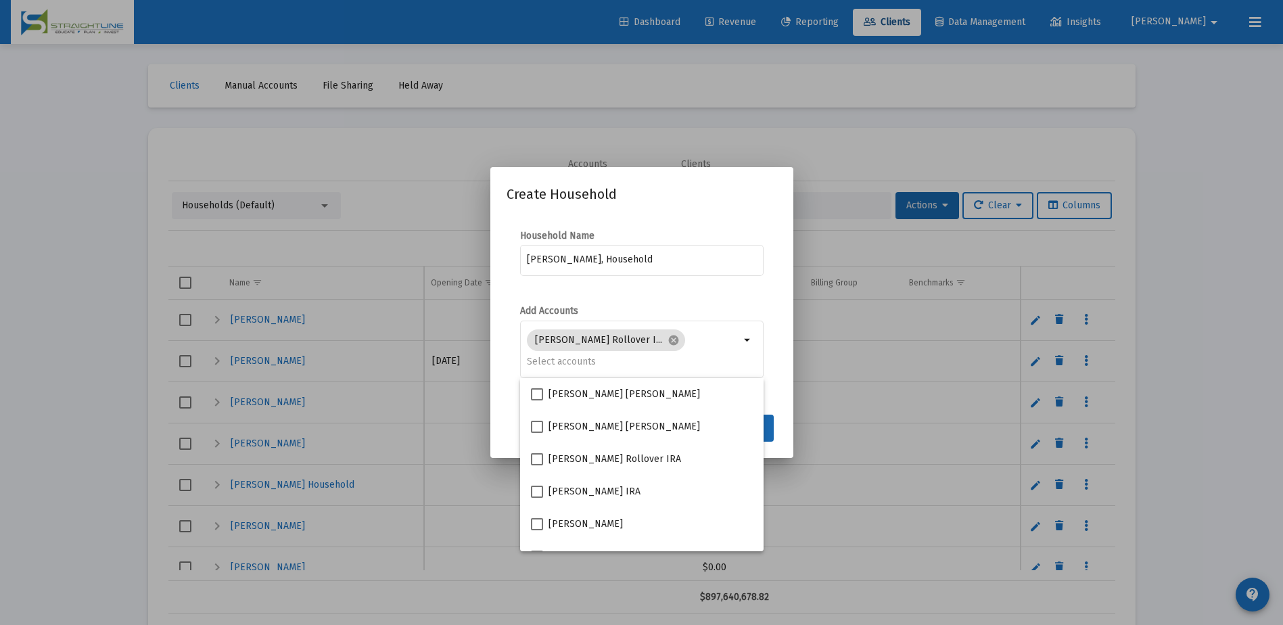
click at [777, 373] on mat-dialog-content "Household Name Oksala, Melissa, Household Add Accounts MELISSA OKSALA Rollover …" at bounding box center [641, 311] width 303 height 191
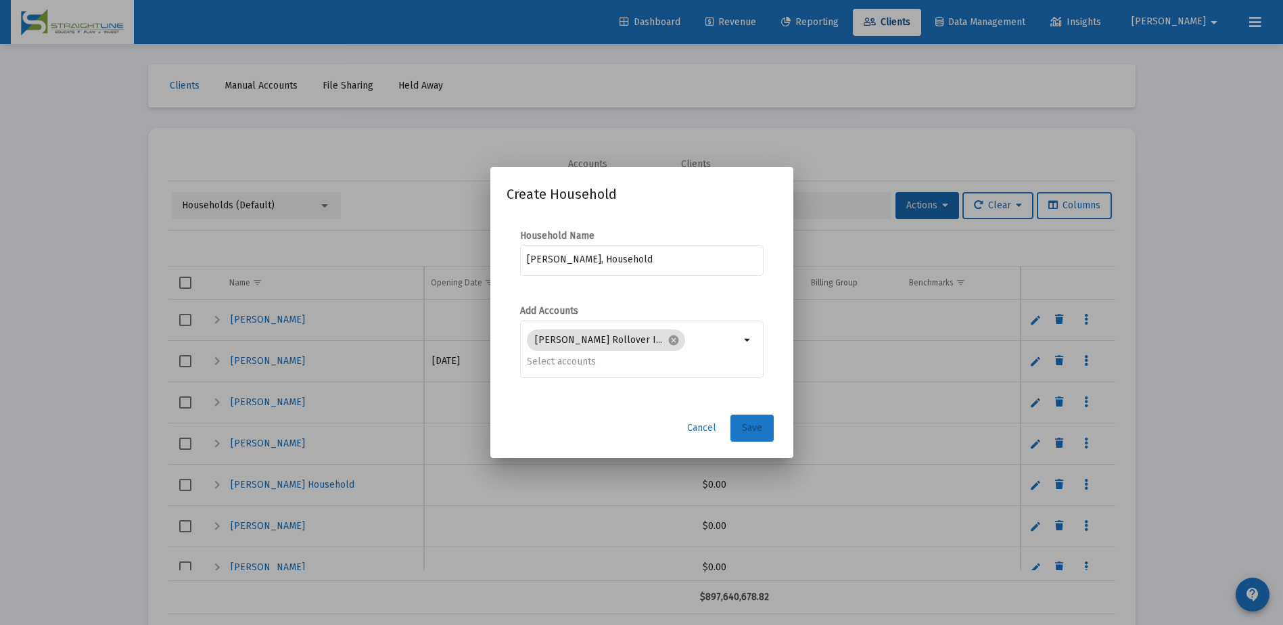
click at [756, 427] on span "Save" at bounding box center [752, 427] width 20 height 11
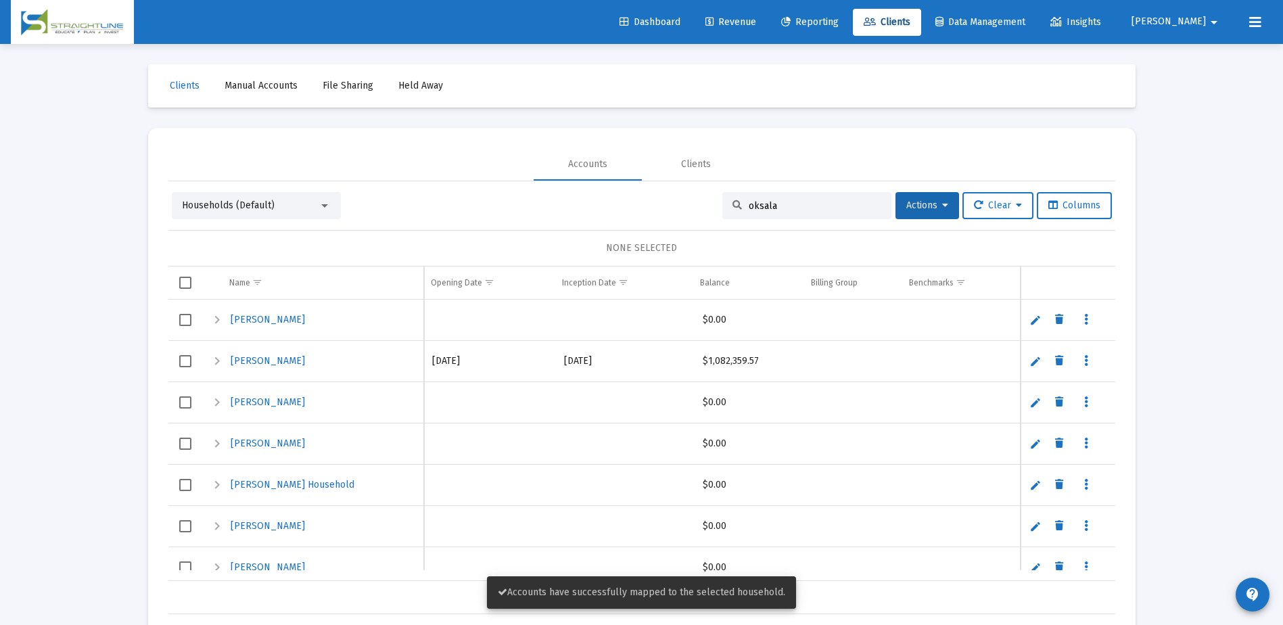
click at [283, 207] on div "Households (Default)" at bounding box center [250, 206] width 137 height 14
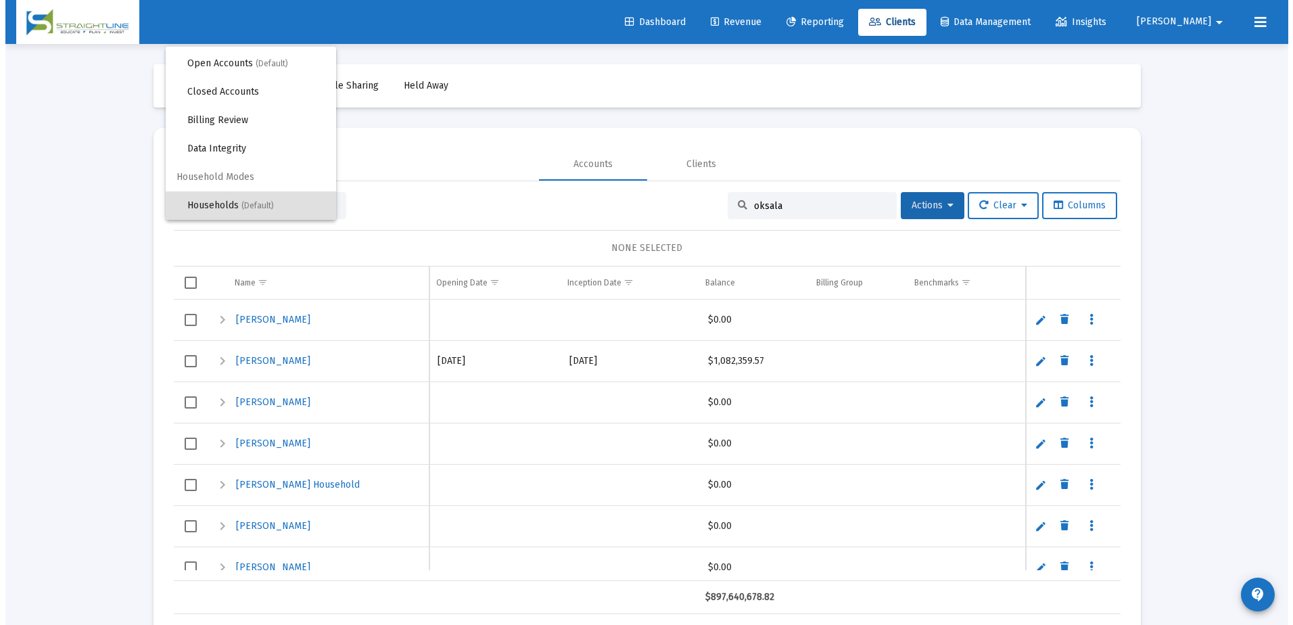
scroll to position [0, 0]
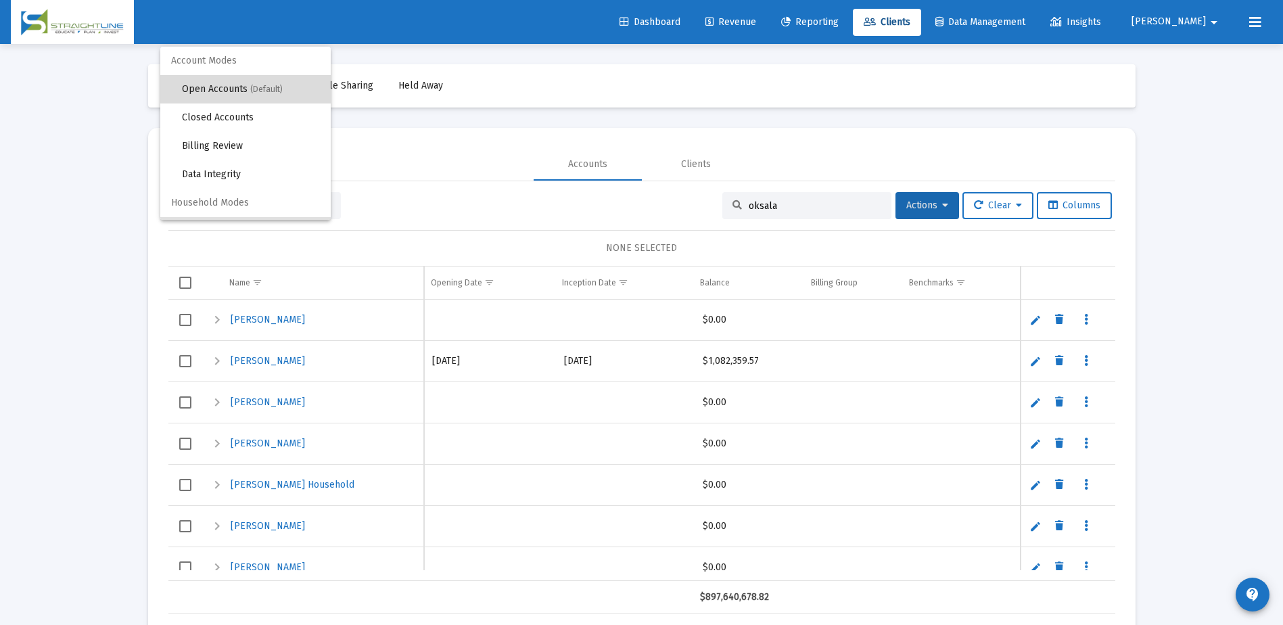
click at [273, 93] on span "(Default)" at bounding box center [266, 89] width 32 height 9
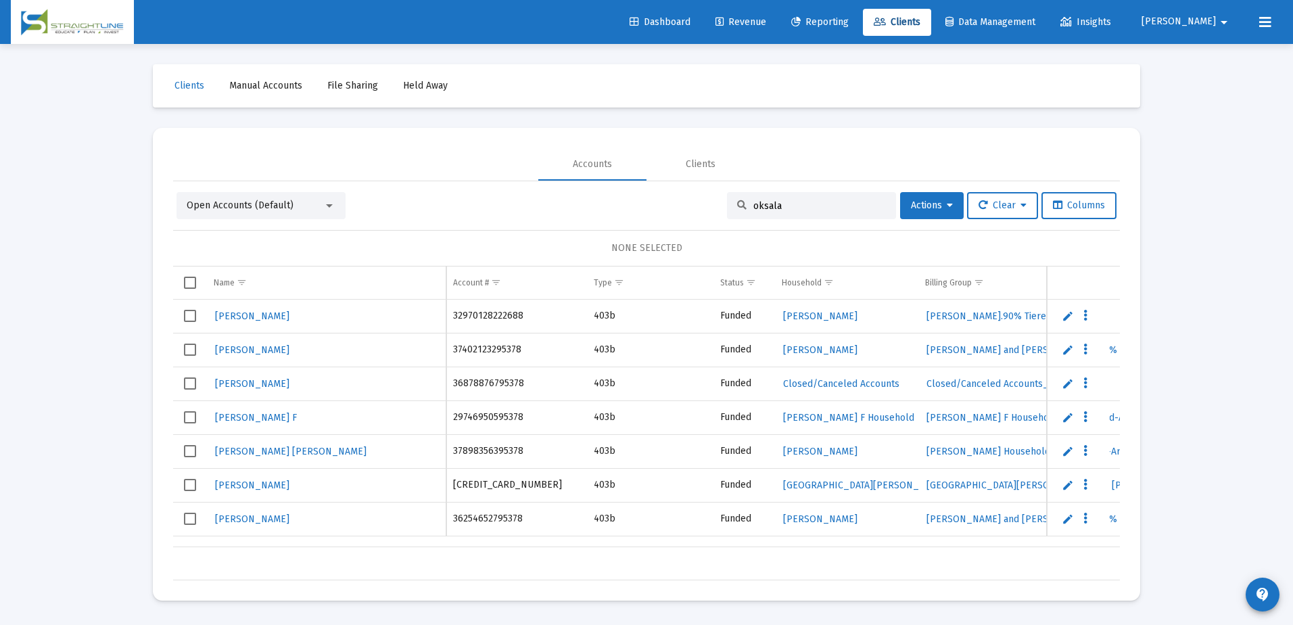
click at [782, 201] on input "oksala" at bounding box center [819, 205] width 133 height 11
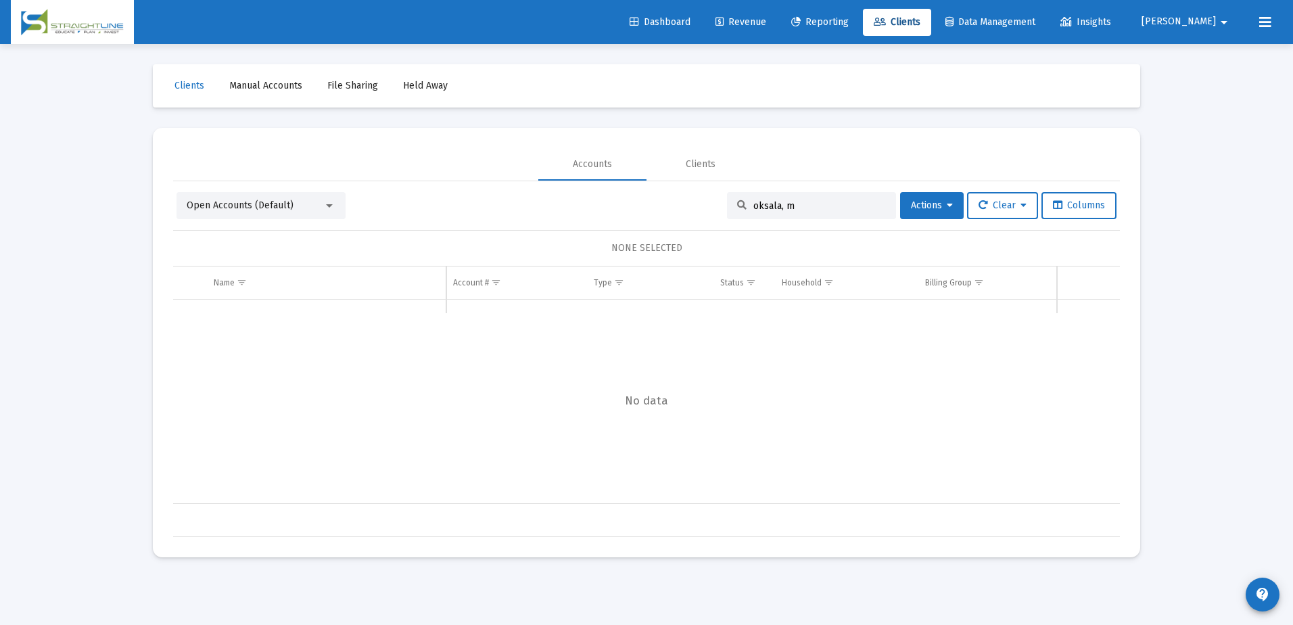
click at [797, 206] on input "oksala, m" at bounding box center [819, 205] width 133 height 11
type input "o"
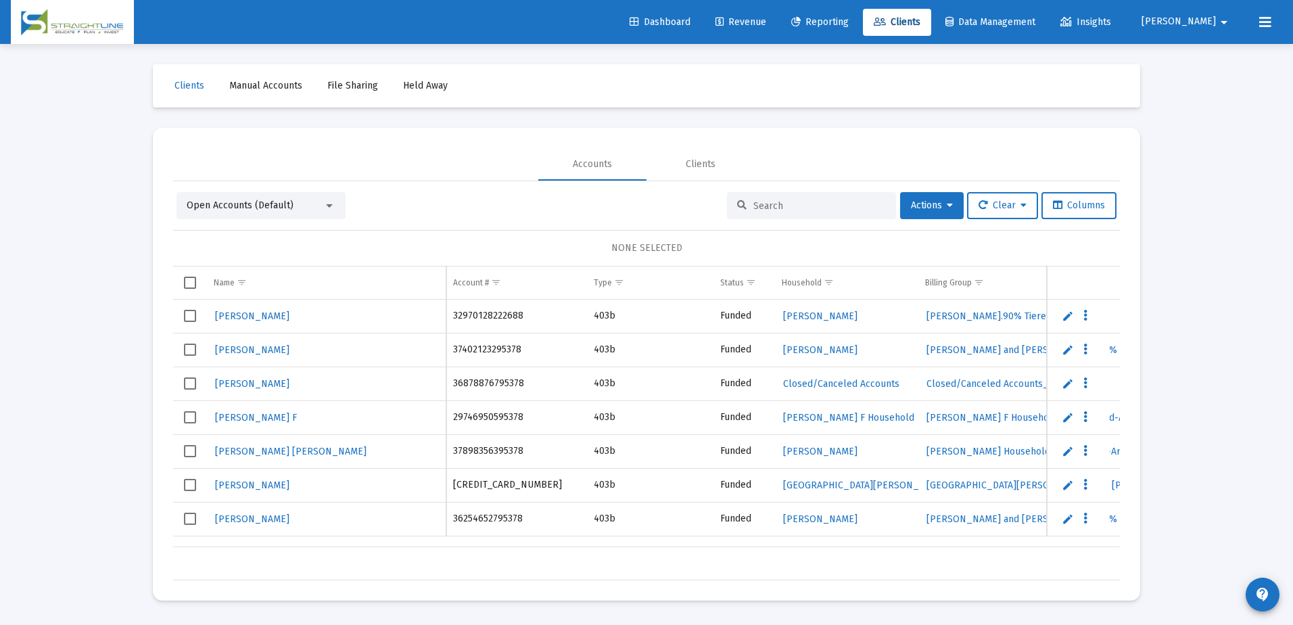
click at [755, 202] on input at bounding box center [819, 205] width 133 height 11
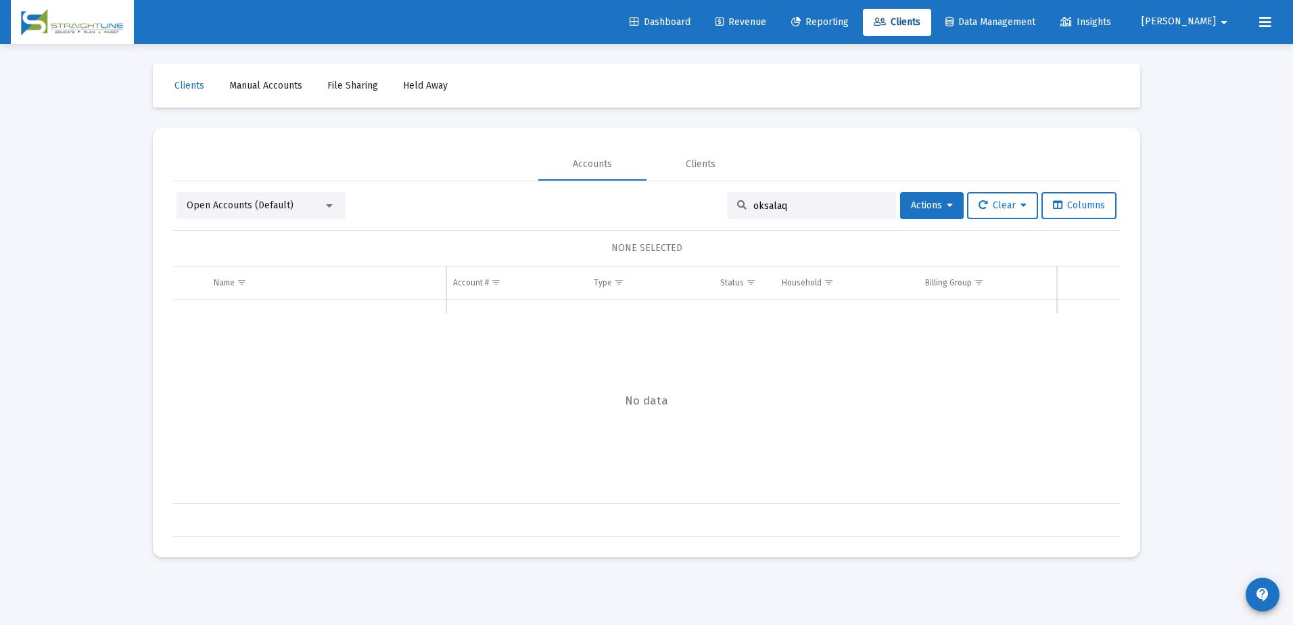
type input "oksala"
click at [193, 313] on span "Select row" at bounding box center [190, 316] width 12 height 12
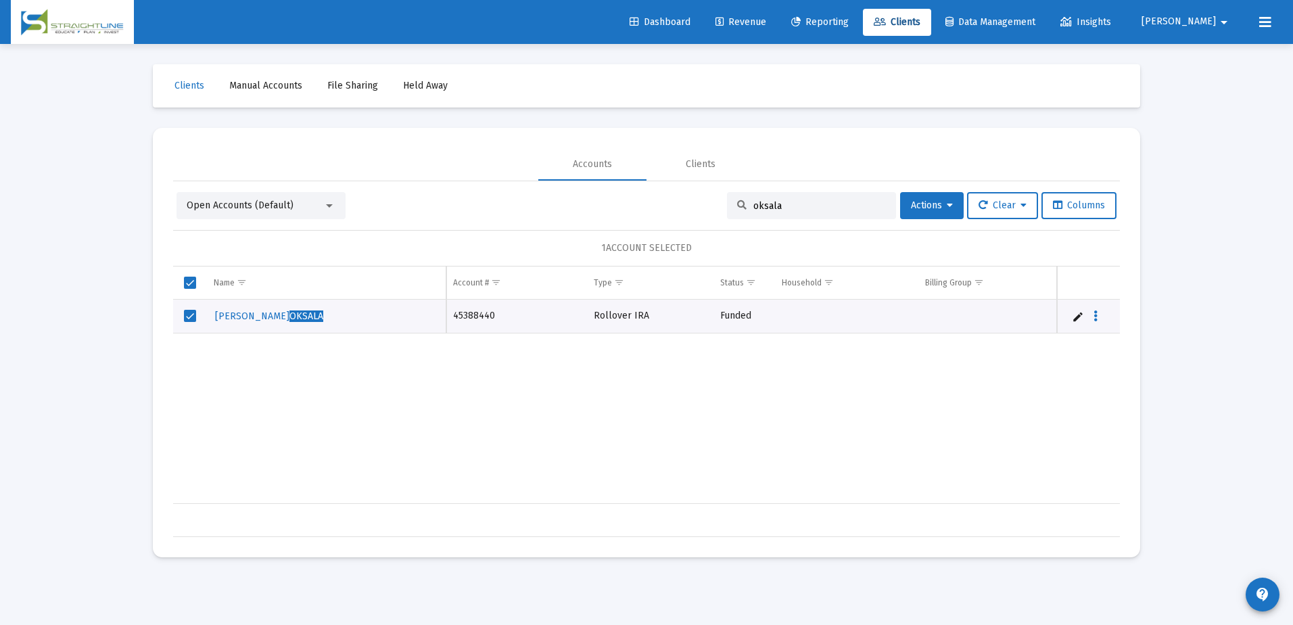
click at [1083, 318] on link "Edit" at bounding box center [1078, 316] width 12 height 12
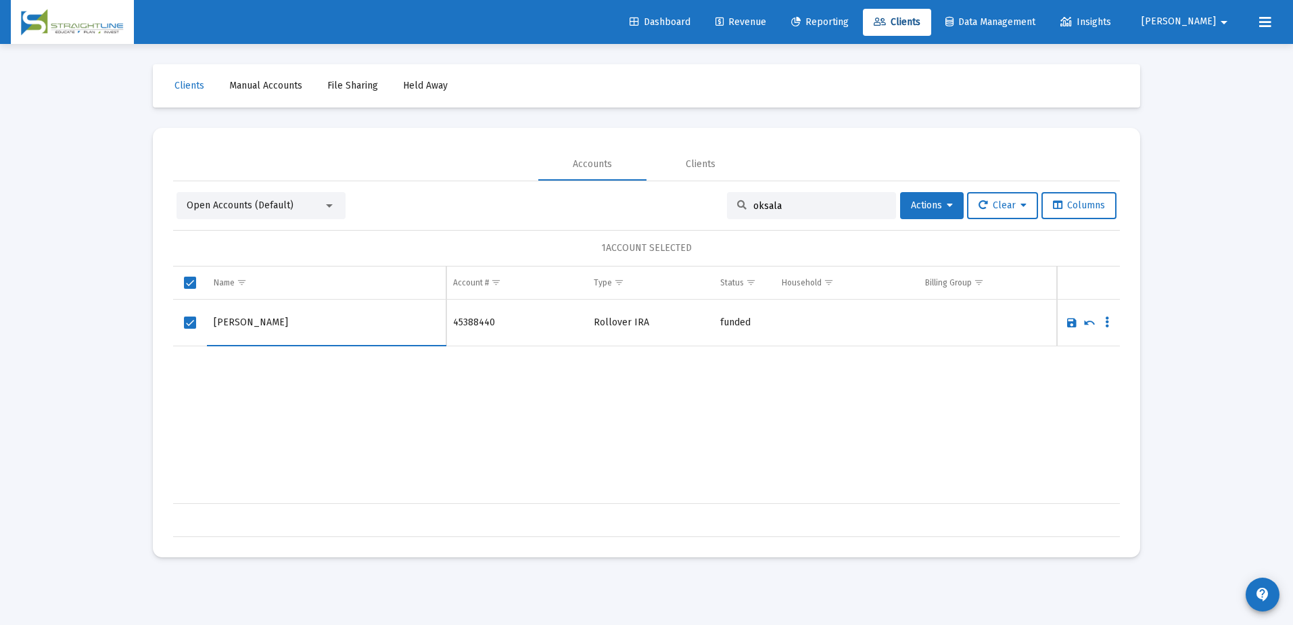
click at [215, 322] on input "MELISSA OKSALA" at bounding box center [326, 322] width 225 height 32
type input "[PERSON_NAME]"
click at [1068, 323] on link "Save" at bounding box center [1072, 322] width 12 height 12
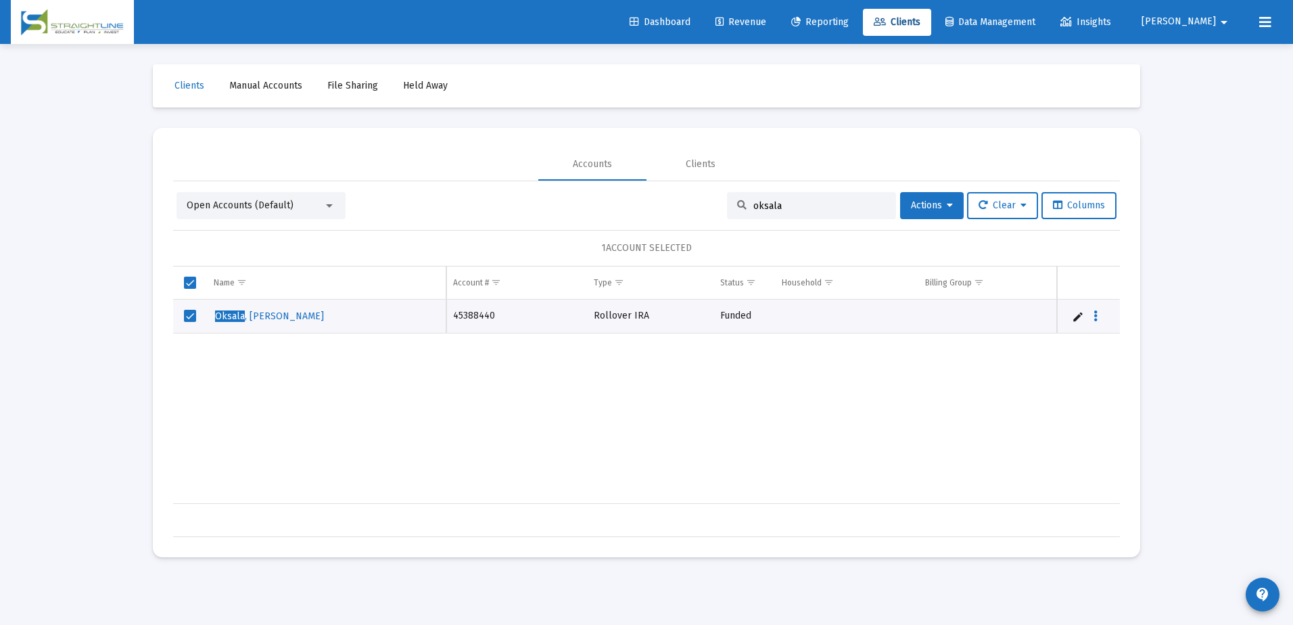
click at [827, 381] on div "Oksala , Melissa 45388440 Rollover IRA Funded Schwab 10/1/2025 $470,391.14 8400…" at bounding box center [1058, 402] width 1771 height 204
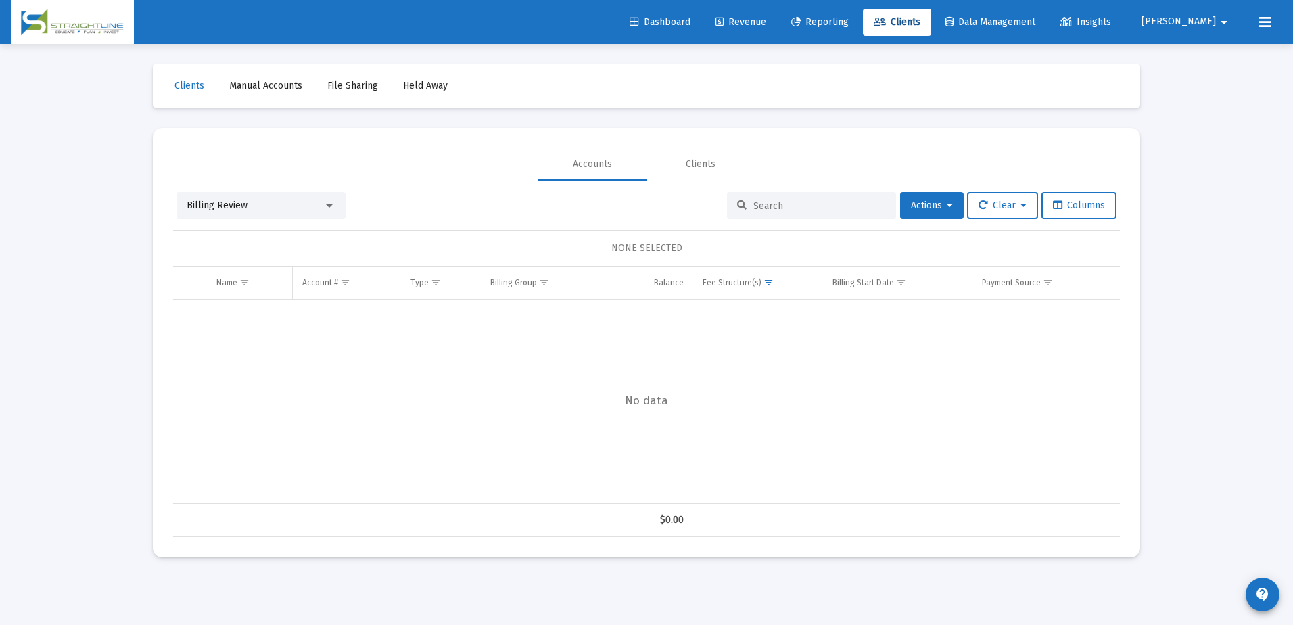
click at [254, 212] on div "Billing Review" at bounding box center [255, 206] width 137 height 14
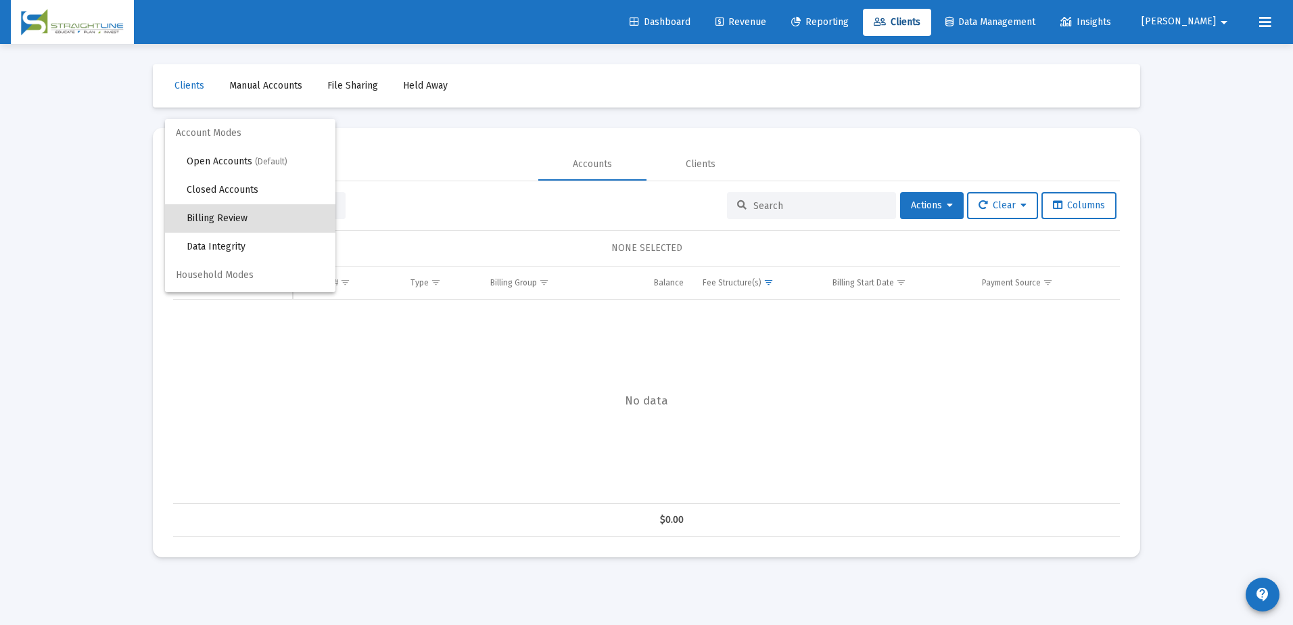
scroll to position [13, 0]
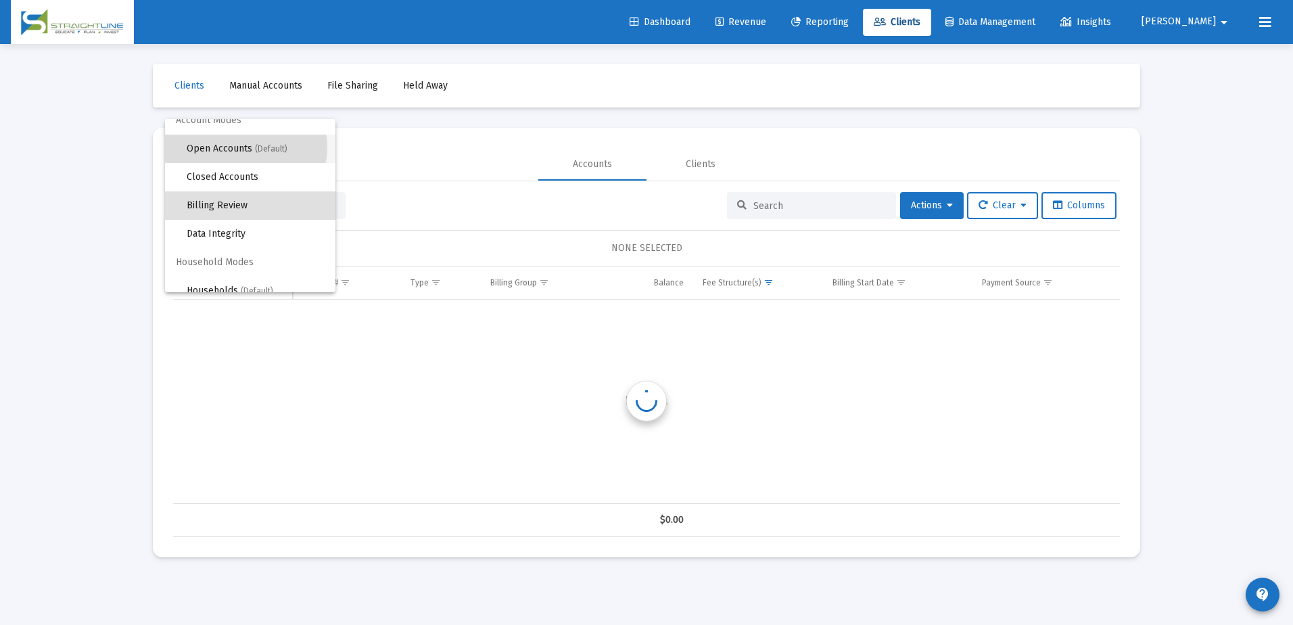
click at [245, 147] on span "Open Accounts (Default)" at bounding box center [256, 149] width 138 height 28
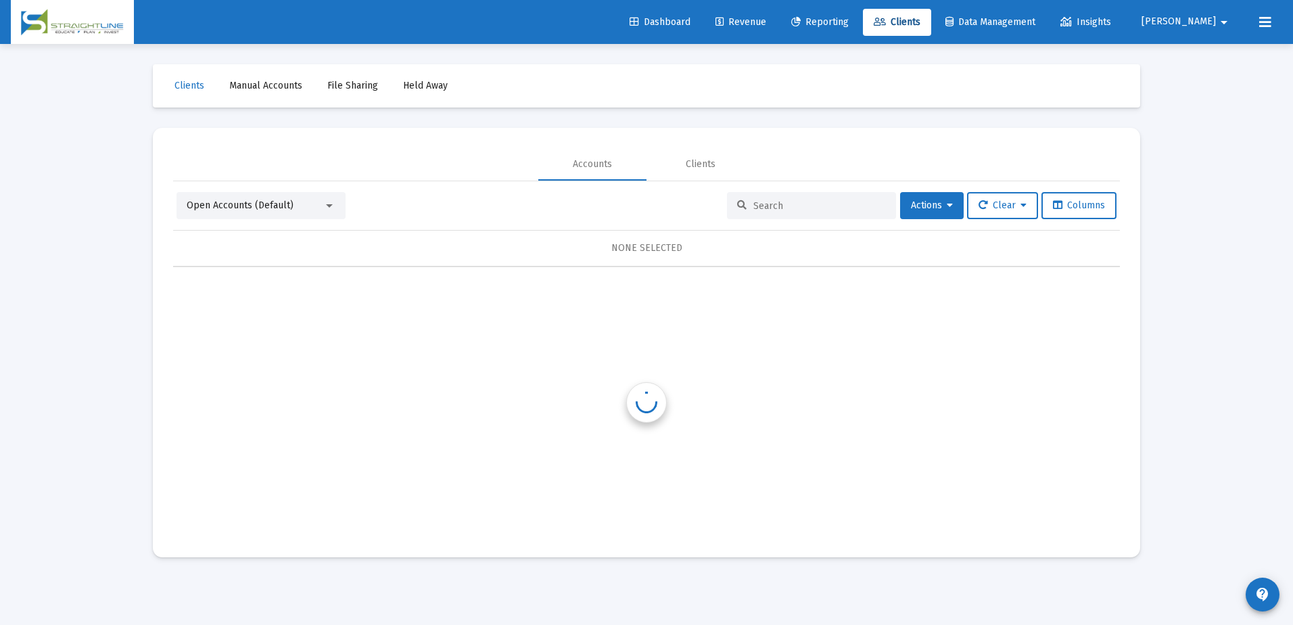
click at [766, 210] on input at bounding box center [819, 205] width 133 height 11
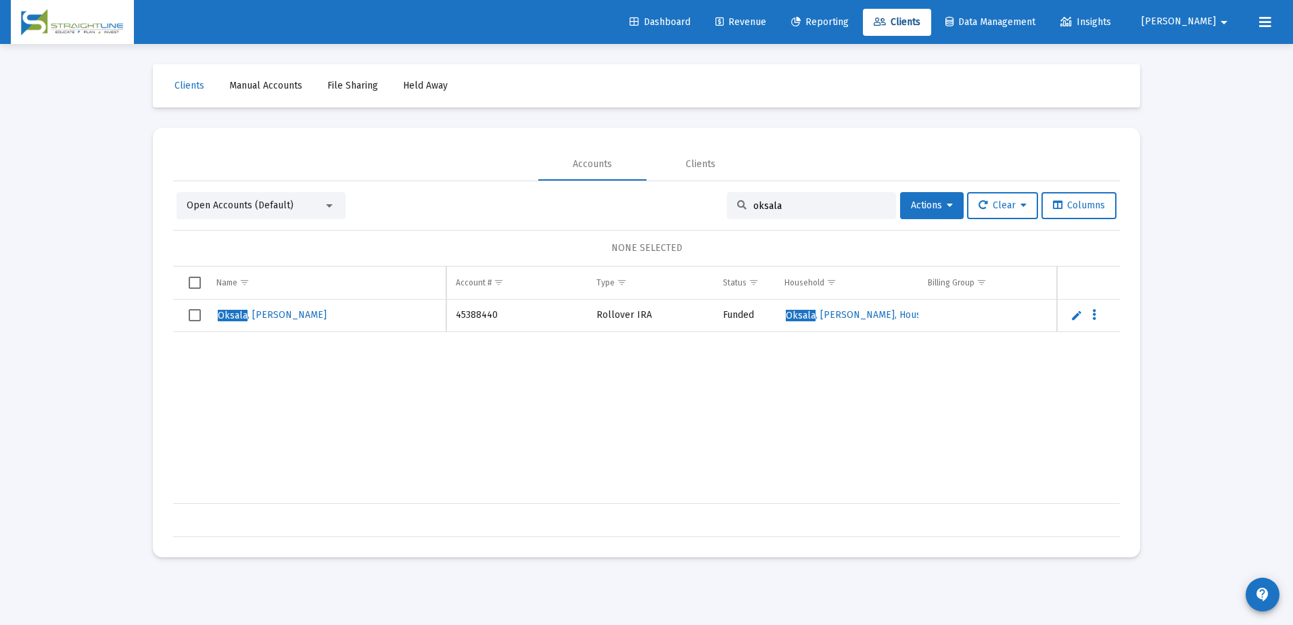
type input "oksala"
click at [199, 316] on span "Select row" at bounding box center [195, 315] width 12 height 12
click at [941, 202] on span "Actions" at bounding box center [932, 204] width 42 height 11
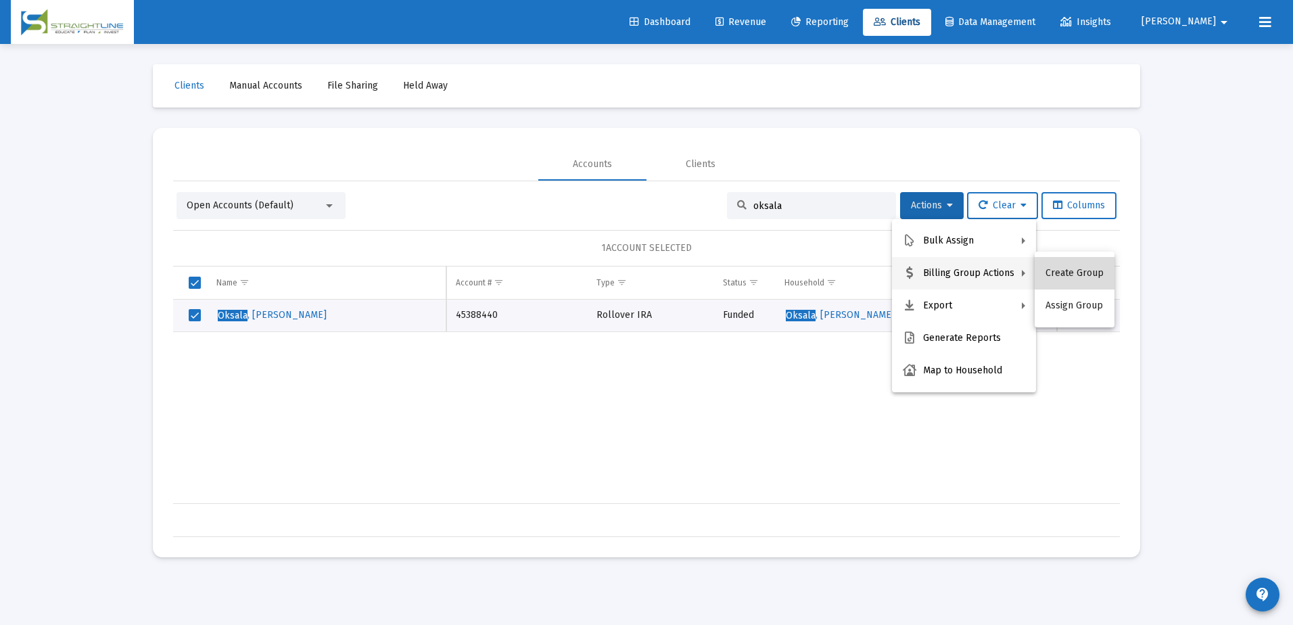
click at [1085, 270] on button "Create Group" at bounding box center [1075, 273] width 80 height 32
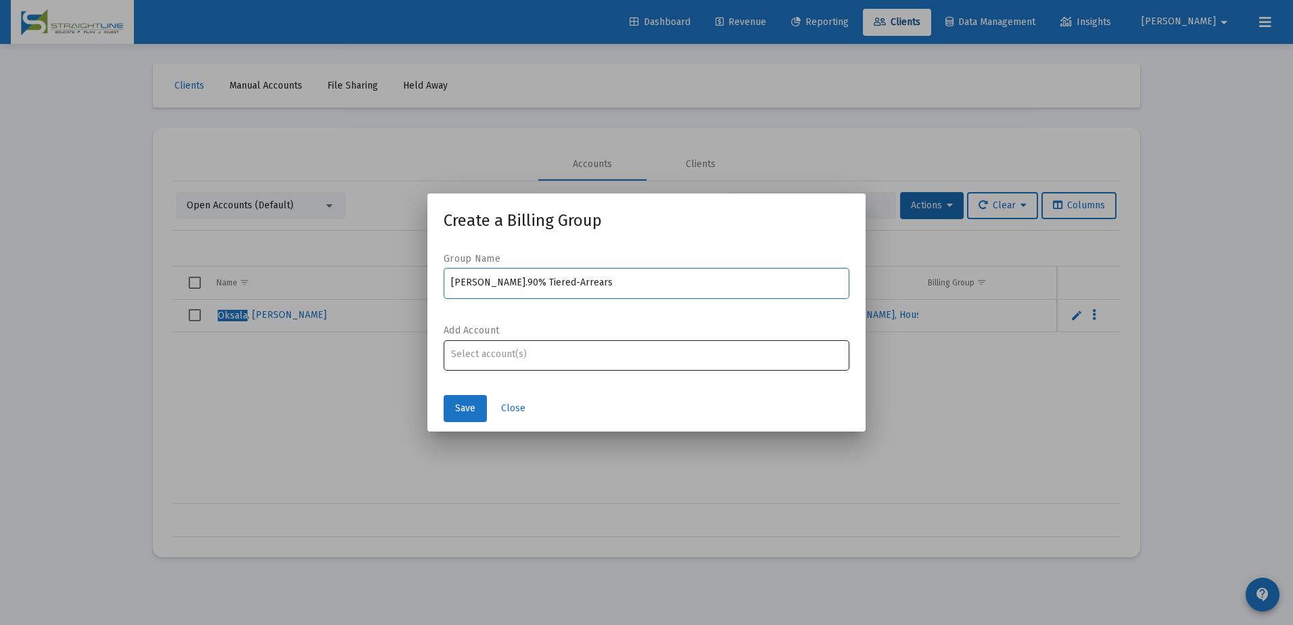
type input "[PERSON_NAME].90% Tiered-Arrears"
click at [565, 353] on input "Assignment Selection" at bounding box center [647, 354] width 392 height 11
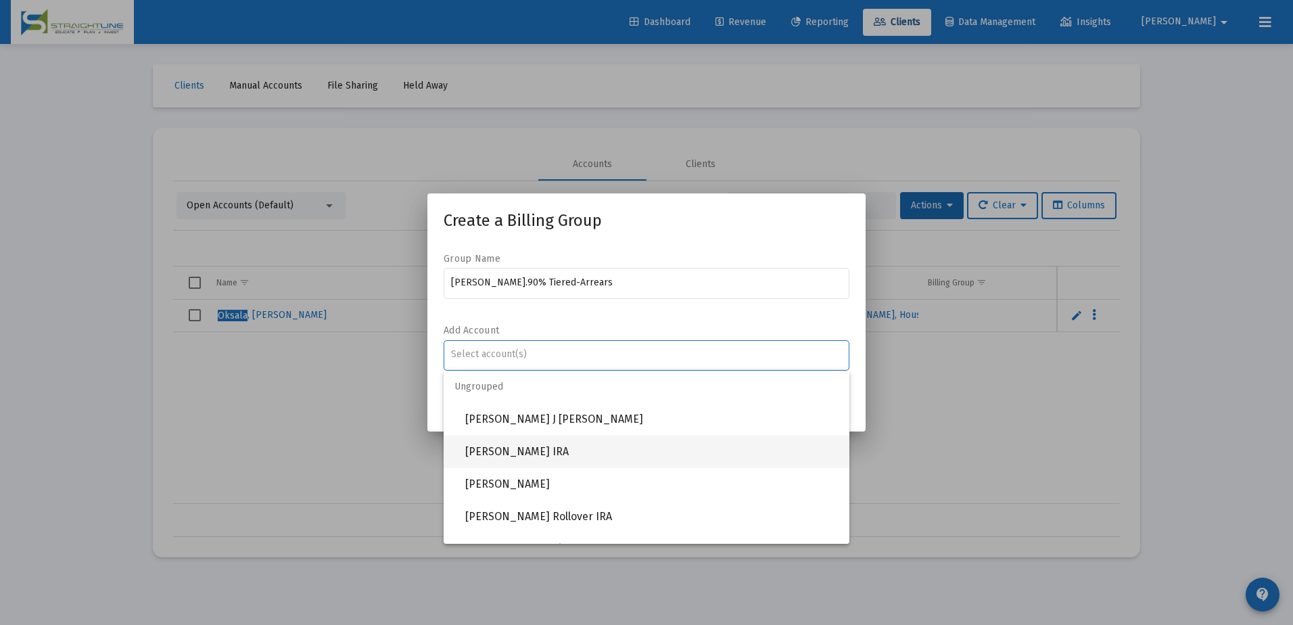
click at [559, 450] on span "[PERSON_NAME] IRA" at bounding box center [651, 451] width 373 height 32
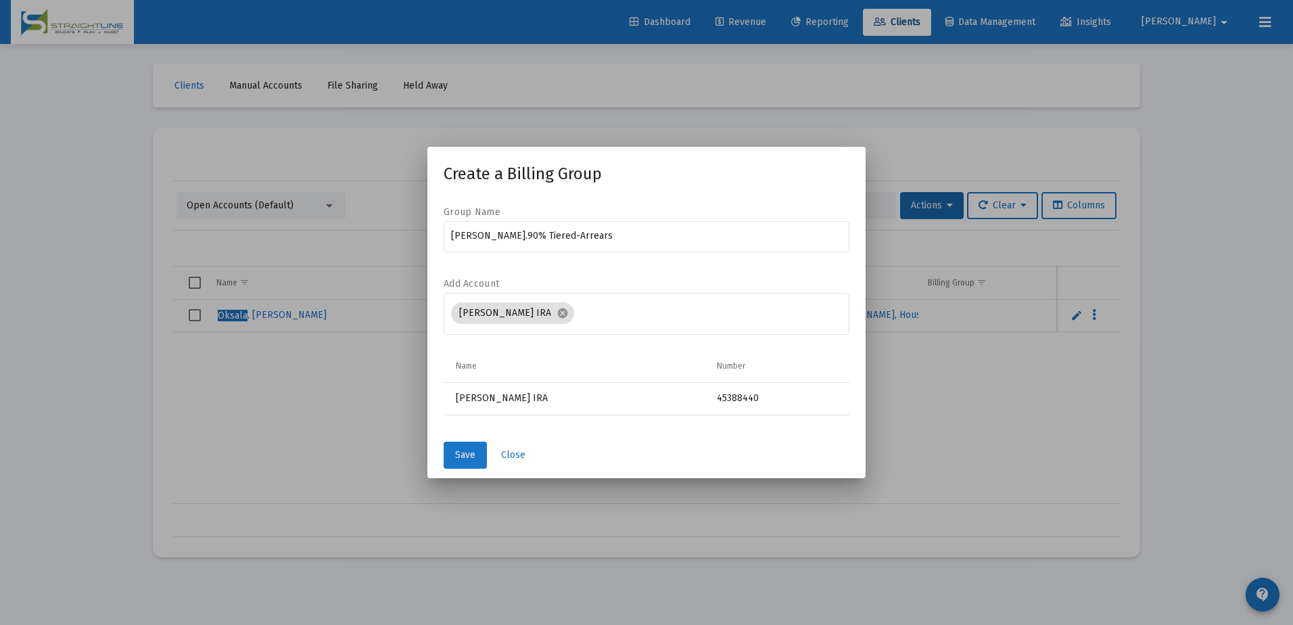
click at [469, 454] on span "Save" at bounding box center [465, 454] width 20 height 11
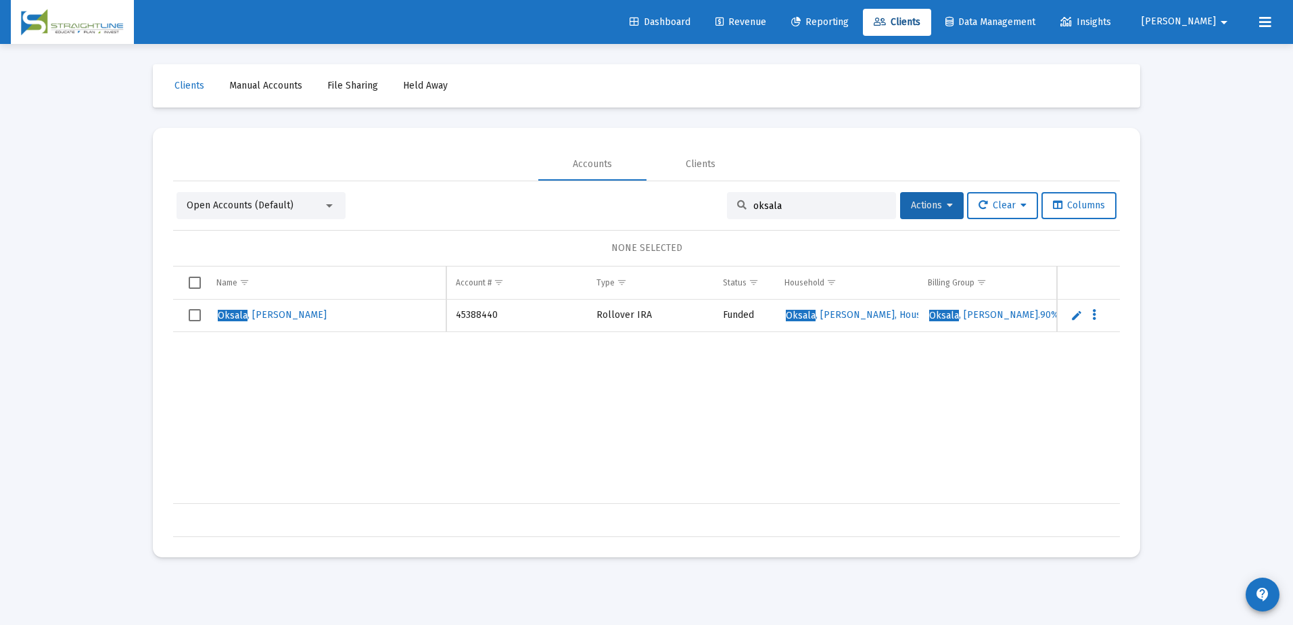
click at [192, 318] on span "Select row" at bounding box center [195, 315] width 12 height 12
click at [930, 212] on button "Actions" at bounding box center [932, 205] width 64 height 27
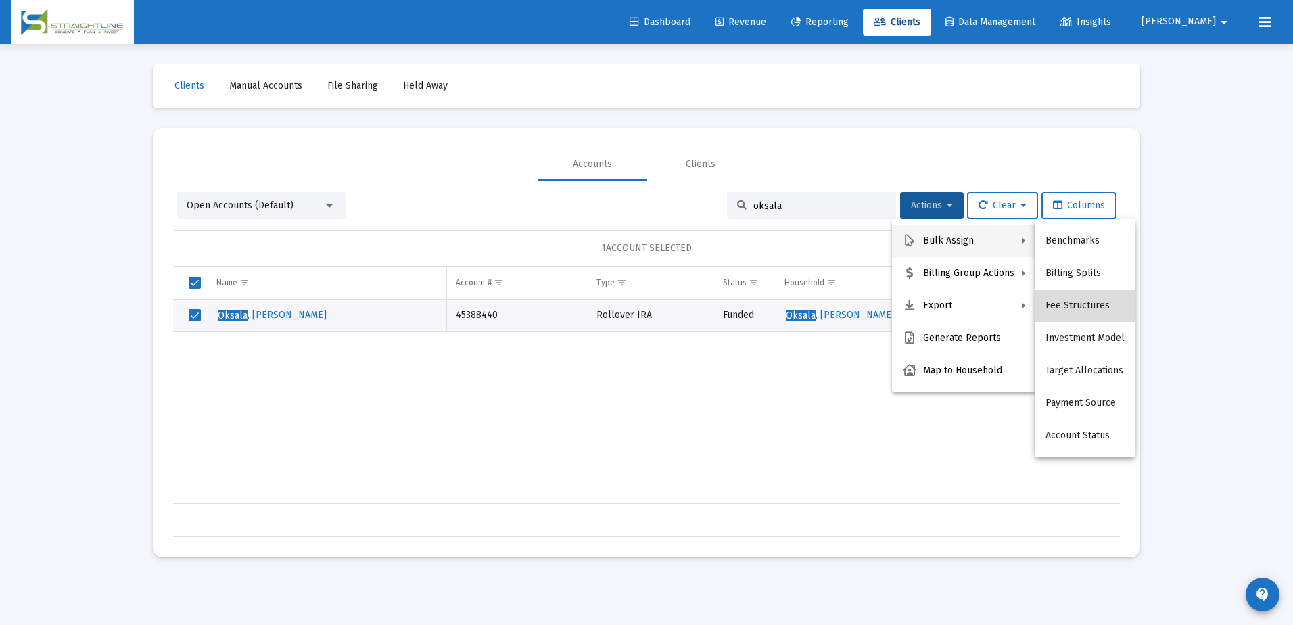
click at [1087, 302] on button "Fee Structures" at bounding box center [1085, 305] width 101 height 32
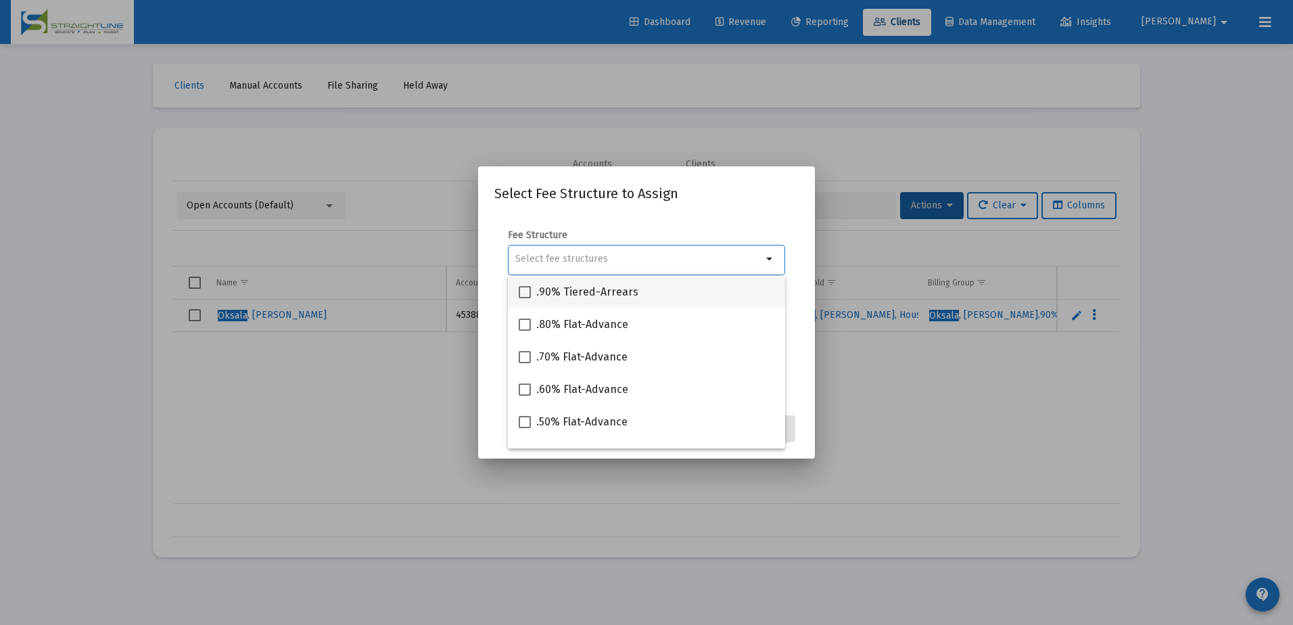
click at [524, 293] on span at bounding box center [525, 292] width 12 height 12
click at [524, 298] on input ".90% Tiered-Arrears" at bounding box center [524, 298] width 1 height 1
checkbox input "true"
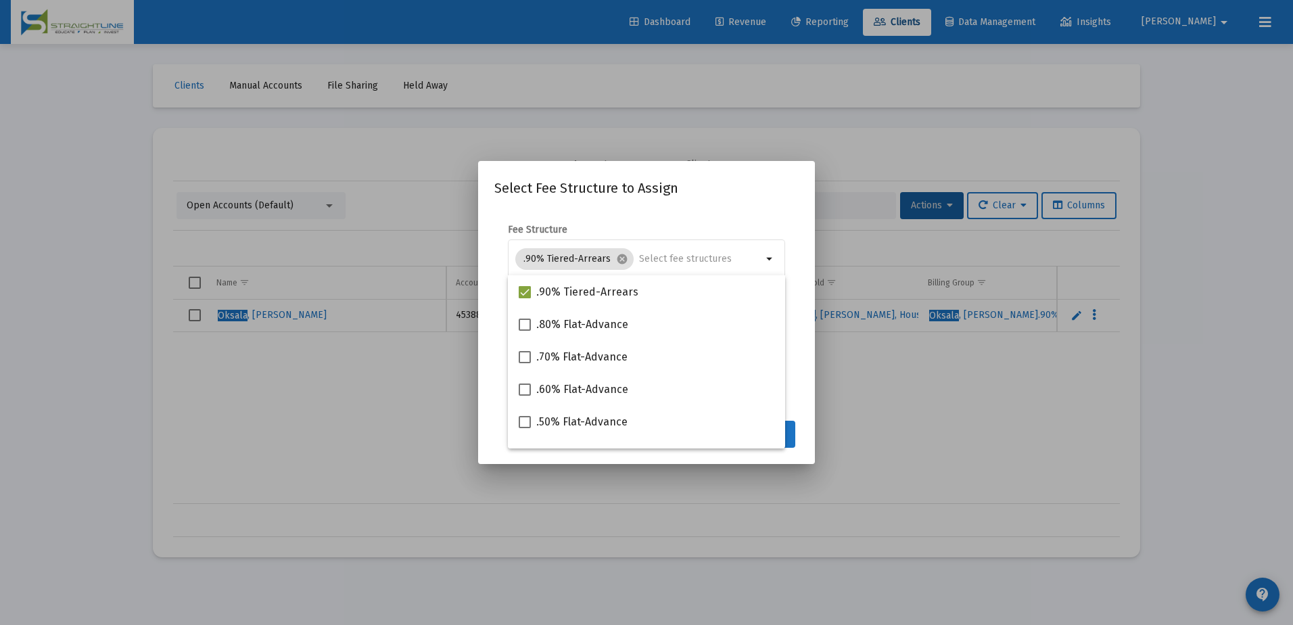
click at [802, 407] on mat-dialog-content "Fee Structure .90% Tiered-Arrears cancel arrow_drop_down Notes You are assignin…" at bounding box center [646, 311] width 337 height 202
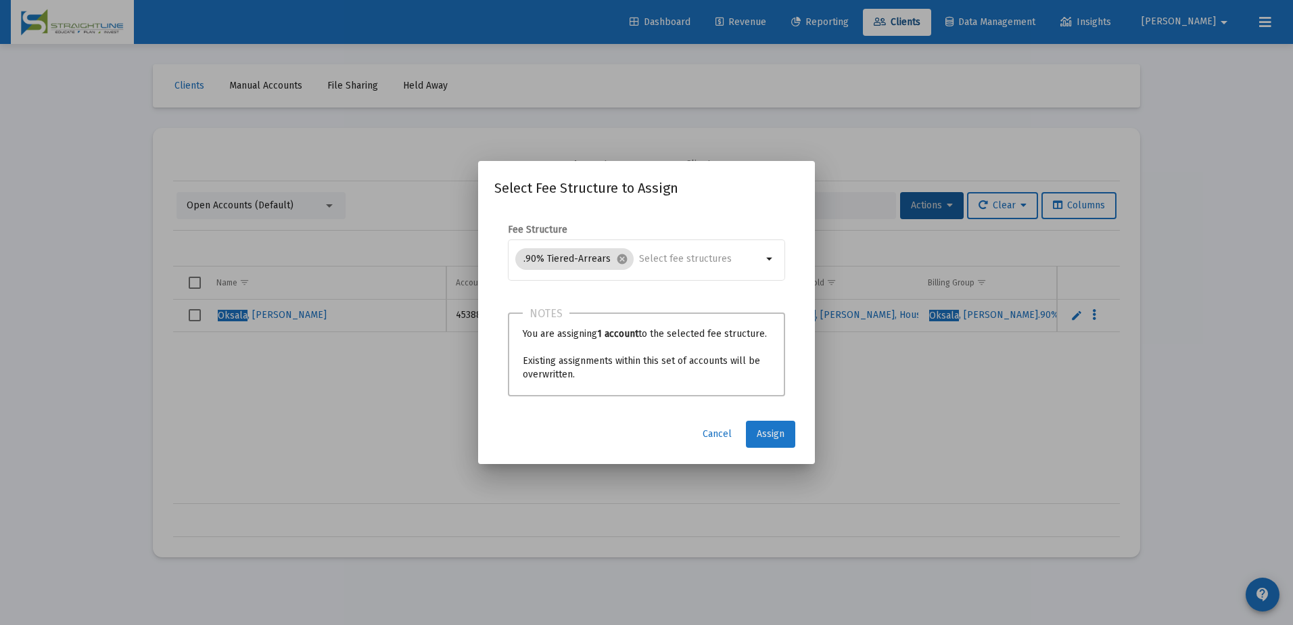
click at [776, 436] on span "Assign" at bounding box center [771, 433] width 28 height 11
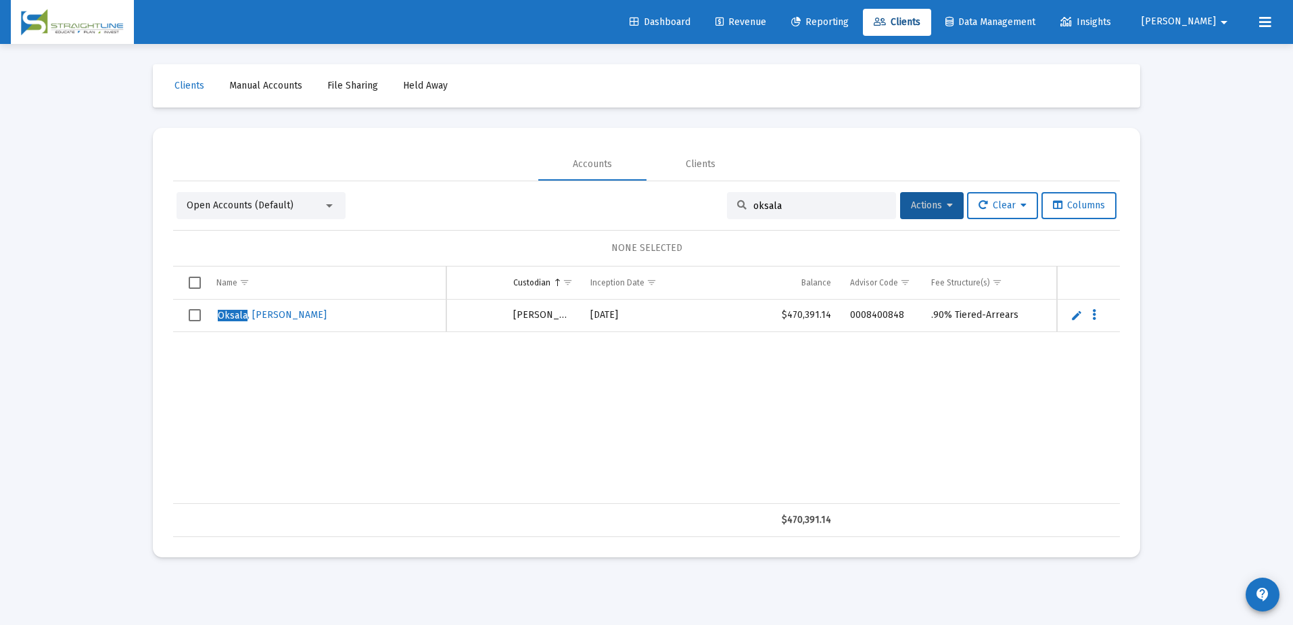
scroll to position [0, 740]
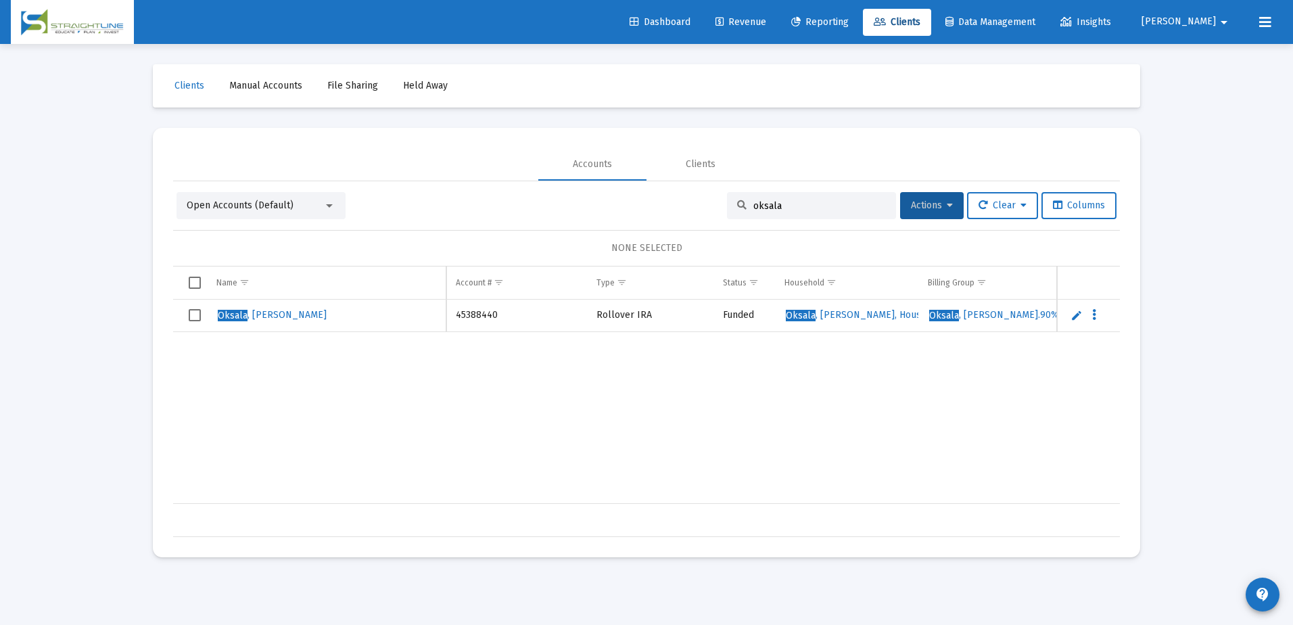
click at [846, 209] on input "oksala" at bounding box center [819, 205] width 133 height 11
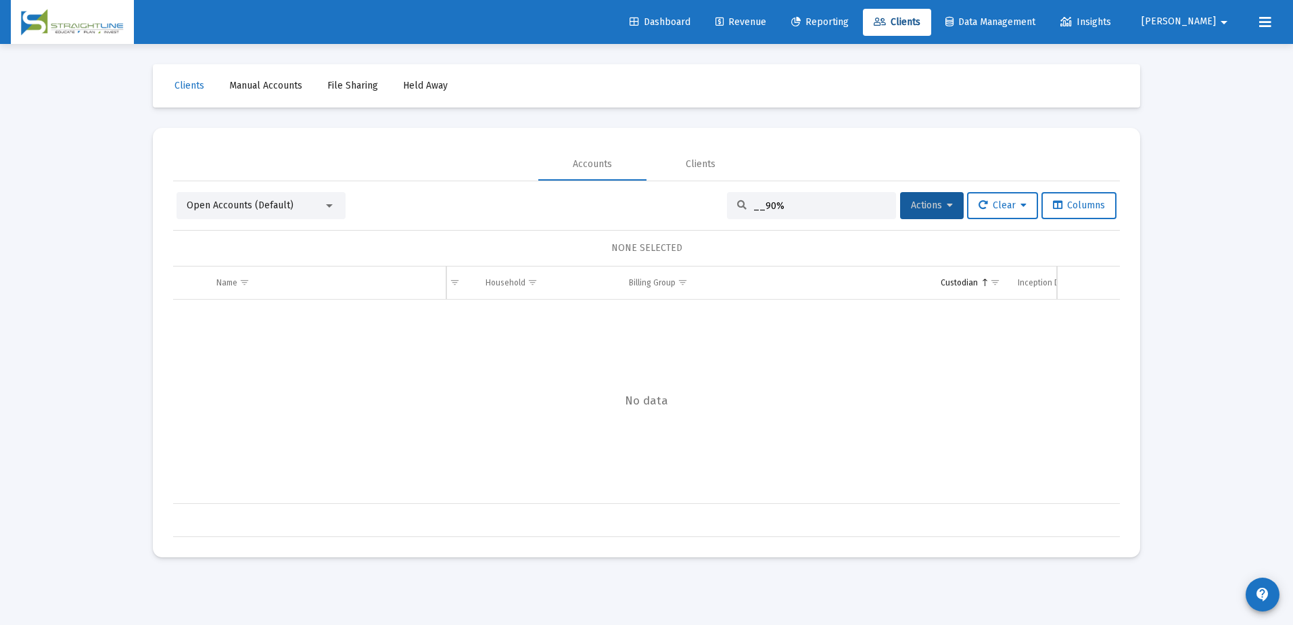
click at [755, 206] on input "__90%" at bounding box center [819, 205] width 133 height 11
click at [755, 202] on input "__.90%" at bounding box center [819, 205] width 133 height 11
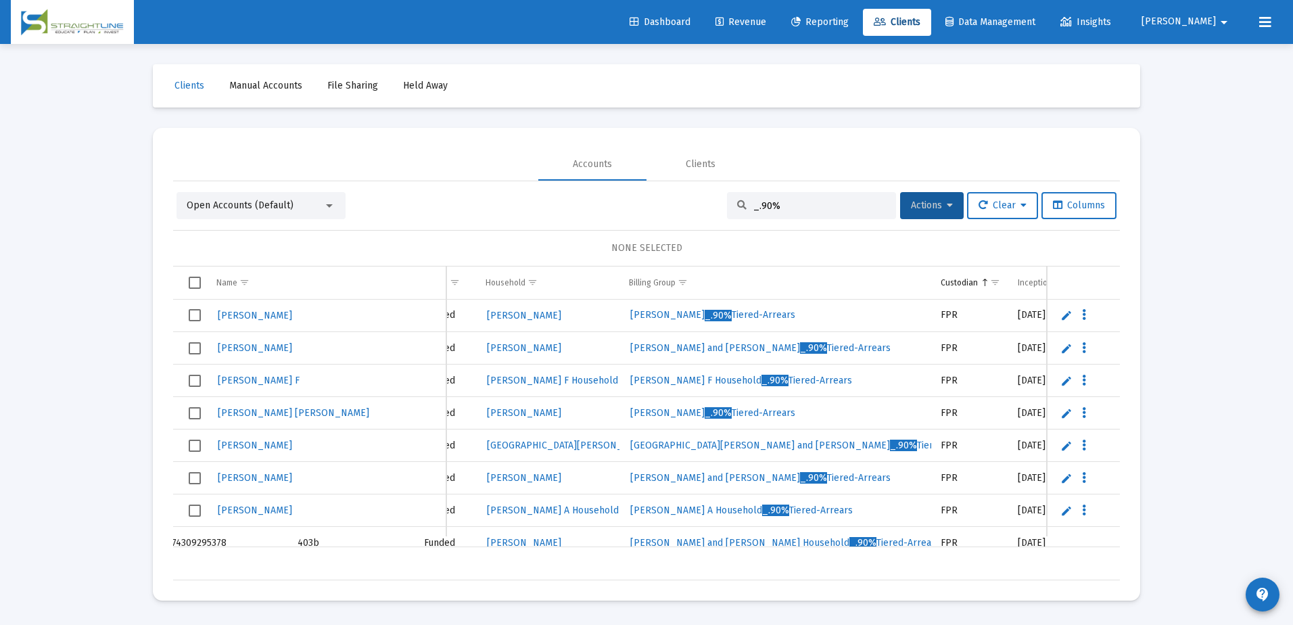
type input "_.90%"
click at [766, 16] on span "Revenue" at bounding box center [740, 21] width 51 height 11
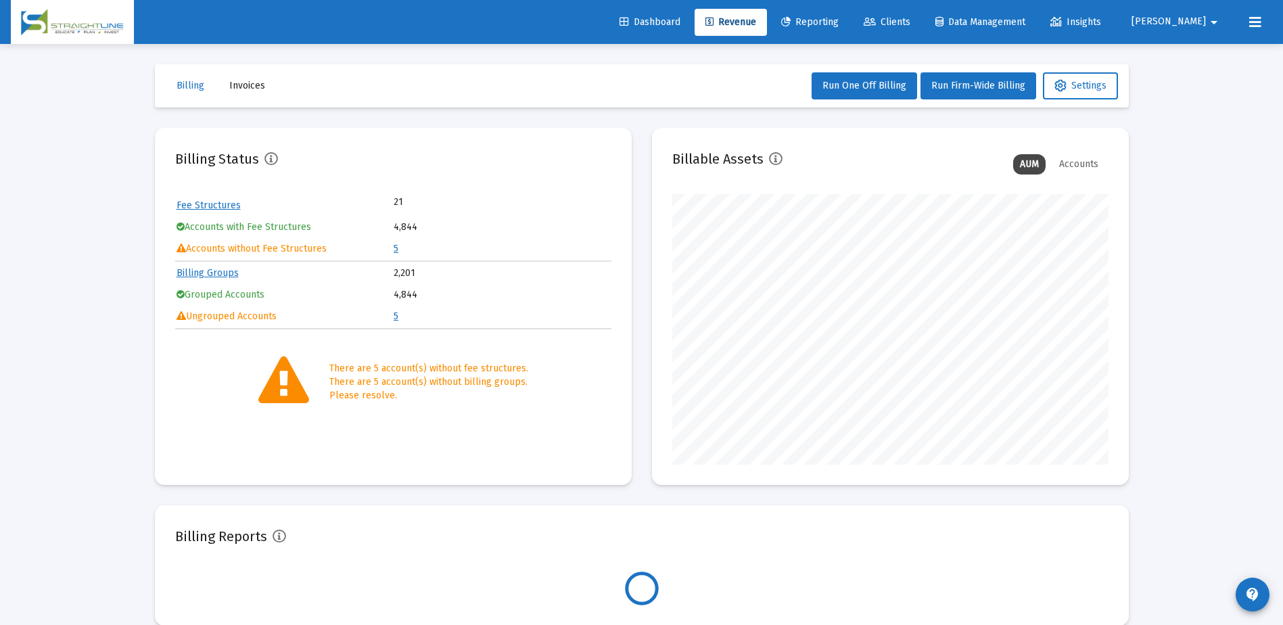
click at [398, 247] on link "5" at bounding box center [396, 248] width 5 height 11
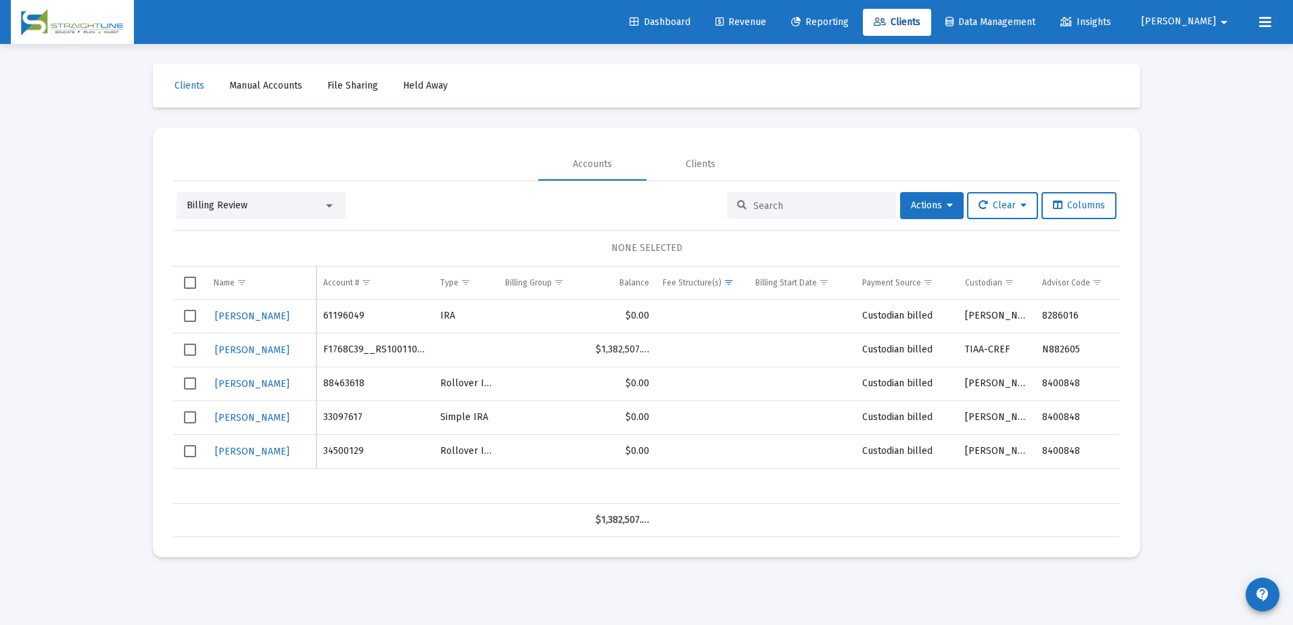
drag, startPoint x: 651, startPoint y: 350, endPoint x: 592, endPoint y: 352, distance: 58.2
click at [592, 352] on td "$1,382,507.01" at bounding box center [622, 350] width 67 height 34
click at [330, 204] on div at bounding box center [329, 205] width 7 height 3
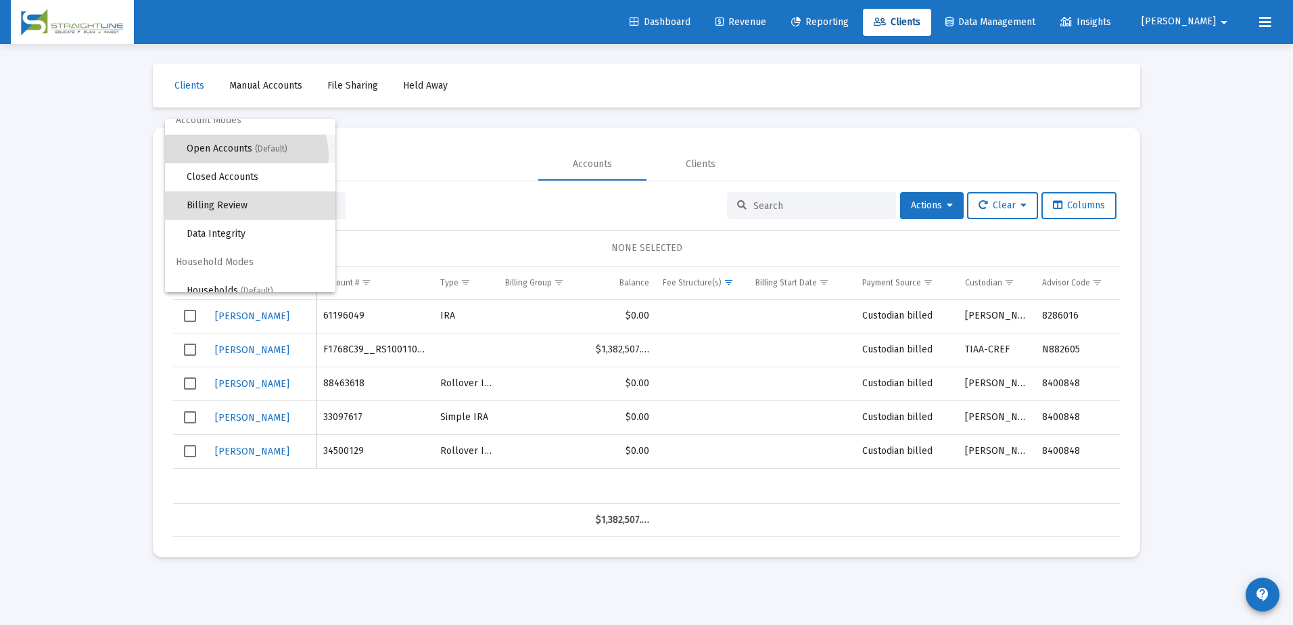
click at [245, 156] on span "Open Accounts (Default)" at bounding box center [256, 149] width 138 height 28
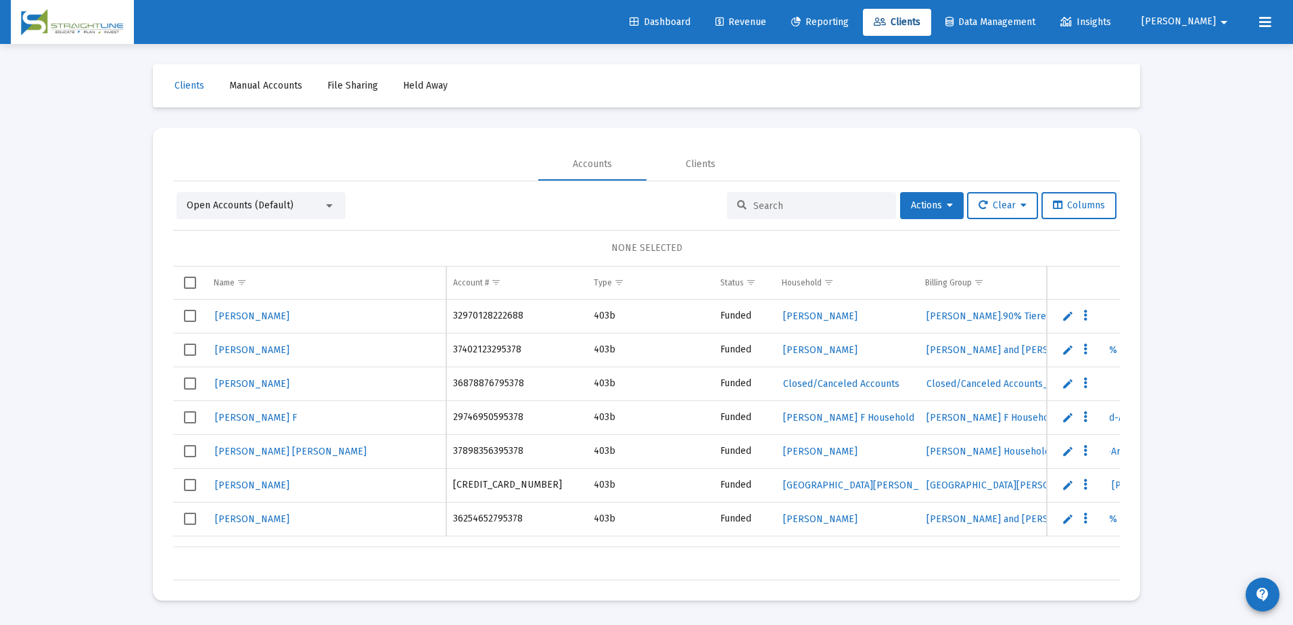
click at [775, 211] on input at bounding box center [819, 205] width 133 height 11
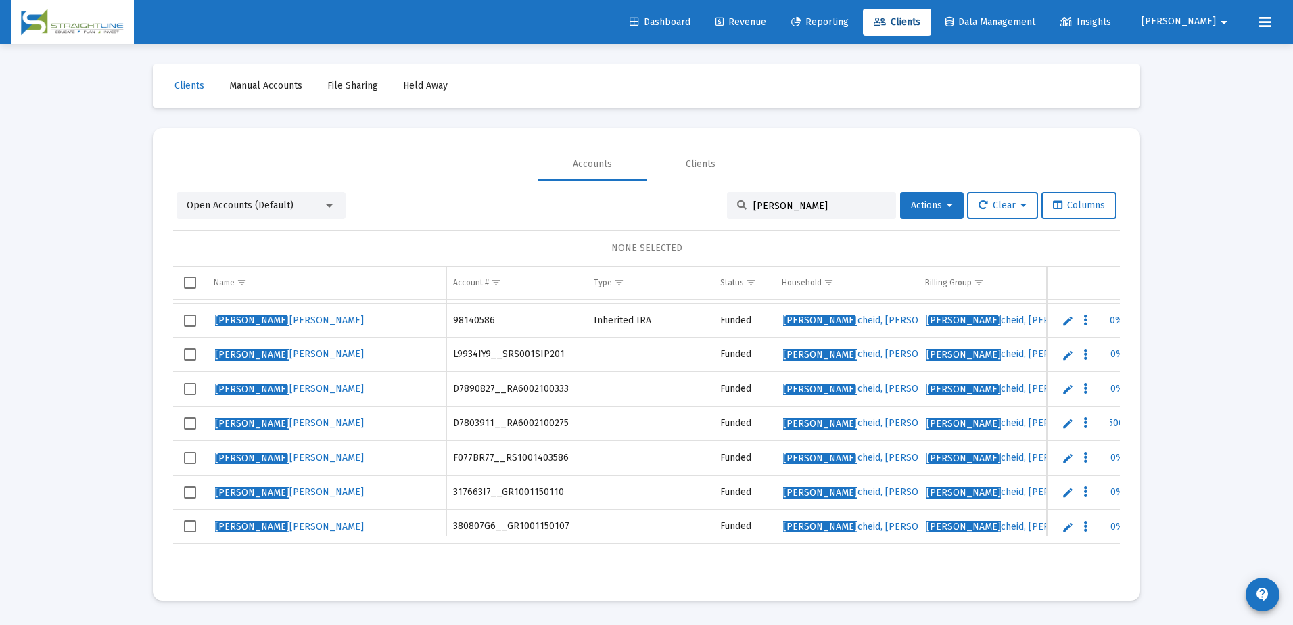
scroll to position [193, 0]
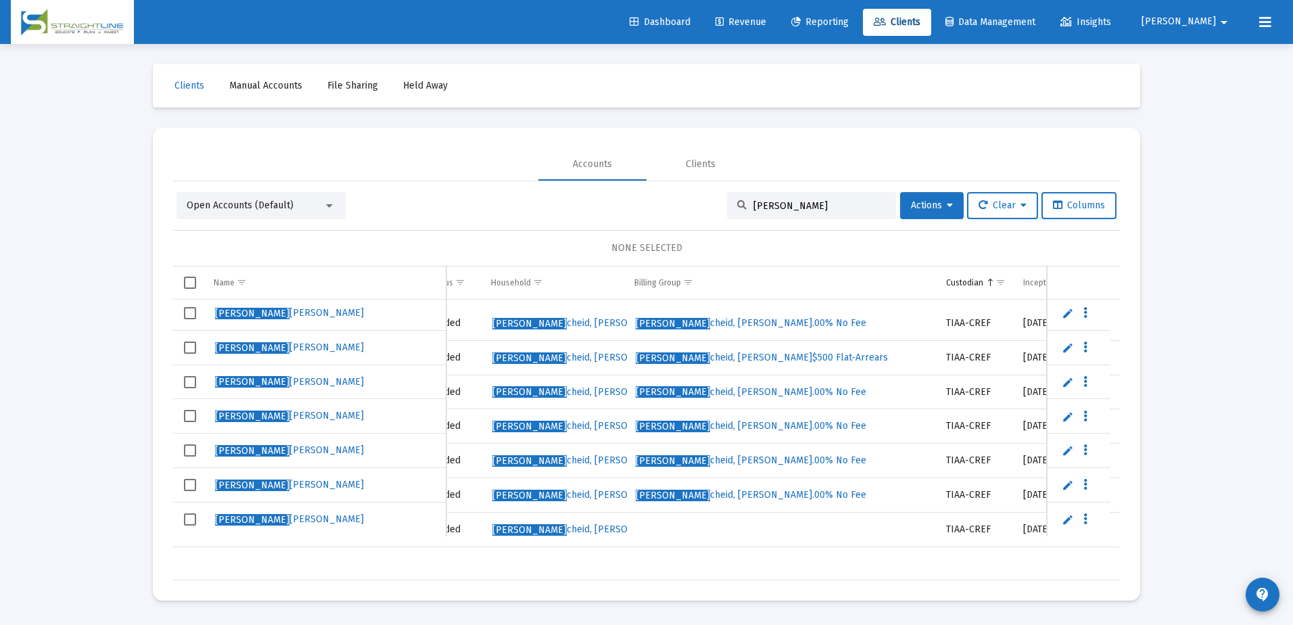
type input "[PERSON_NAME]"
click at [188, 521] on span "Select row" at bounding box center [190, 519] width 12 height 12
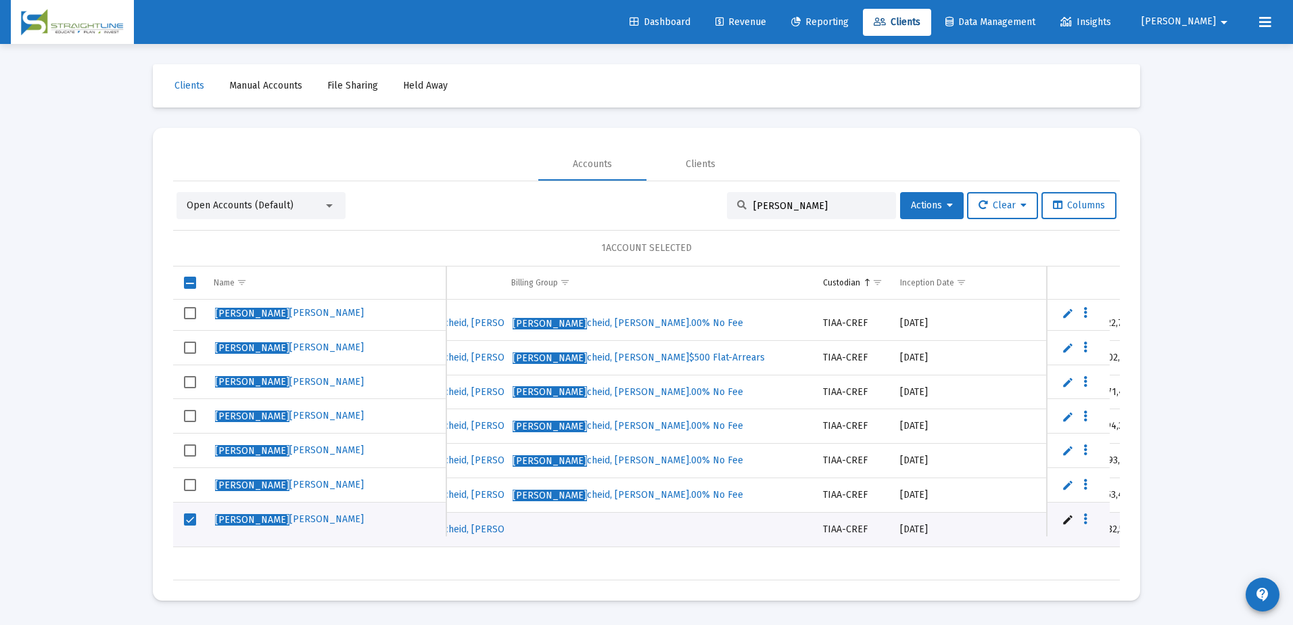
drag, startPoint x: 449, startPoint y: 546, endPoint x: 537, endPoint y: 542, distance: 88.0
click at [537, 542] on div "Name Name Account # Type Status Household Billing Group Custodian Inception Dat…" at bounding box center [646, 423] width 947 height 314
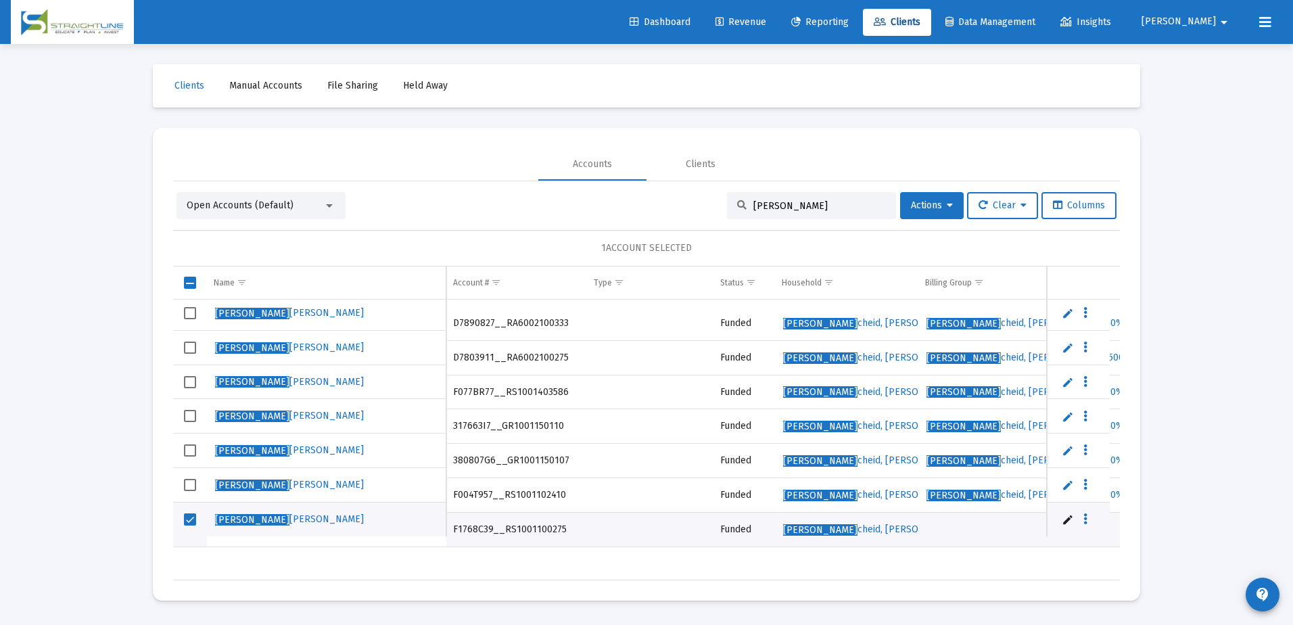
click at [609, 546] on div "Name Name Account # Type Status Household Billing Group Custodian Inception Dat…" at bounding box center [646, 423] width 947 height 314
click at [706, 546] on div "$8,044,520.19" at bounding box center [646, 563] width 947 height 34
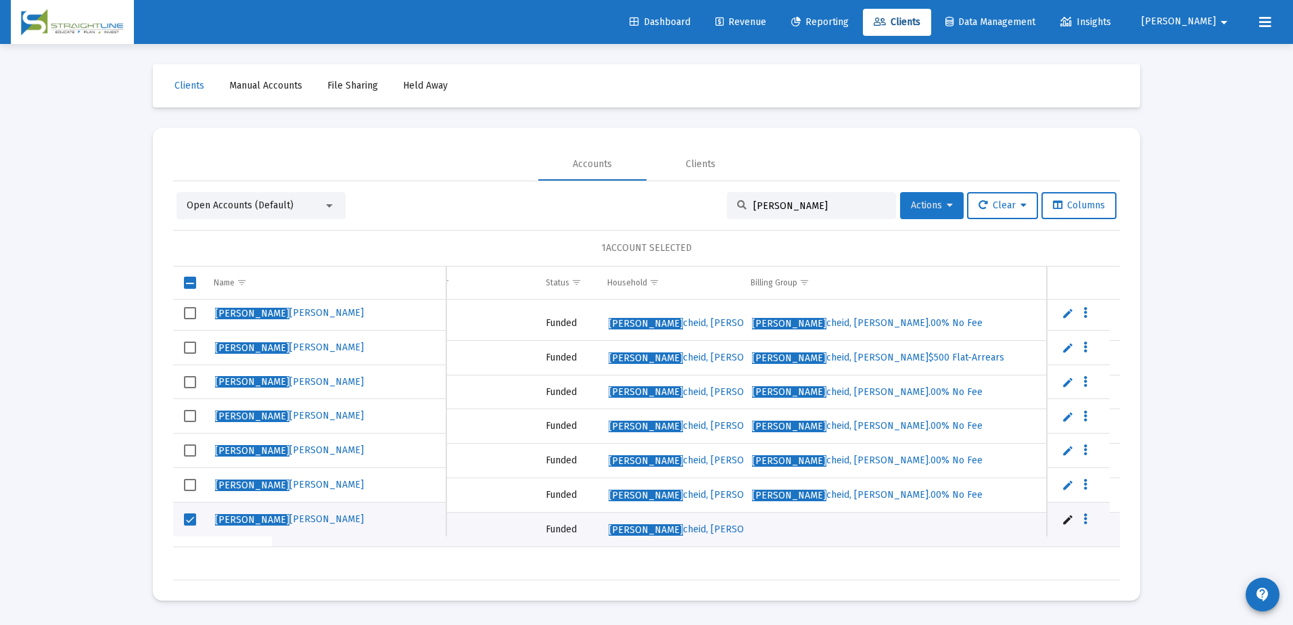
click at [926, 206] on span "Actions" at bounding box center [932, 204] width 42 height 11
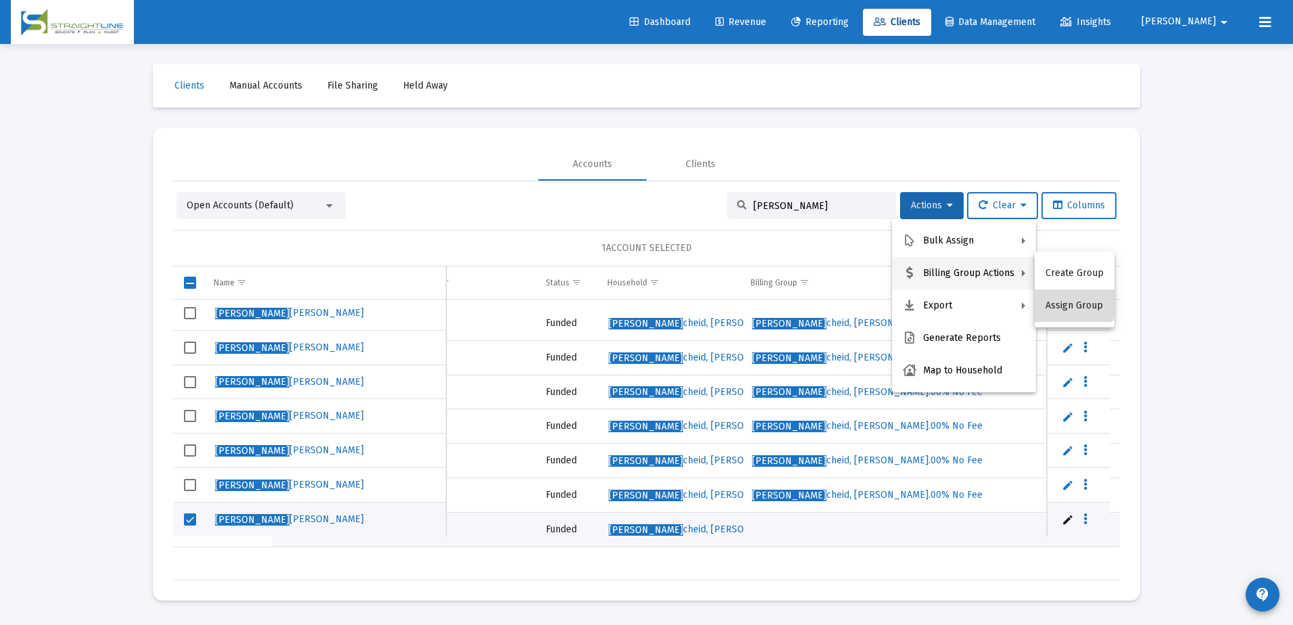
click at [1071, 300] on button "Assign Group" at bounding box center [1075, 305] width 80 height 32
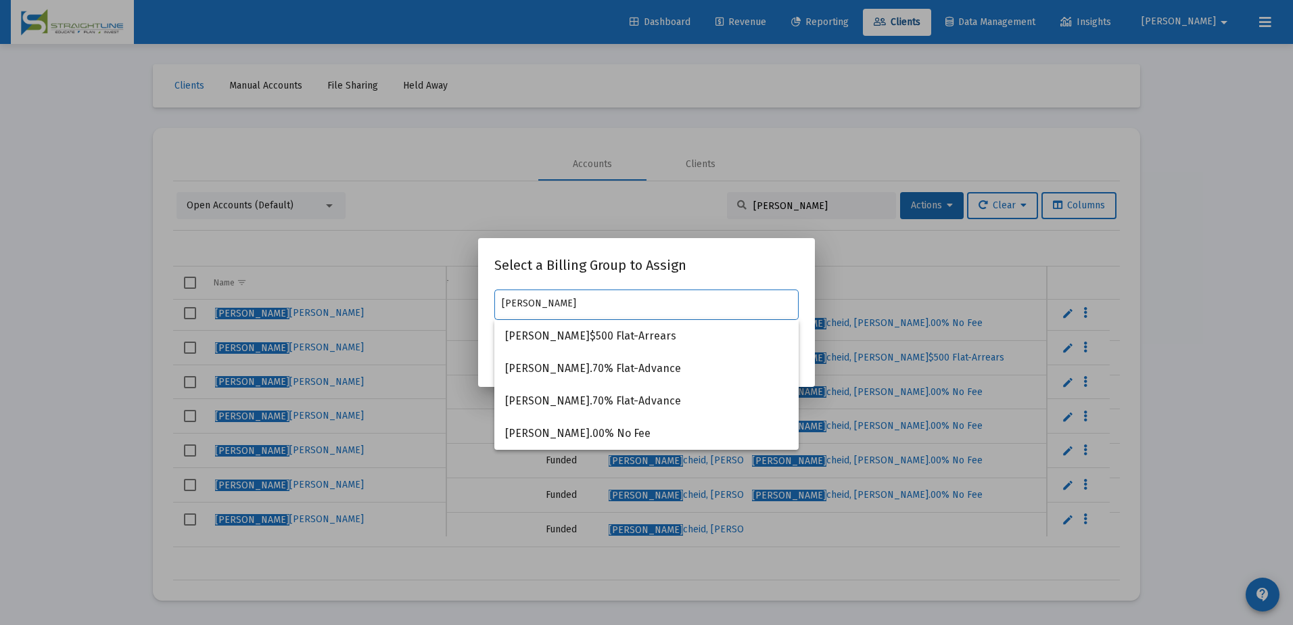
type input "[PERSON_NAME]"
click at [184, 517] on div at bounding box center [646, 312] width 1293 height 625
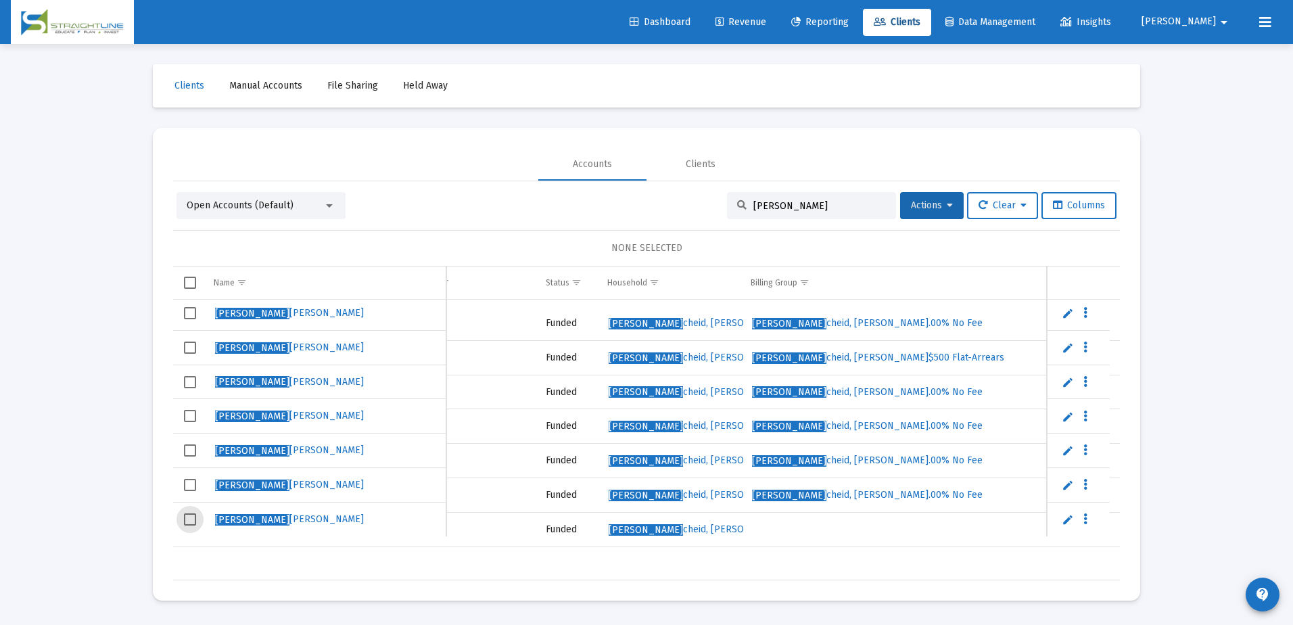
click at [189, 517] on span "Select row" at bounding box center [190, 519] width 12 height 12
click at [947, 201] on icon at bounding box center [950, 205] width 6 height 9
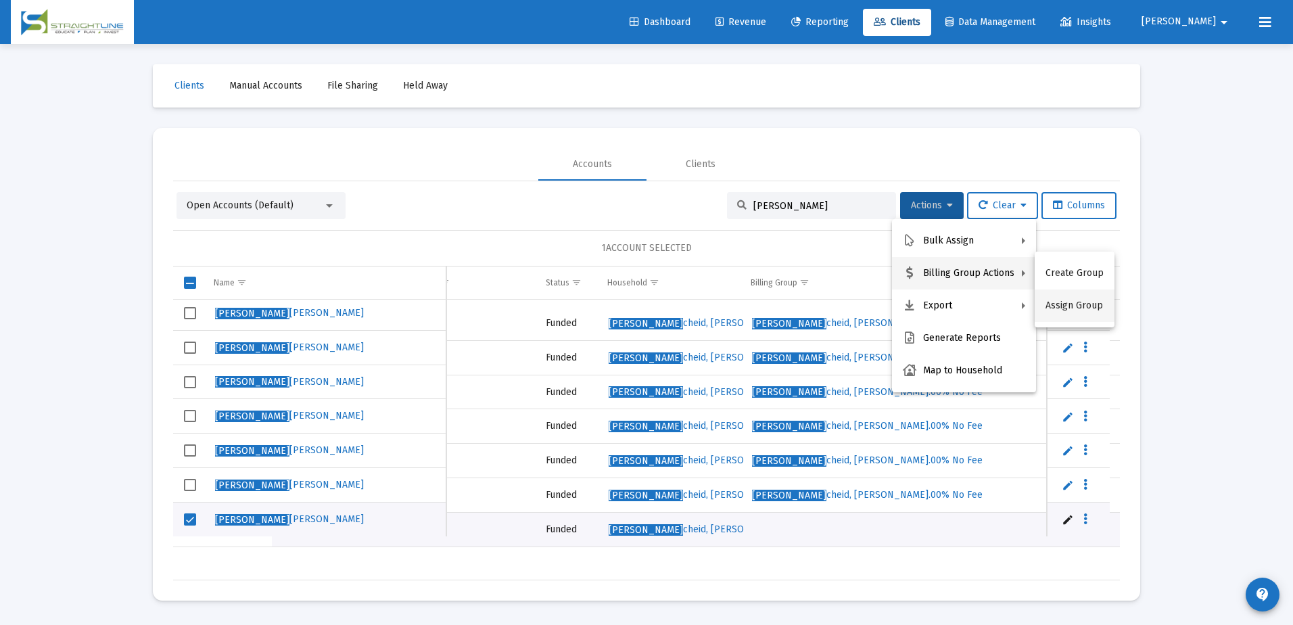
click at [1069, 306] on button "Assign Group" at bounding box center [1075, 305] width 80 height 32
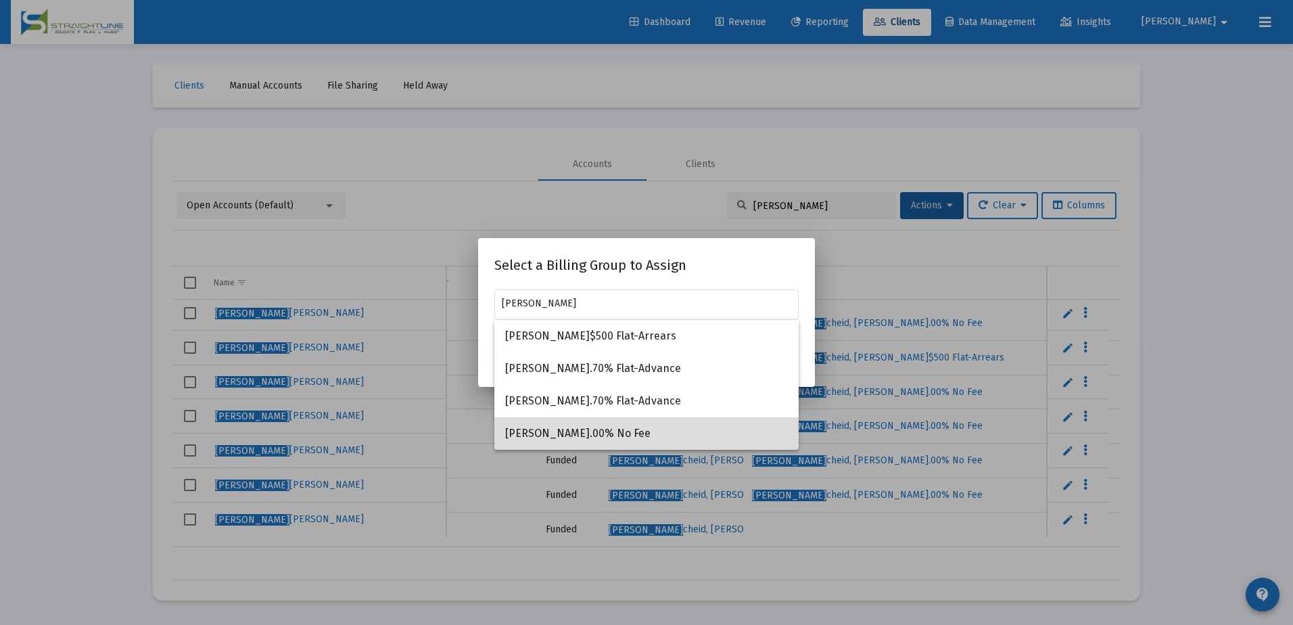
click at [715, 431] on span "[PERSON_NAME].00% No Fee" at bounding box center [646, 433] width 283 height 32
type input "[PERSON_NAME].00% No Fee"
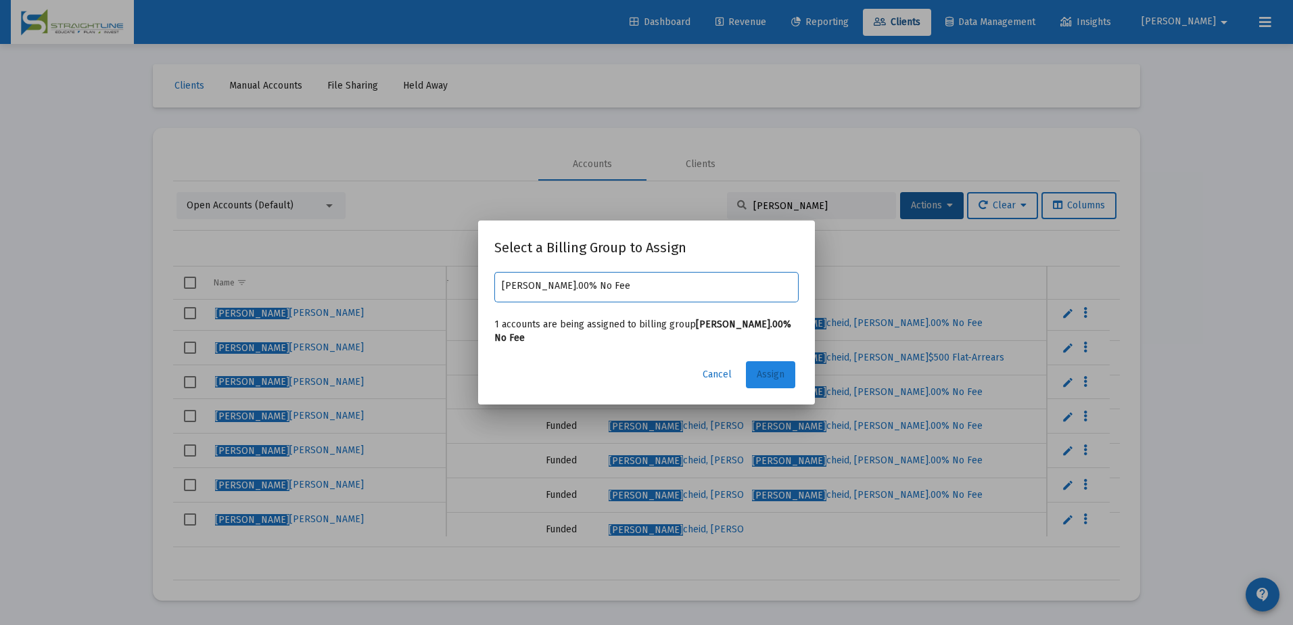
click at [771, 370] on span "Assign" at bounding box center [771, 374] width 28 height 11
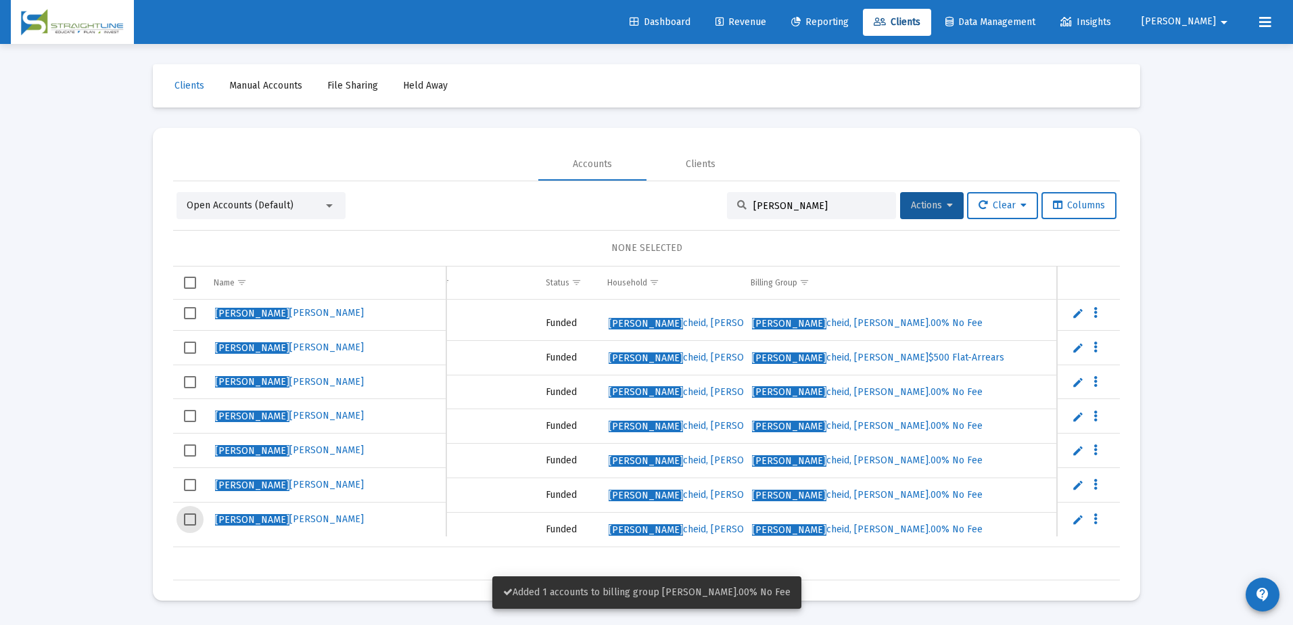
click at [191, 519] on span "Select row" at bounding box center [190, 519] width 12 height 12
click at [985, 200] on span "Clear" at bounding box center [1002, 204] width 48 height 11
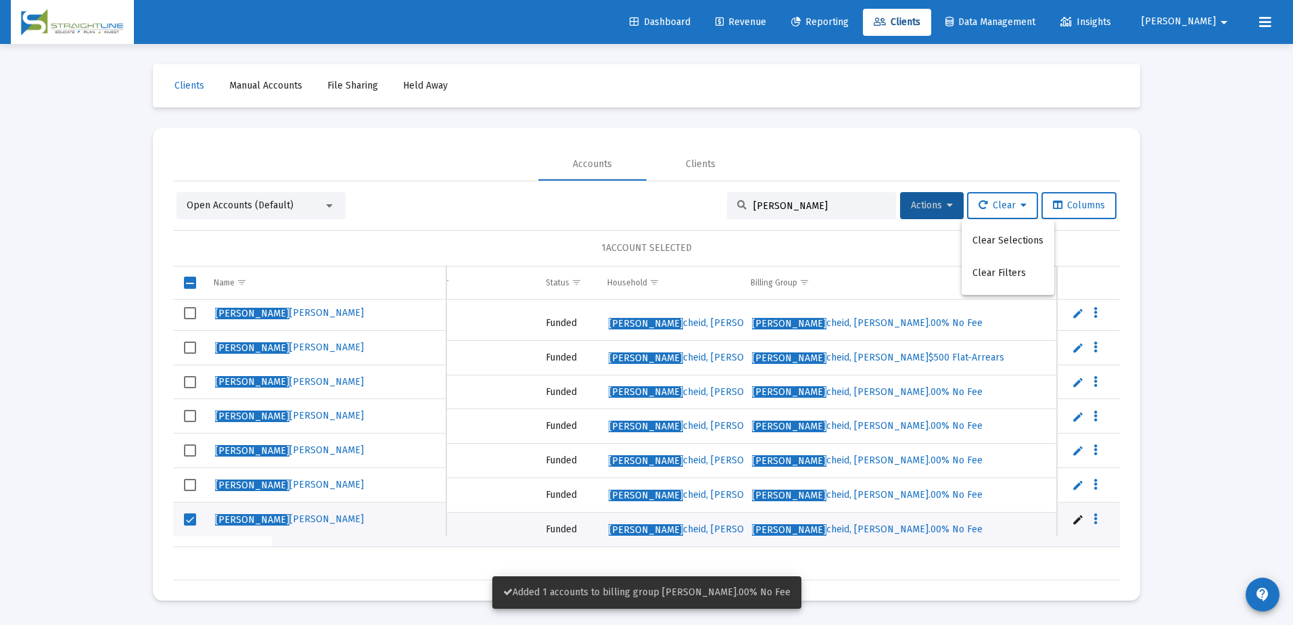
click at [942, 206] on div at bounding box center [646, 312] width 1293 height 625
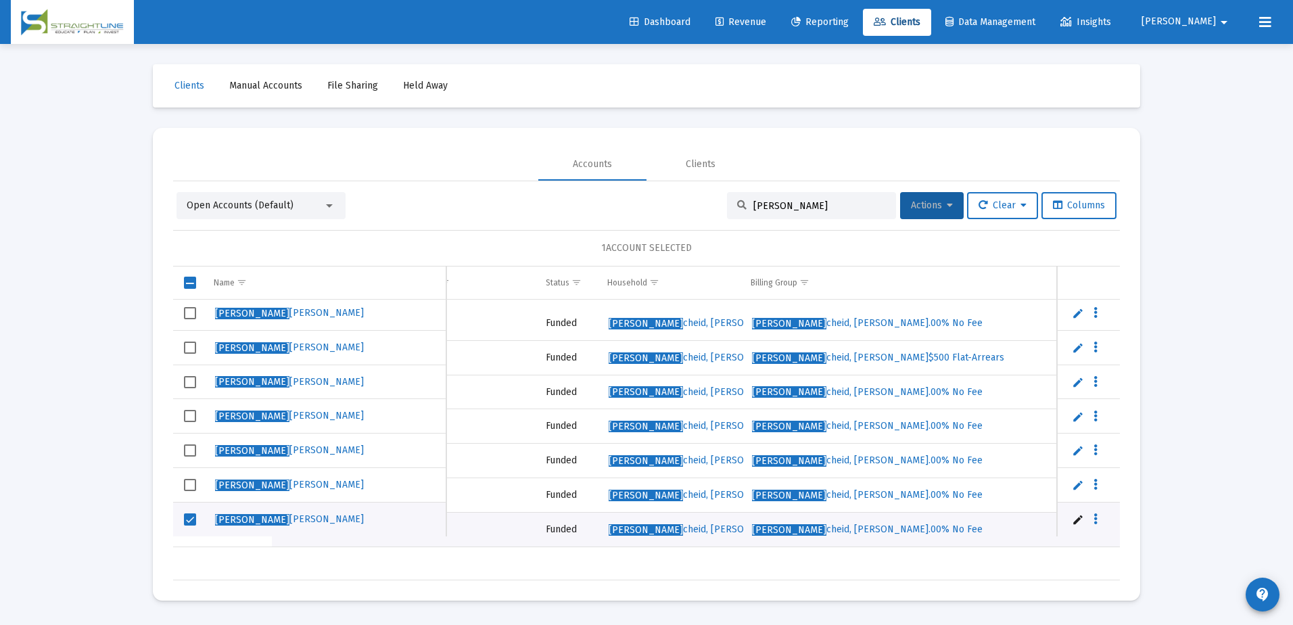
click at [947, 206] on icon at bounding box center [950, 205] width 6 height 9
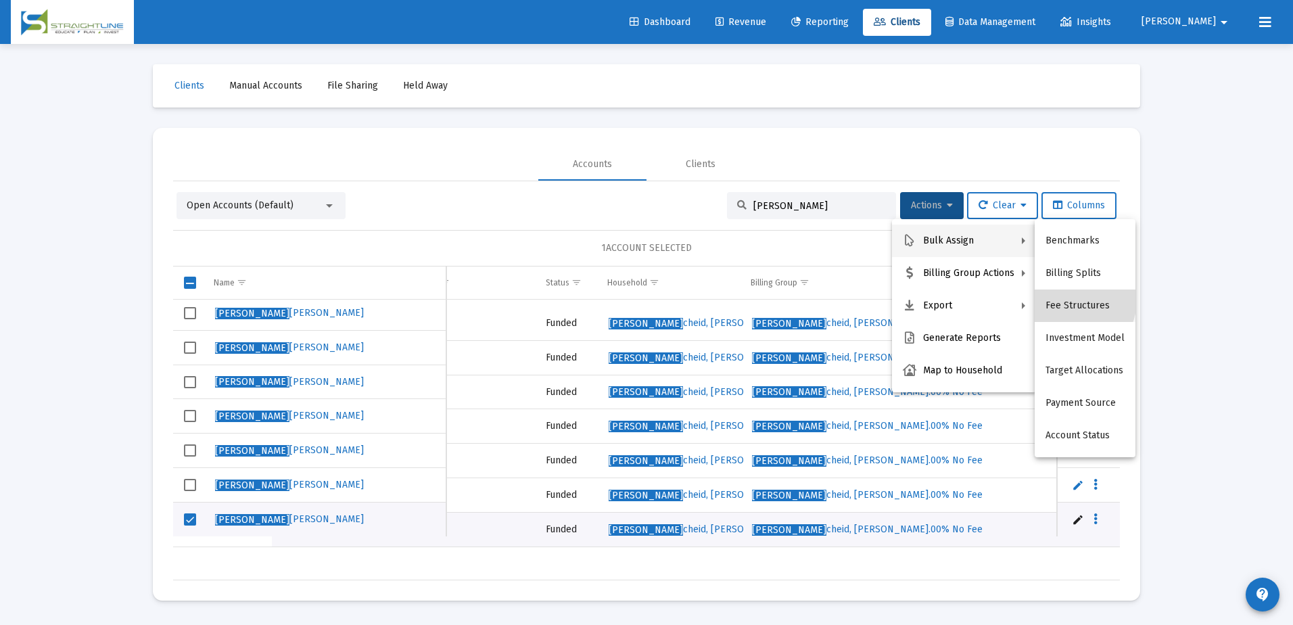
click at [1071, 300] on button "Fee Structures" at bounding box center [1085, 305] width 101 height 32
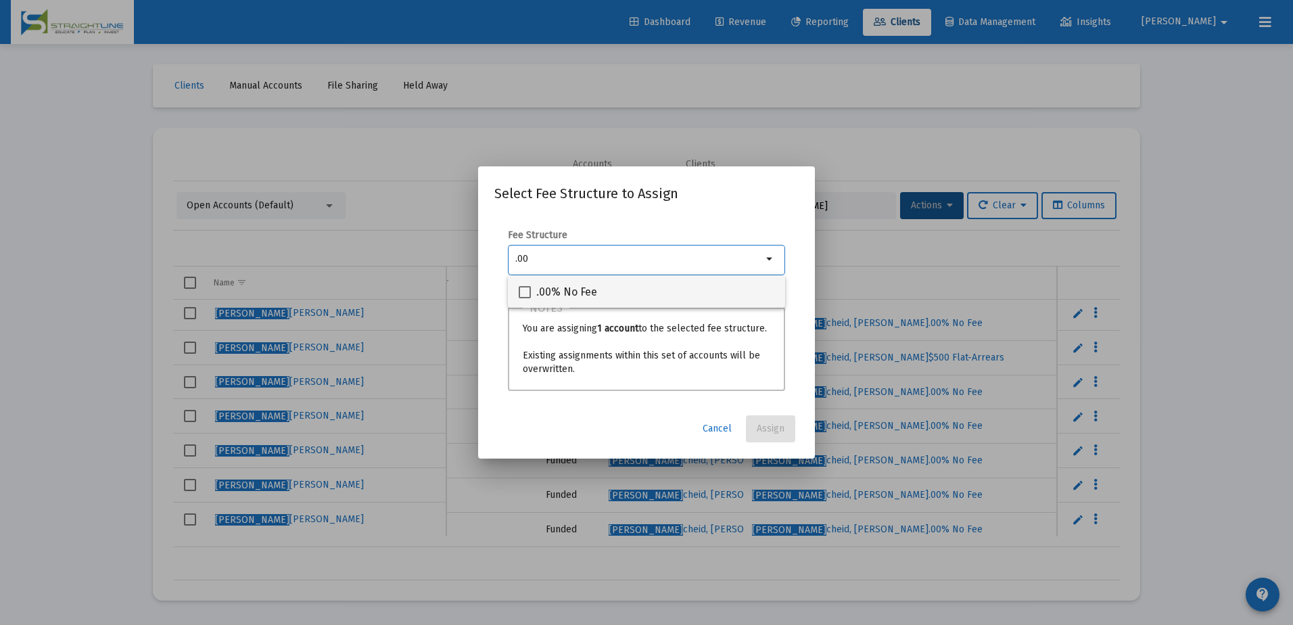
type input ".00"
click at [574, 293] on span ".00% No Fee" at bounding box center [566, 292] width 61 height 16
click at [525, 298] on input ".00% No Fee" at bounding box center [524, 298] width 1 height 1
checkbox input "true"
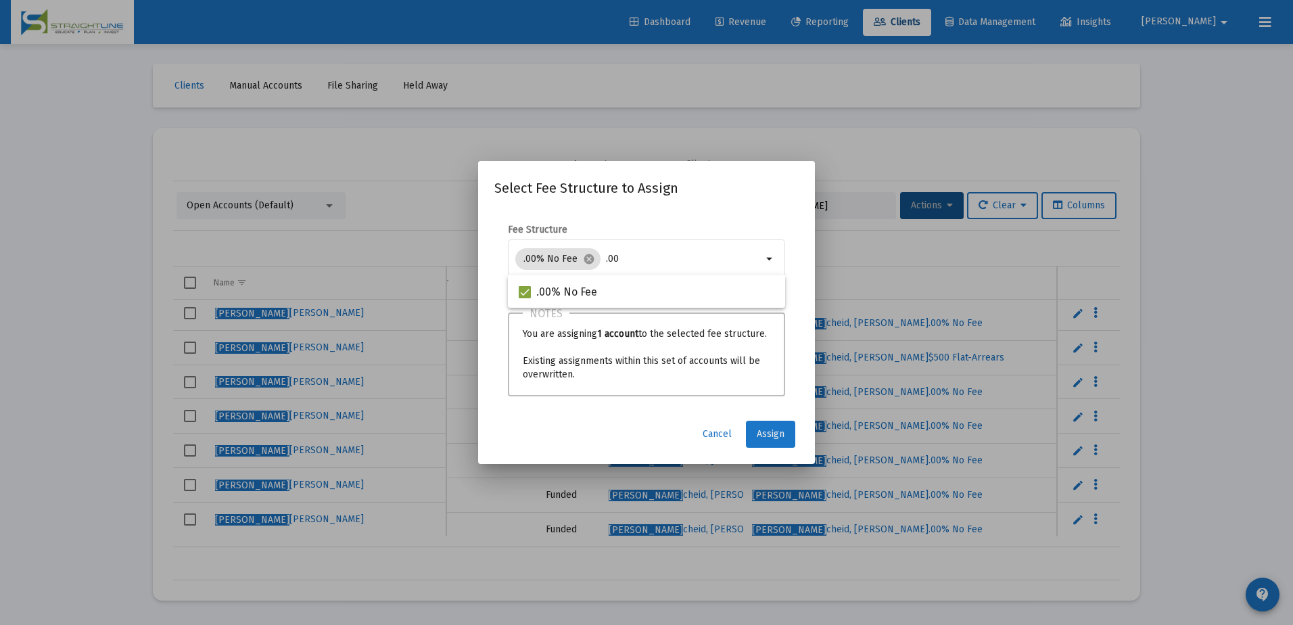
click at [772, 436] on span "Assign" at bounding box center [771, 433] width 28 height 11
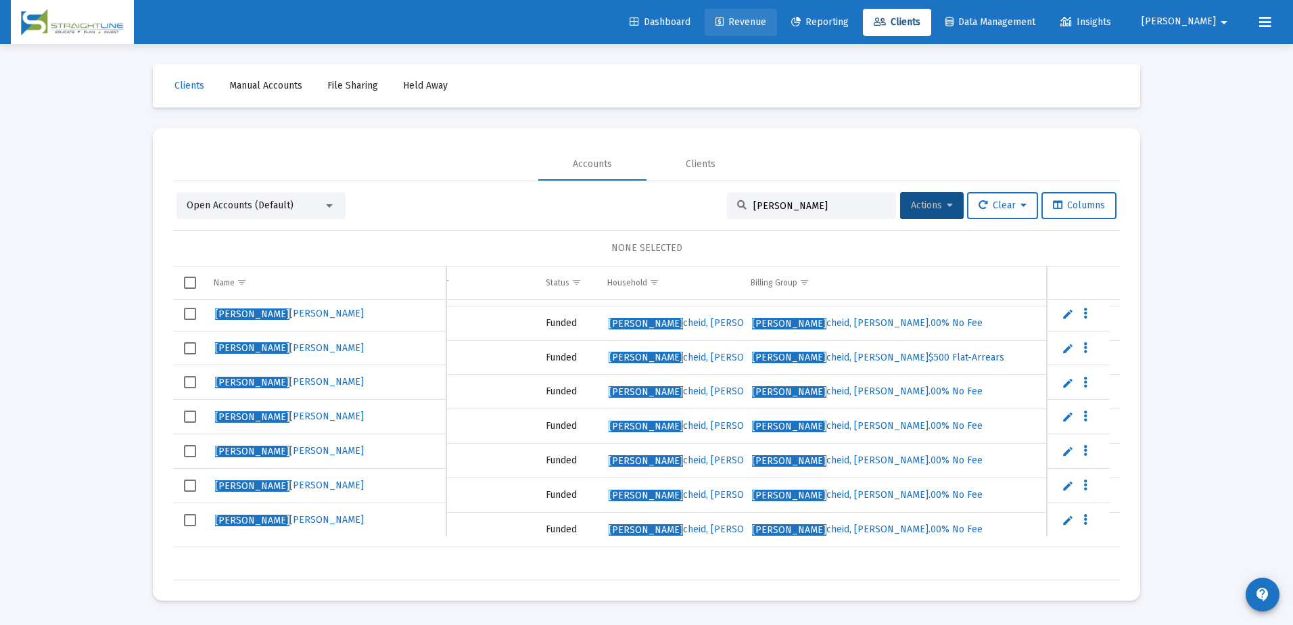
click at [766, 22] on span "Revenue" at bounding box center [740, 21] width 51 height 11
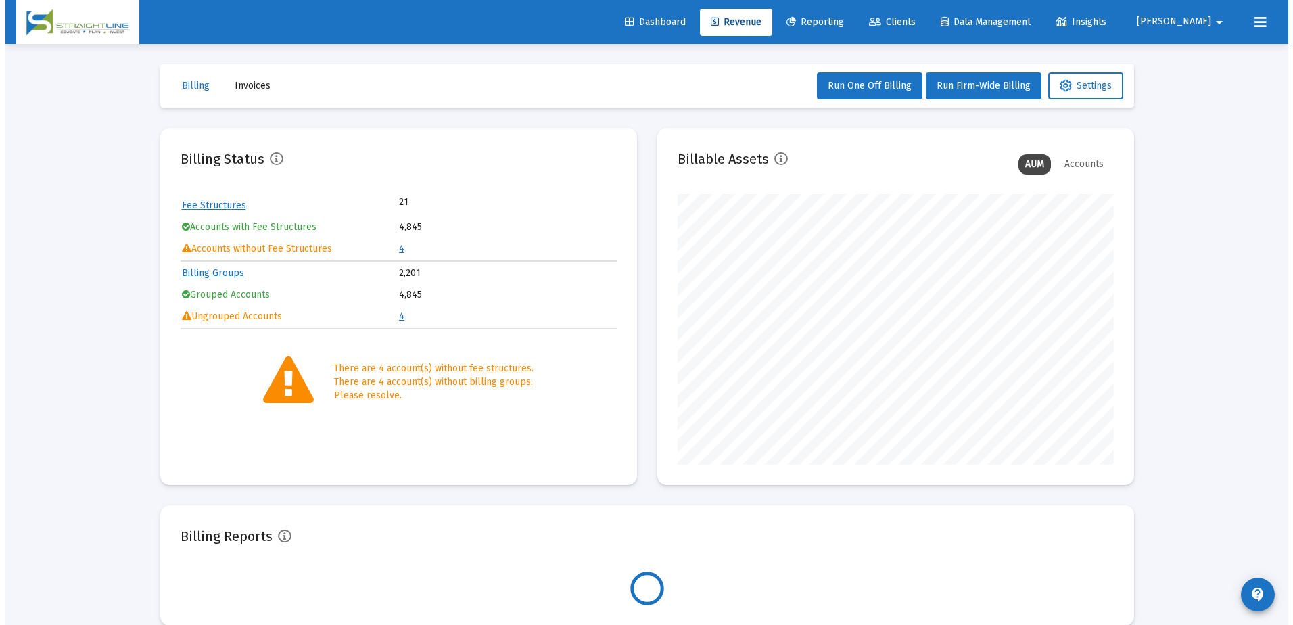
scroll to position [270, 436]
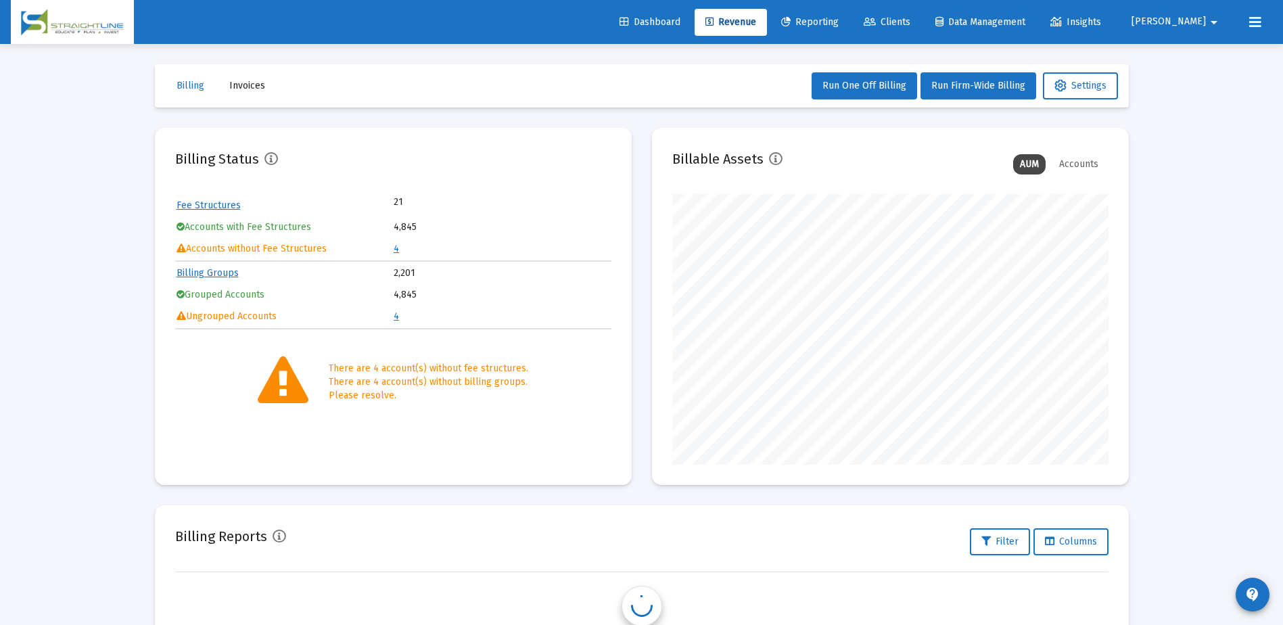
click at [395, 252] on link "4" at bounding box center [396, 248] width 5 height 11
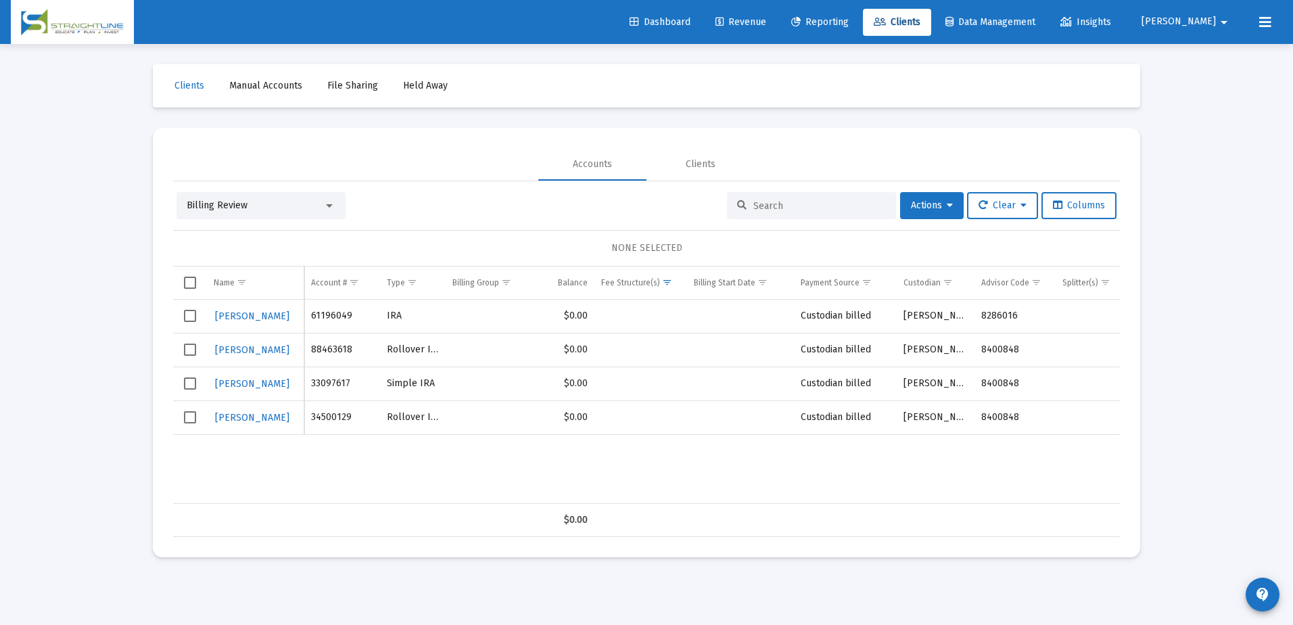
click at [773, 212] on div at bounding box center [811, 205] width 169 height 27
click at [753, 206] on input at bounding box center [819, 205] width 133 height 11
click at [843, 198] on div at bounding box center [811, 205] width 169 height 27
click at [335, 208] on div "Billing Review" at bounding box center [260, 205] width 169 height 27
click at [329, 208] on div at bounding box center [329, 205] width 12 height 11
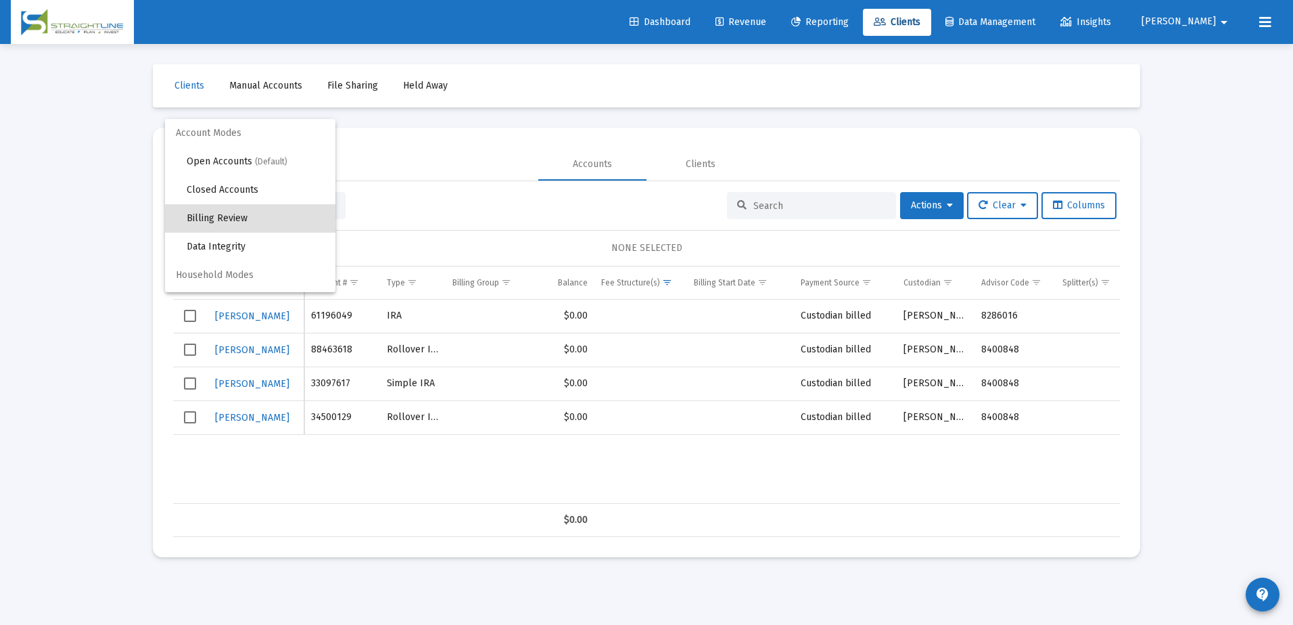
click at [742, 202] on div at bounding box center [646, 312] width 1293 height 625
click at [768, 205] on input at bounding box center [819, 205] width 133 height 11
click at [140, 237] on div "Clients Manual Accounts File Sharing Held Away Accounts Clients Billing Review …" at bounding box center [646, 311] width 1014 height 534
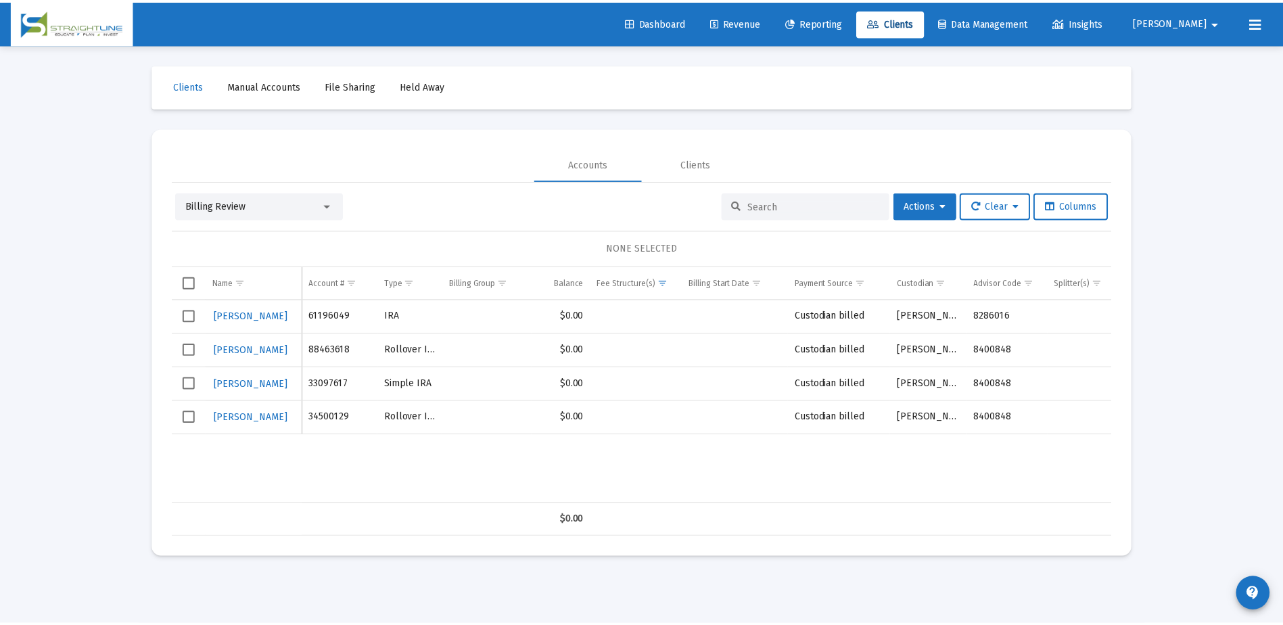
scroll to position [0, 12]
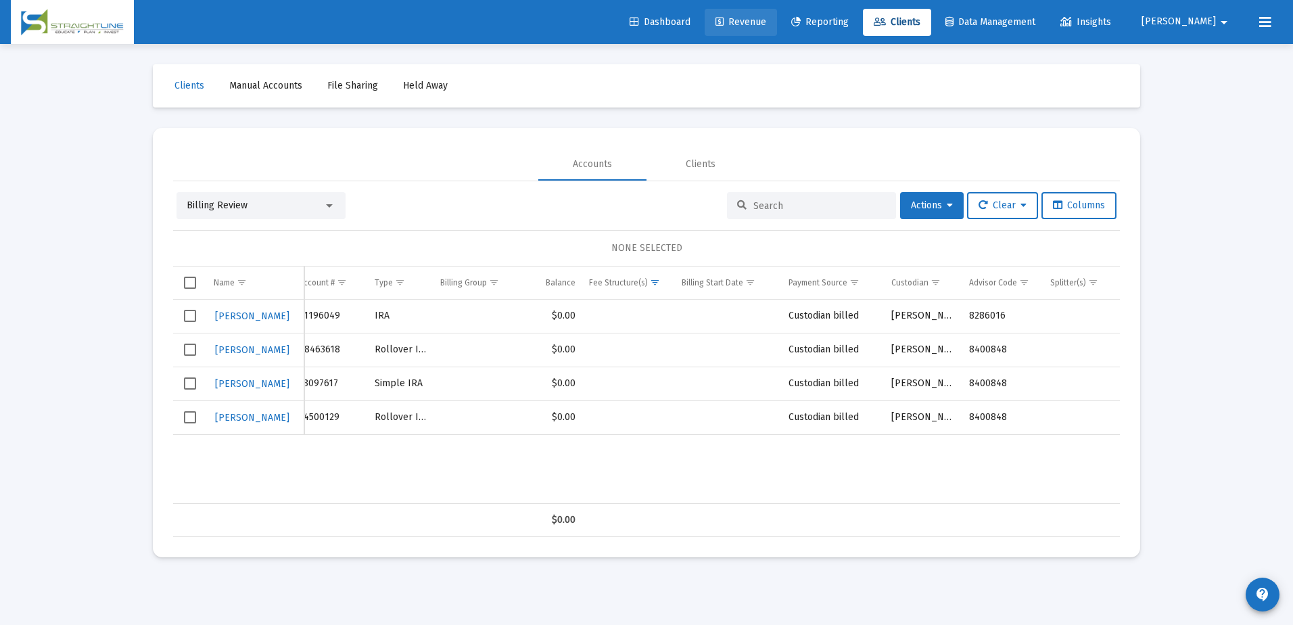
click at [766, 21] on span "Revenue" at bounding box center [740, 21] width 51 height 11
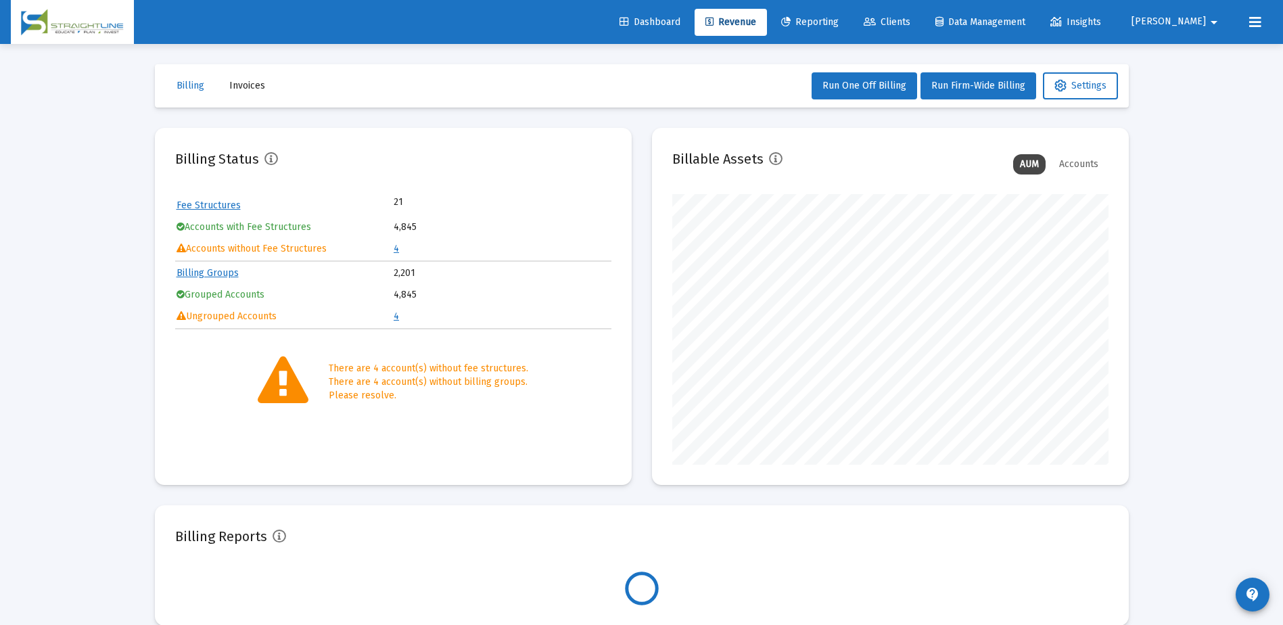
scroll to position [270, 436]
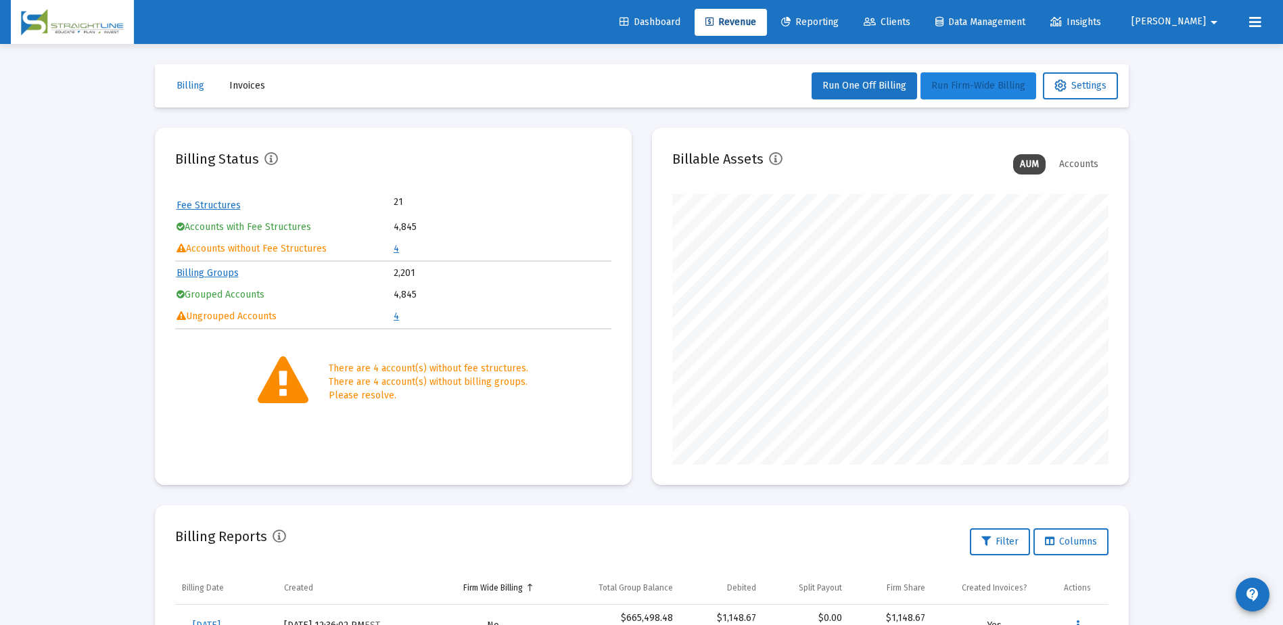
click at [960, 87] on span "Run Firm-Wide Billing" at bounding box center [978, 85] width 94 height 11
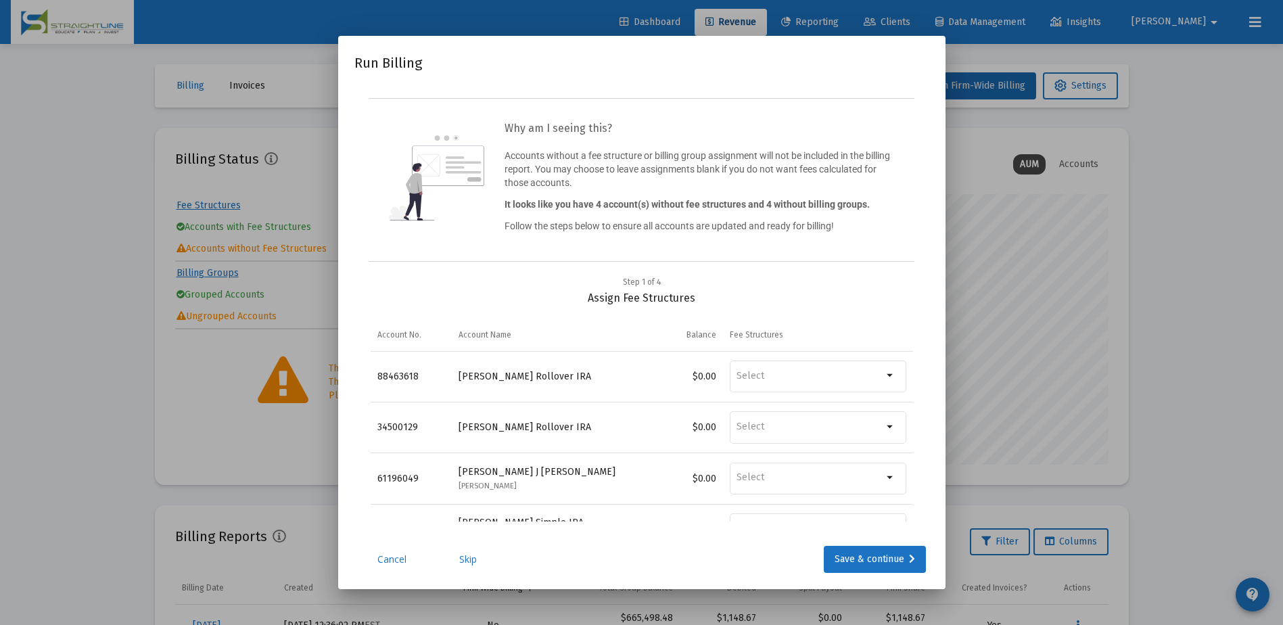
click at [471, 562] on link "Skip" at bounding box center [468, 559] width 68 height 14
click at [473, 560] on link "Skip" at bounding box center [468, 559] width 68 height 14
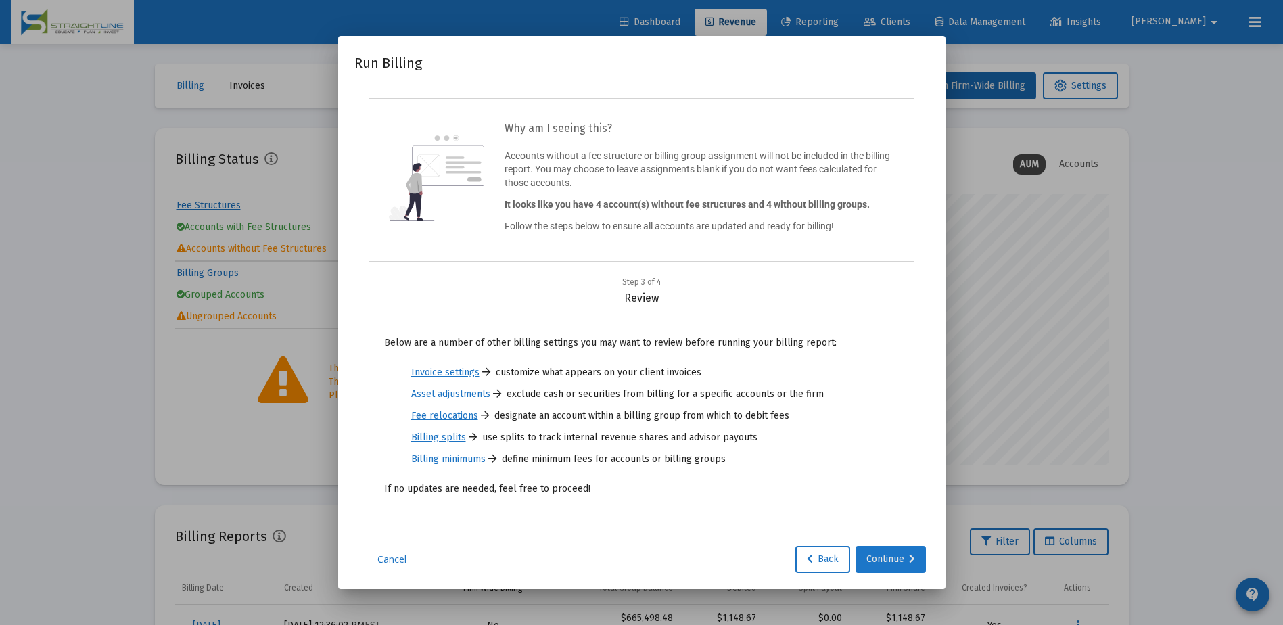
click at [896, 554] on div "Continue" at bounding box center [890, 559] width 49 height 27
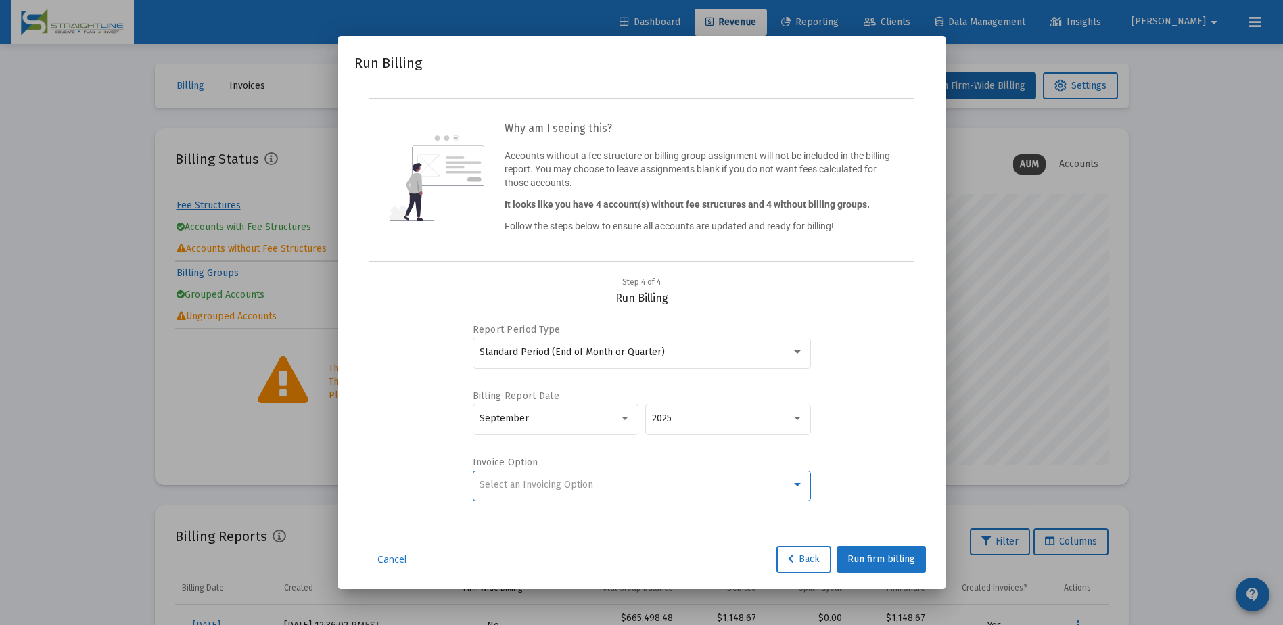
click at [618, 485] on div "Select an Invoicing Option" at bounding box center [635, 484] width 312 height 11
click at [609, 488] on span "No Invoice" at bounding box center [641, 485] width 324 height 28
click at [880, 559] on span "Run firm billing" at bounding box center [881, 558] width 68 height 11
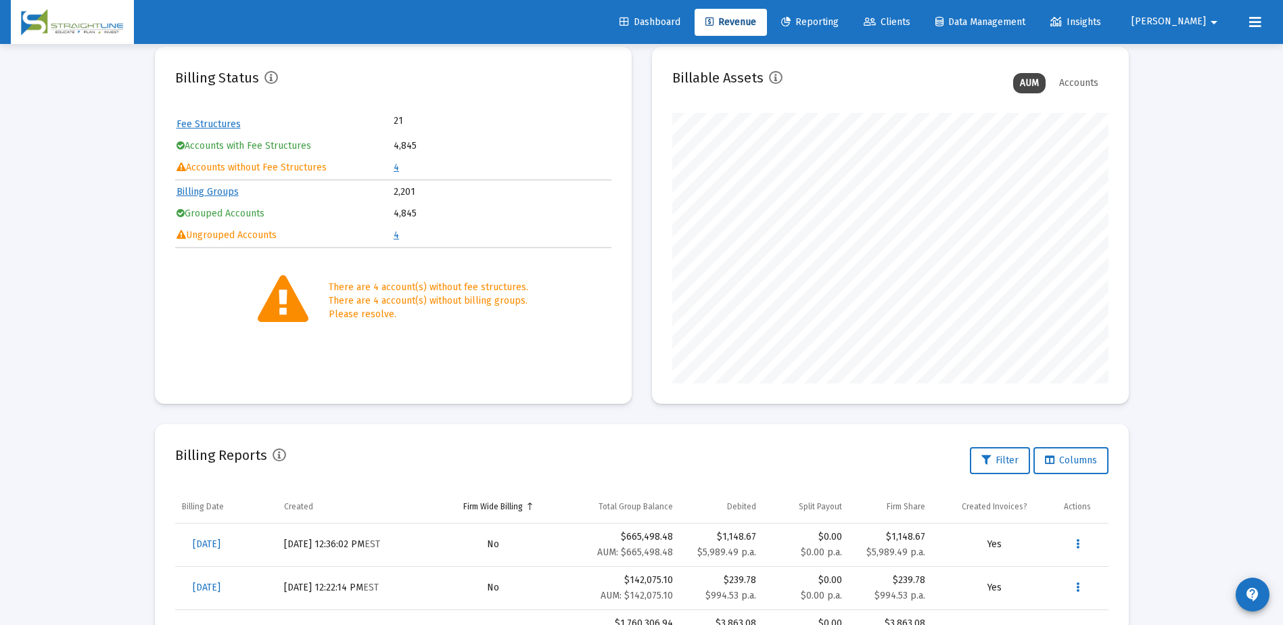
scroll to position [0, 0]
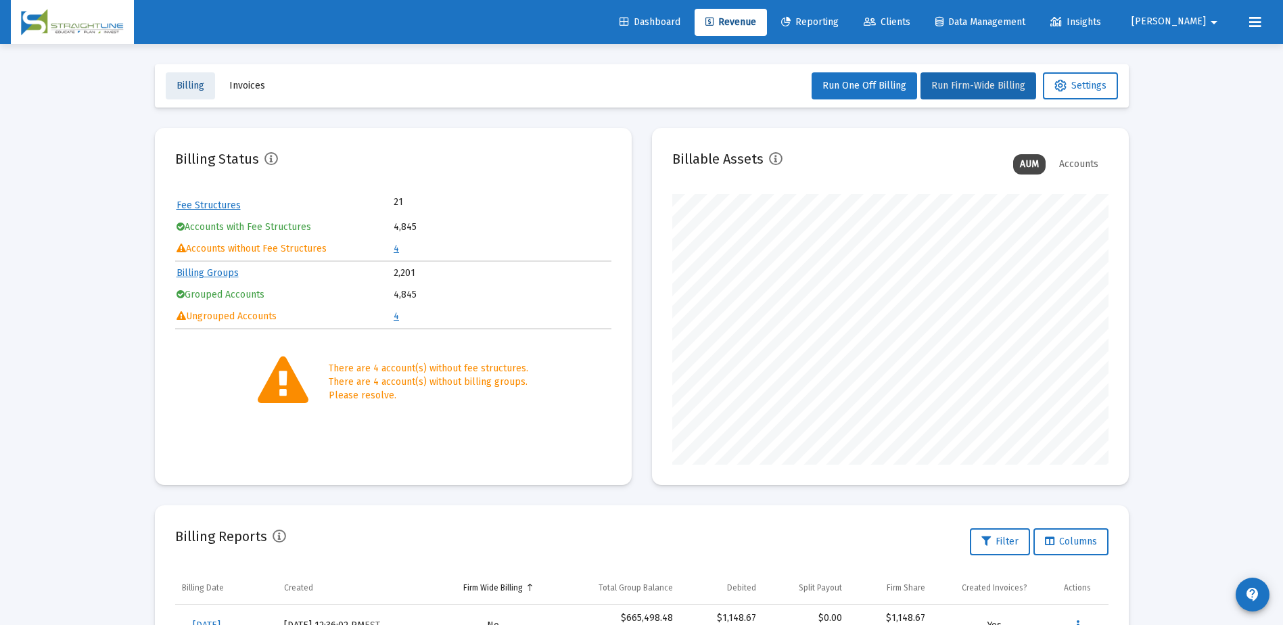
click at [194, 94] on button "Billing" at bounding box center [190, 85] width 49 height 27
click at [197, 85] on span "Billing" at bounding box center [190, 85] width 28 height 11
click at [1188, 212] on div "Loading... Billing Invoices Run One Off Billing Run Firm-Wide Billing Settings …" at bounding box center [641, 449] width 1283 height 899
